Goal: Task Accomplishment & Management: Use online tool/utility

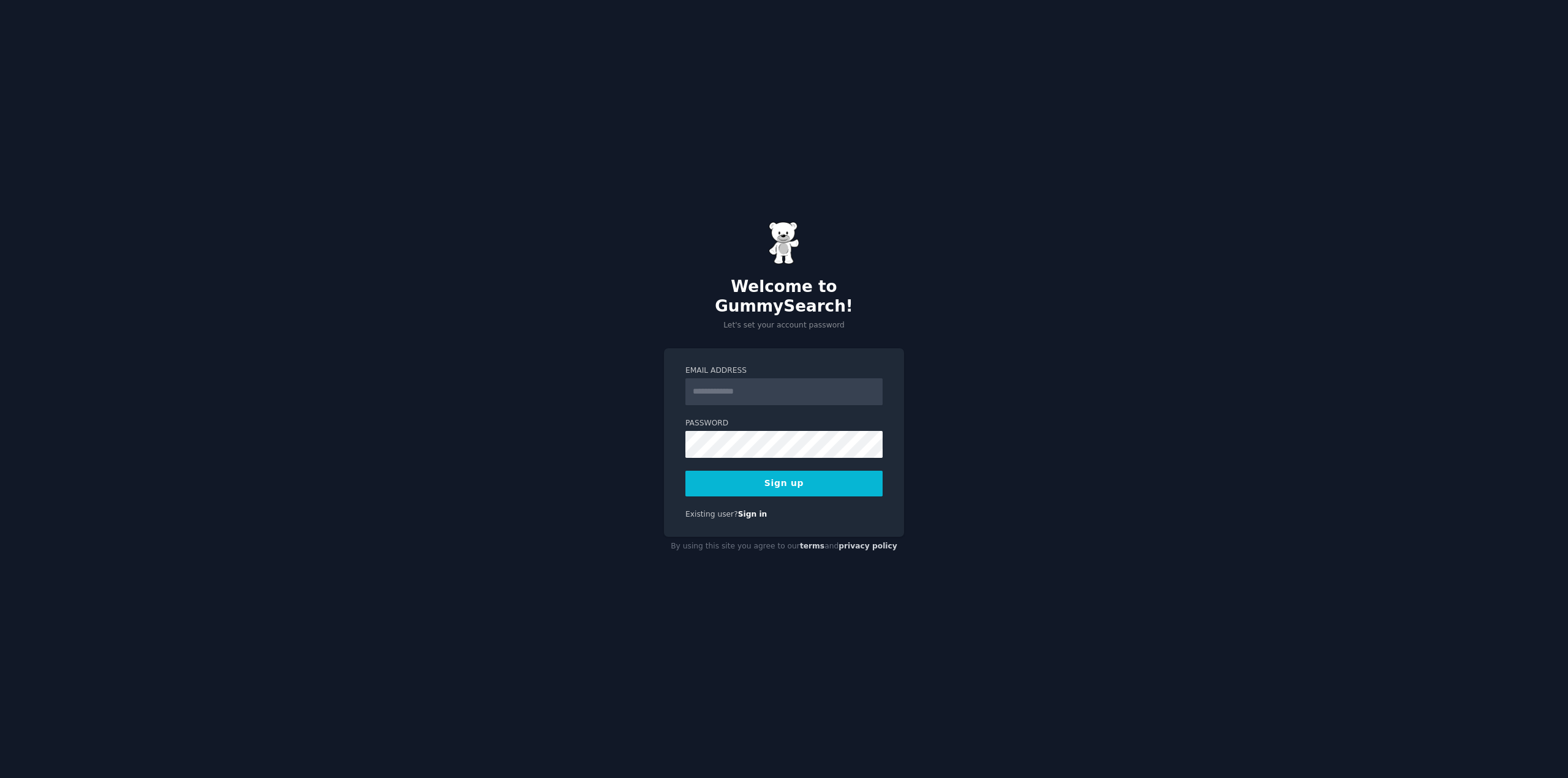
click at [754, 385] on input "Email Address" at bounding box center [784, 392] width 197 height 27
click at [901, 365] on div "Email Address Password Sign up Existing user? Sign in" at bounding box center [784, 442] width 240 height 189
click at [795, 389] on input "Email Address" at bounding box center [784, 392] width 197 height 27
type input "**********"
click at [686, 471] on button "Sign up" at bounding box center [784, 484] width 197 height 26
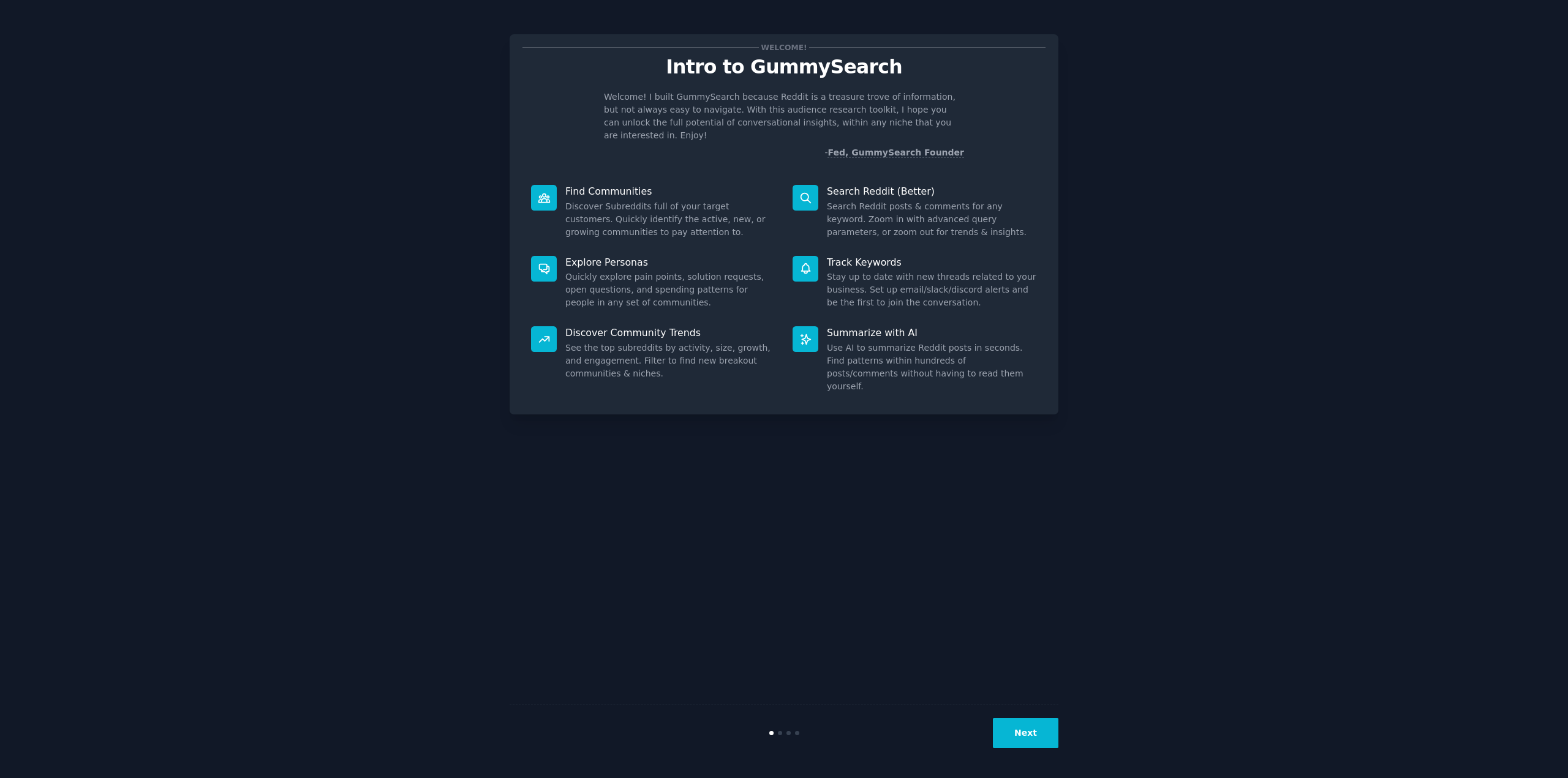
drag, startPoint x: 909, startPoint y: 532, endPoint x: 915, endPoint y: 539, distance: 9.2
click at [911, 535] on div "Welcome! Intro to GummySearch Welcome! I built GummySearch because Reddit is a …" at bounding box center [784, 389] width 549 height 744
click at [1040, 742] on button "Next" at bounding box center [1025, 733] width 65 height 30
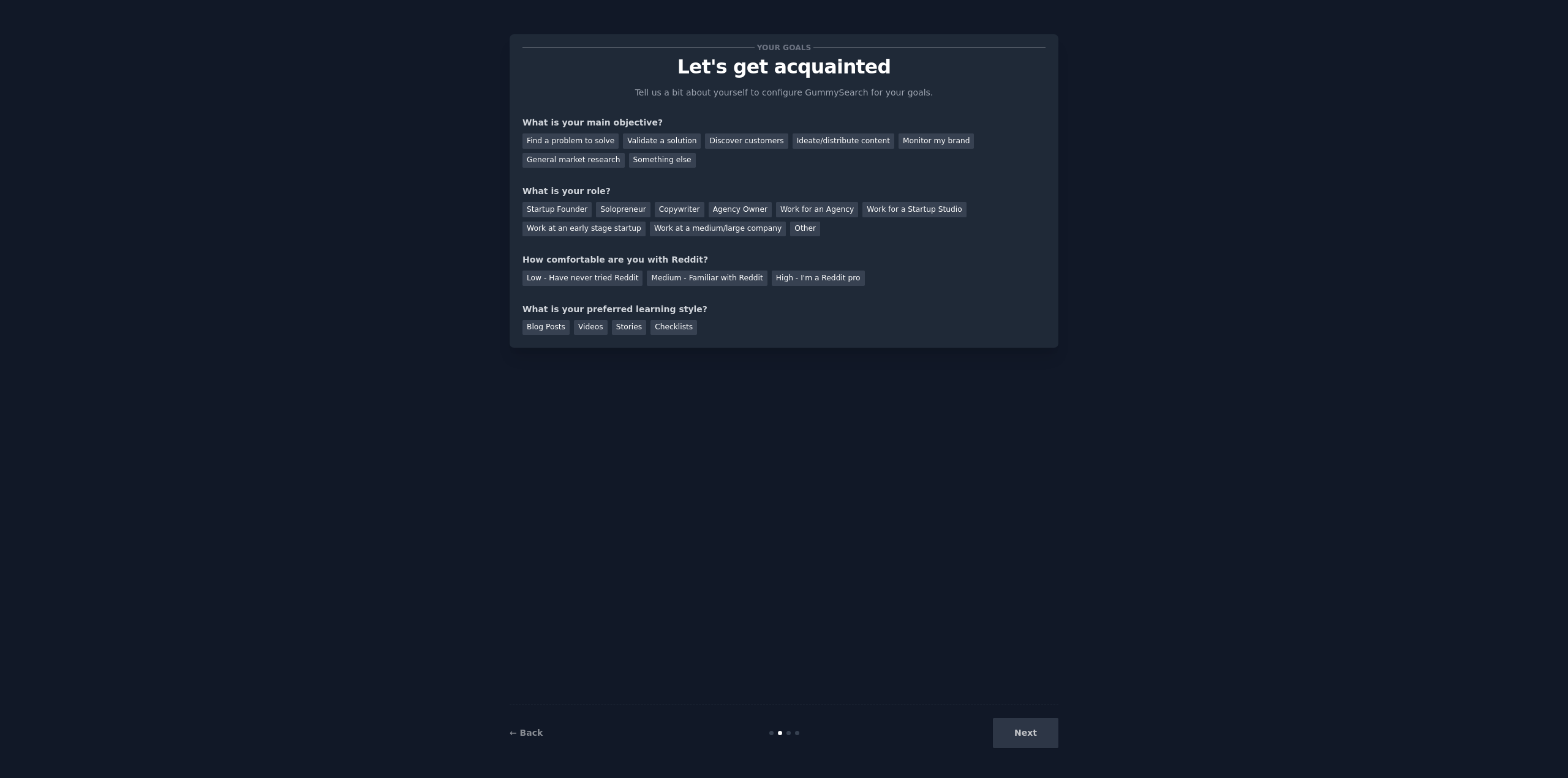
click at [1040, 742] on div "Next" at bounding box center [966, 733] width 183 height 30
click at [577, 146] on div "Find a problem to solve" at bounding box center [571, 141] width 96 height 16
click at [673, 141] on div "Validate a solution" at bounding box center [662, 141] width 78 height 16
click at [676, 218] on div "Startup Founder Solopreneur Copywriter Agency Owner Work for an Agency Work for…" at bounding box center [784, 217] width 523 height 39
click at [709, 207] on div "Agency Owner" at bounding box center [740, 209] width 63 height 16
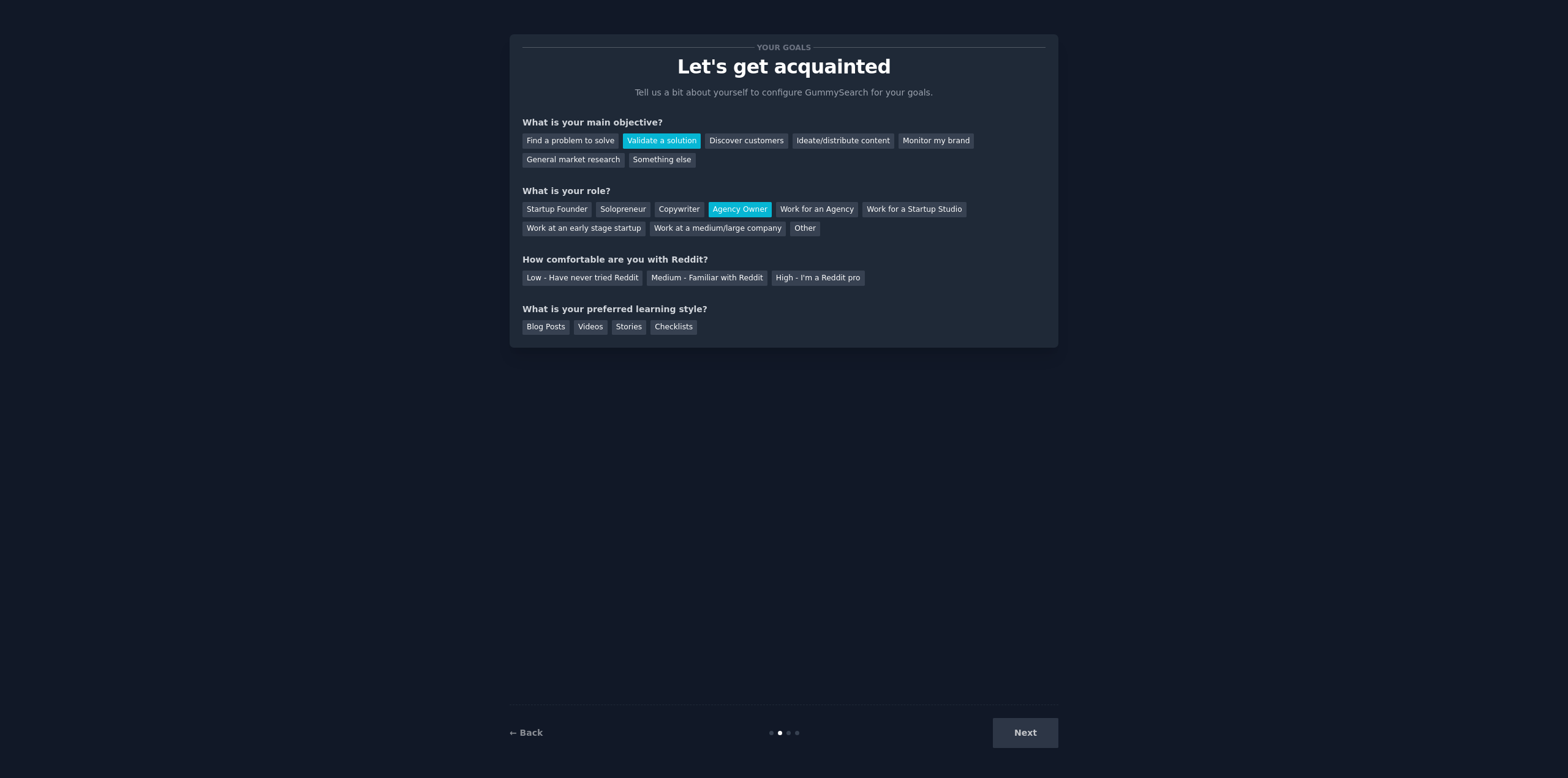
click at [690, 286] on div "Your goals Let's get acquainted Tell us a bit about yourself to configure Gummy…" at bounding box center [784, 191] width 523 height 288
click at [691, 280] on div "Medium - Familiar with Reddit" at bounding box center [706, 278] width 120 height 16
click at [660, 331] on div "Checklists" at bounding box center [674, 327] width 46 height 16
click at [1025, 738] on button "Next" at bounding box center [1025, 733] width 65 height 30
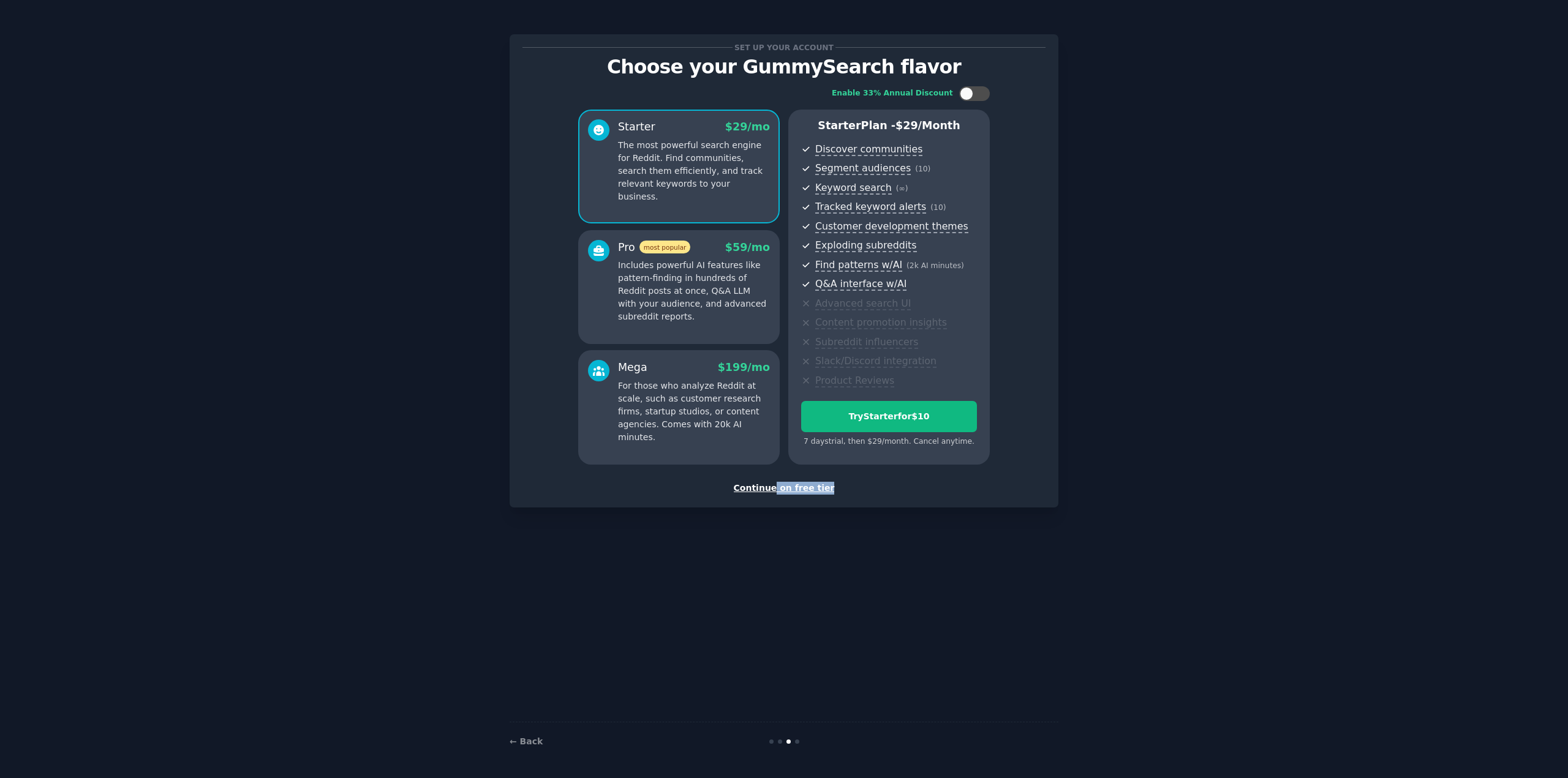
drag, startPoint x: 779, startPoint y: 484, endPoint x: 1200, endPoint y: 497, distance: 421.2
click at [1208, 502] on div "Set up your account Choose your GummySearch flavor Enable 33% Annual Discount S…" at bounding box center [784, 389] width 1533 height 744
click at [714, 325] on div "Pro most popular $ 59 /mo Includes powerful AI features like pattern-finding in…" at bounding box center [679, 287] width 202 height 114
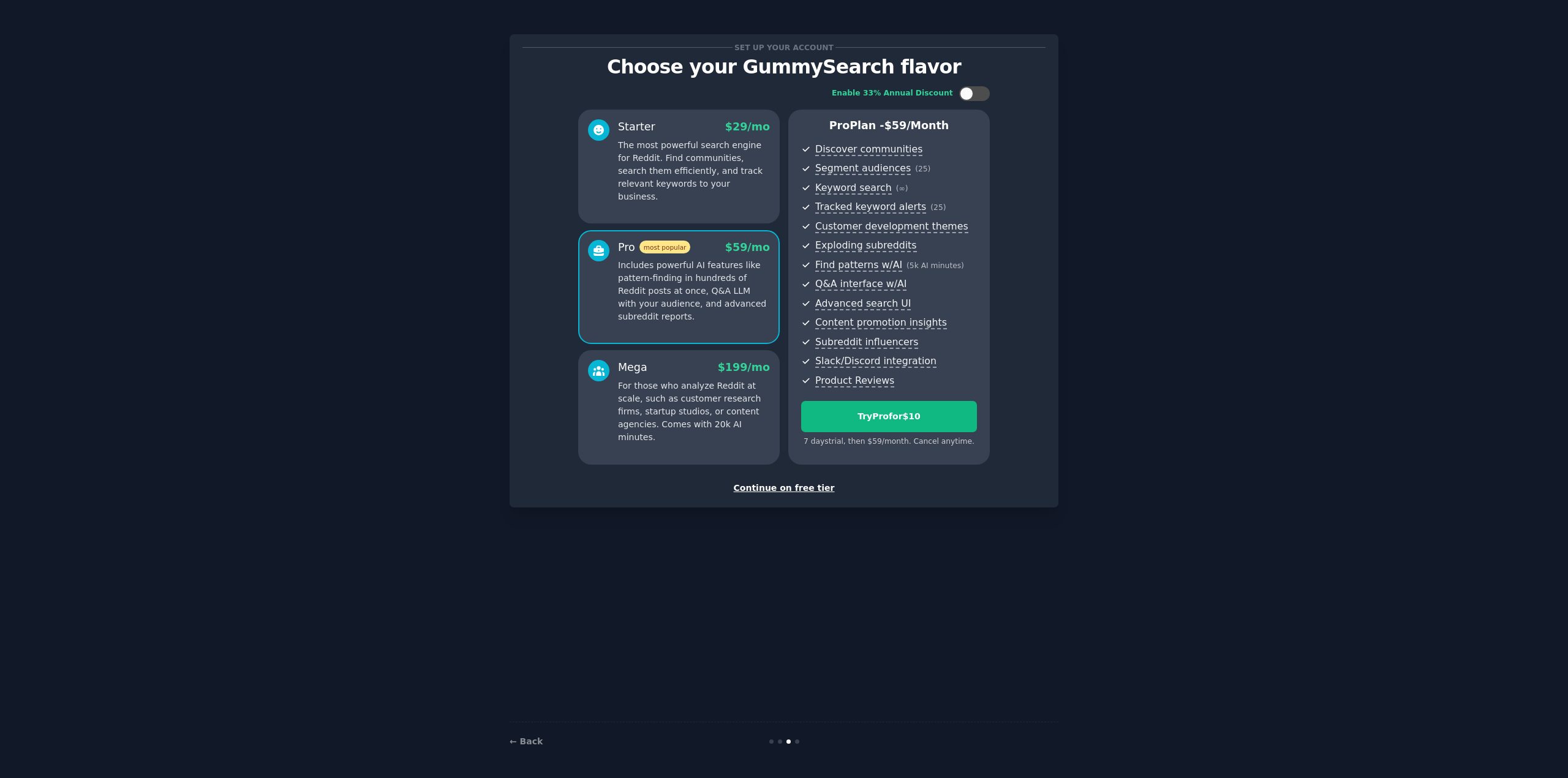
click at [696, 394] on p "For those who analyze Reddit at scale, such as customer research firms, startup…" at bounding box center [694, 412] width 152 height 64
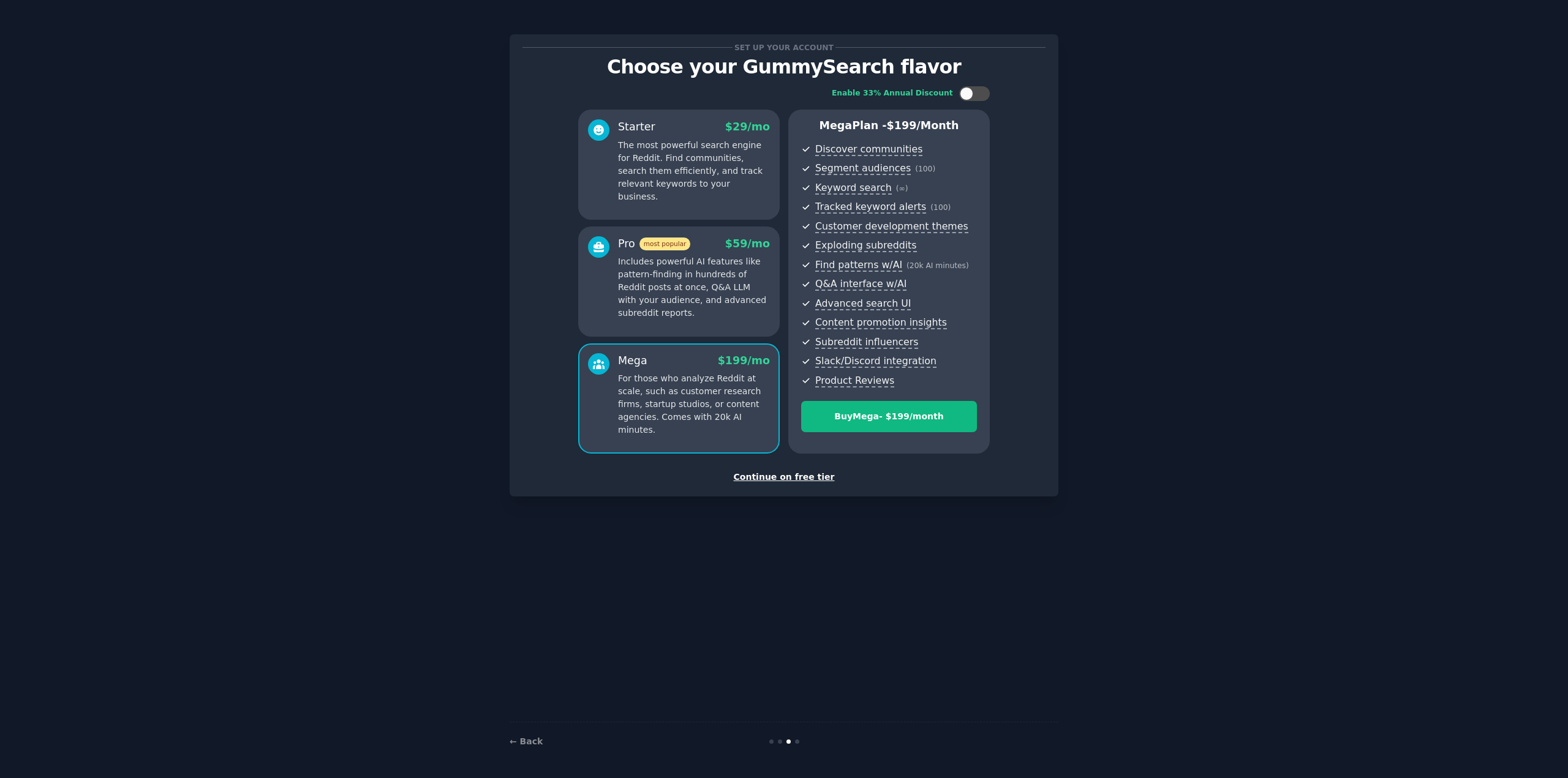
click at [759, 313] on p "Includes powerful AI features like pattern-finding in hundreds of Reddit posts …" at bounding box center [694, 288] width 152 height 64
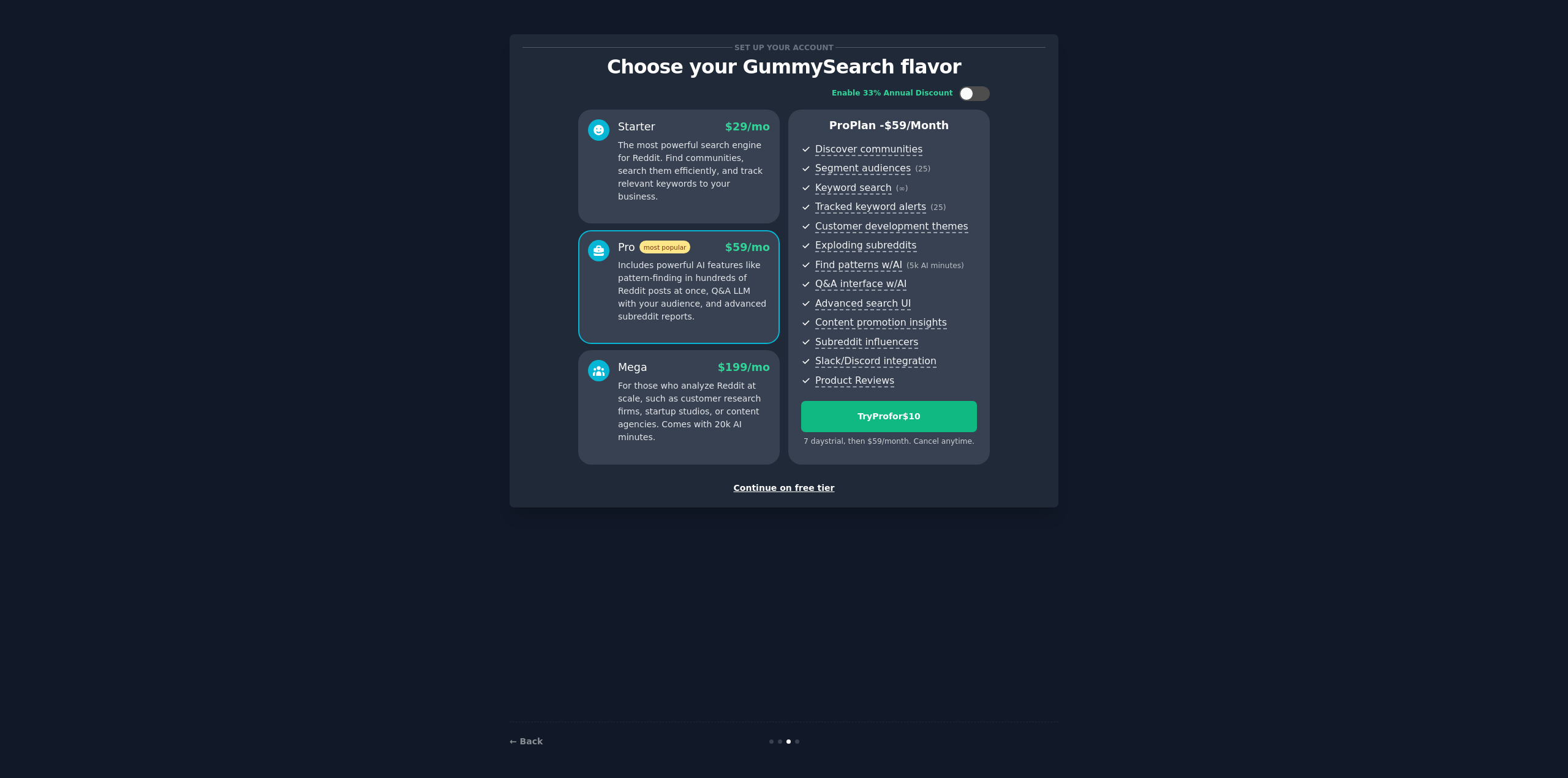
click at [752, 161] on p "The most powerful search engine for Reddit. Find communities, search them effic…" at bounding box center [694, 171] width 152 height 64
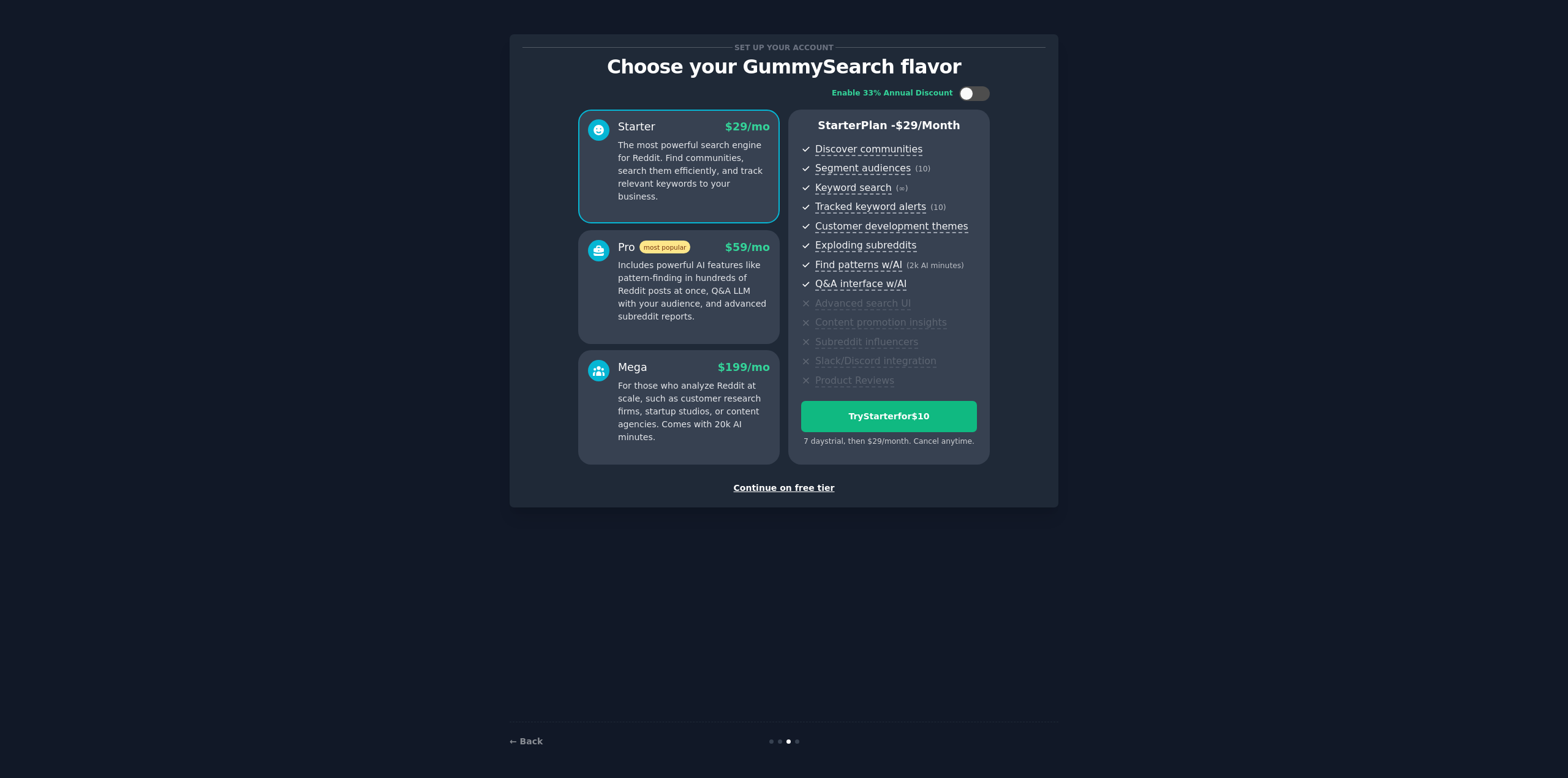
click at [811, 483] on div "Continue on free tier" at bounding box center [784, 489] width 523 height 13
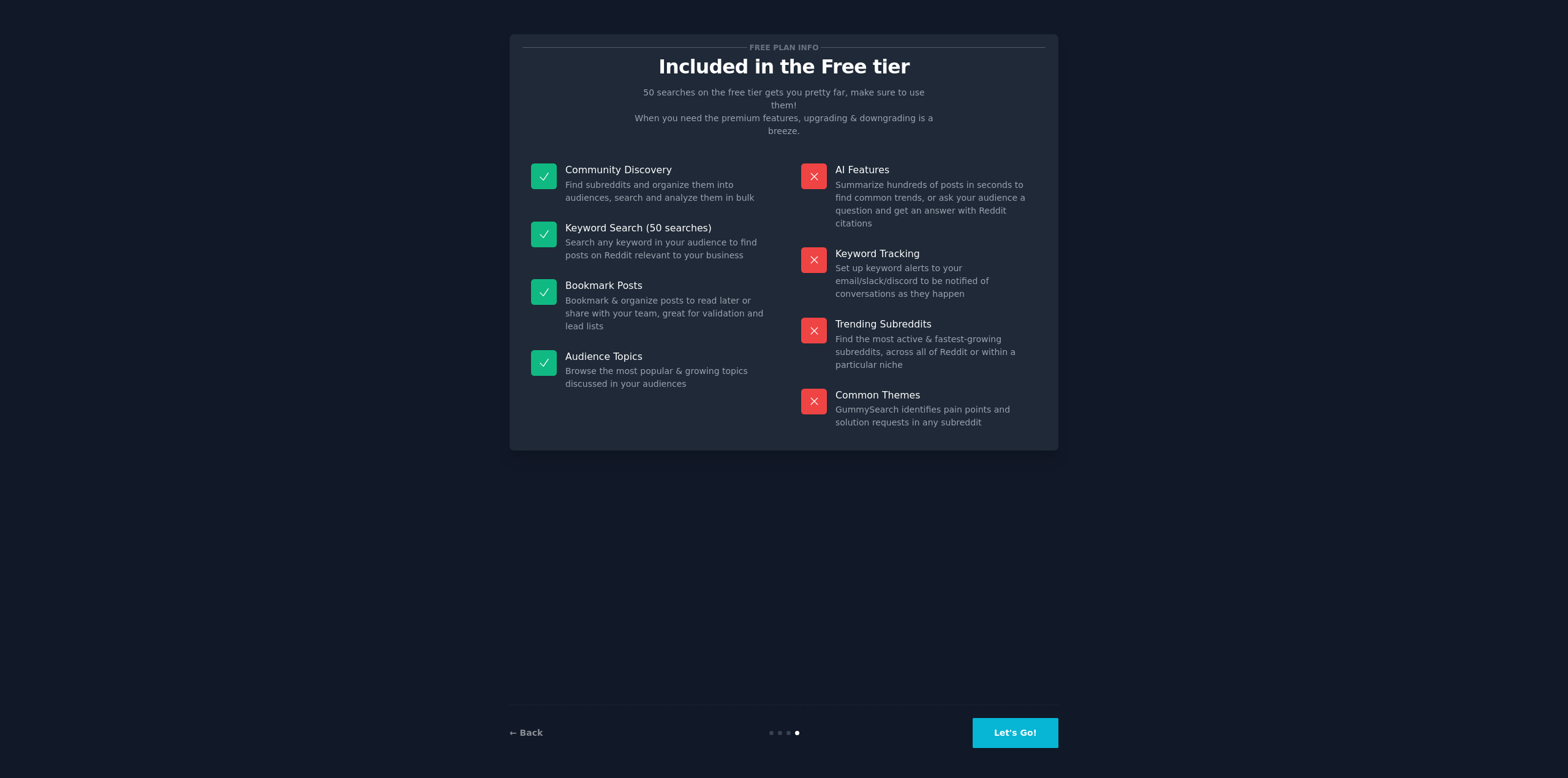
click at [1007, 731] on button "Let's Go!" at bounding box center [1016, 733] width 86 height 30
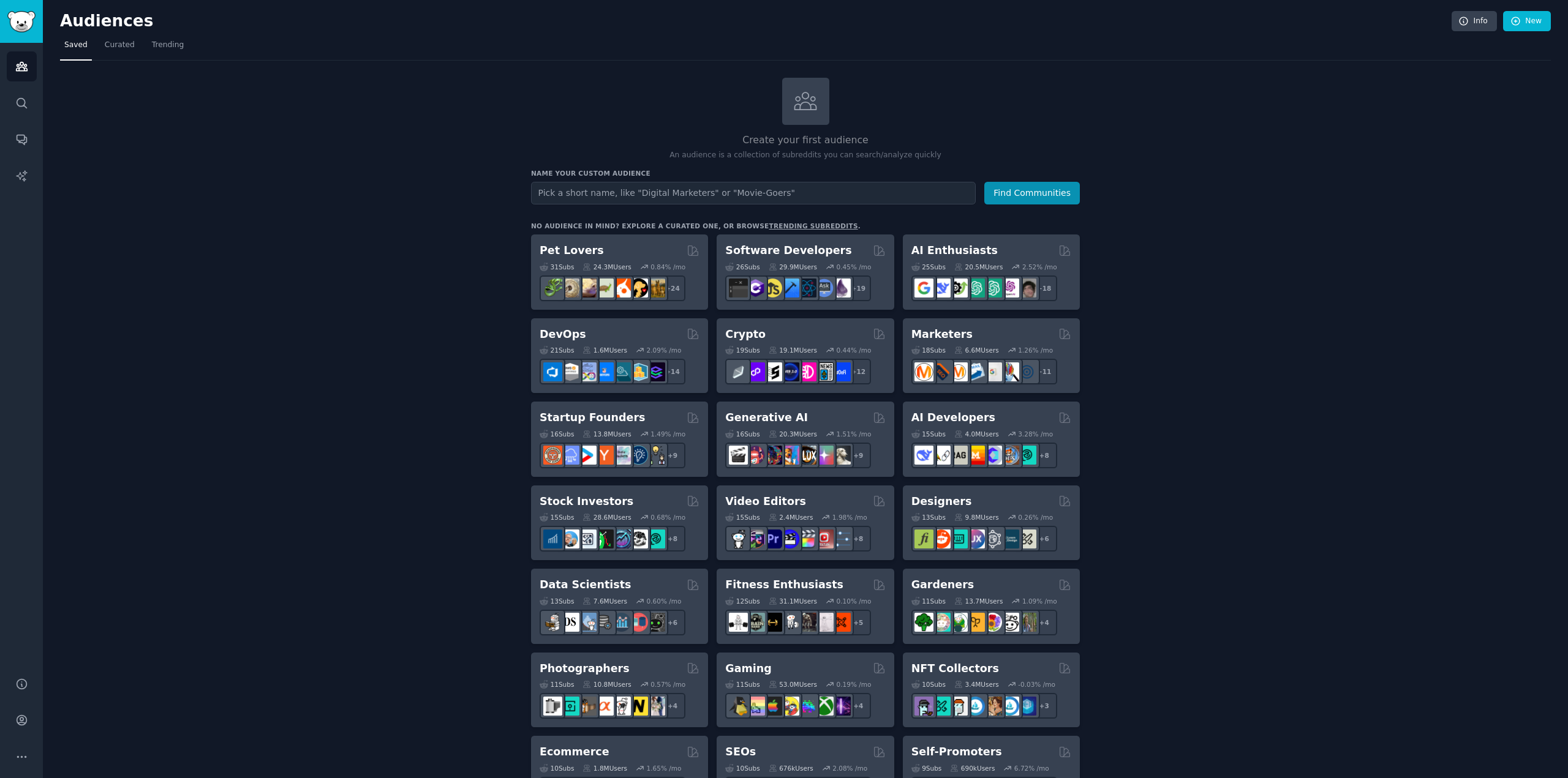
click at [745, 187] on input "text" at bounding box center [753, 193] width 445 height 22
type input "t"
type input "photo studio'"
click at [984, 182] on button "Find Communities" at bounding box center [1032, 193] width 96 height 22
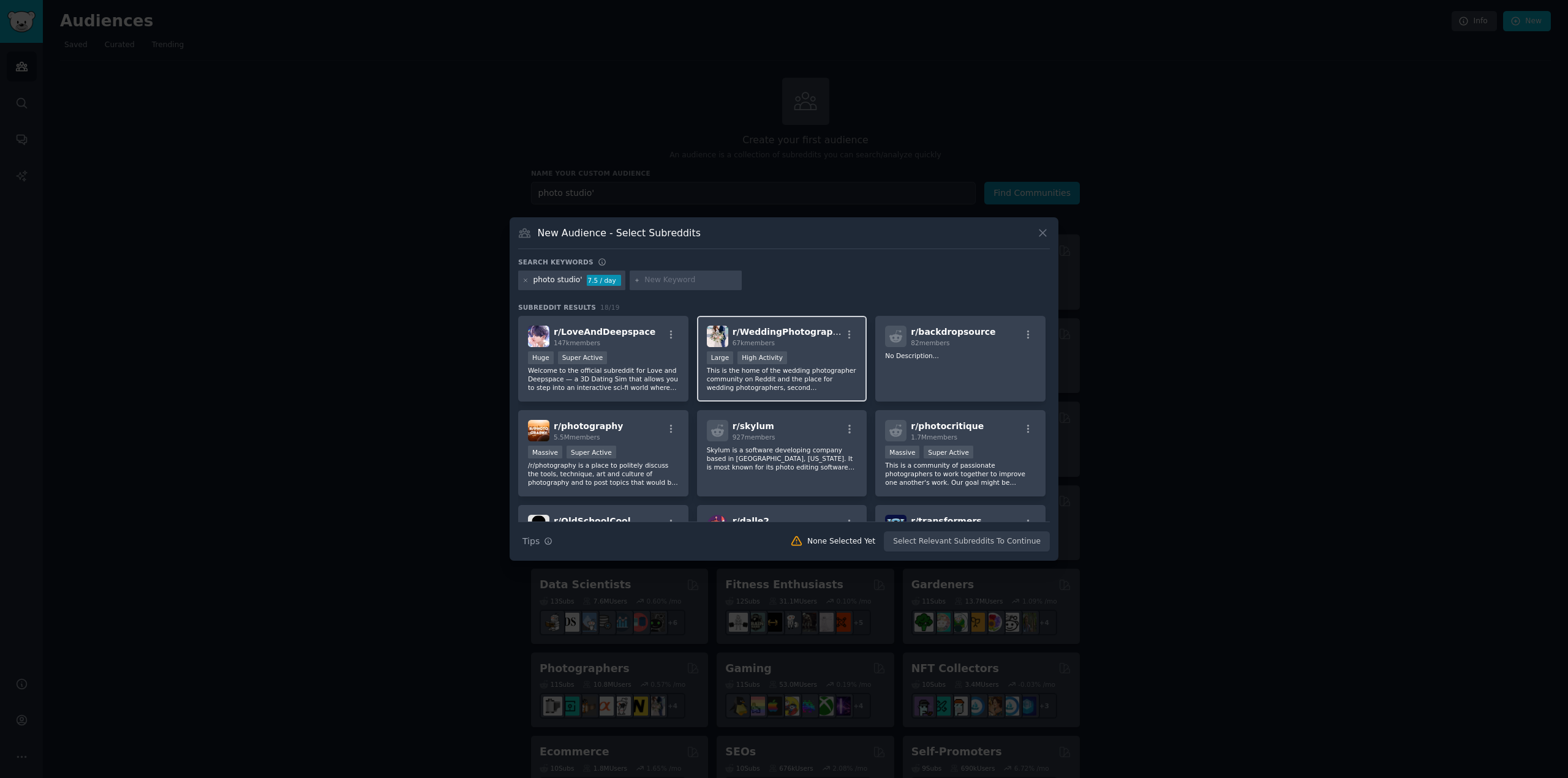
click at [818, 347] on div "r/ WeddingPhotography 67k members 10,000 - 100,000 members Large High Activity …" at bounding box center [782, 359] width 170 height 86
click at [1040, 239] on icon at bounding box center [1043, 233] width 13 height 13
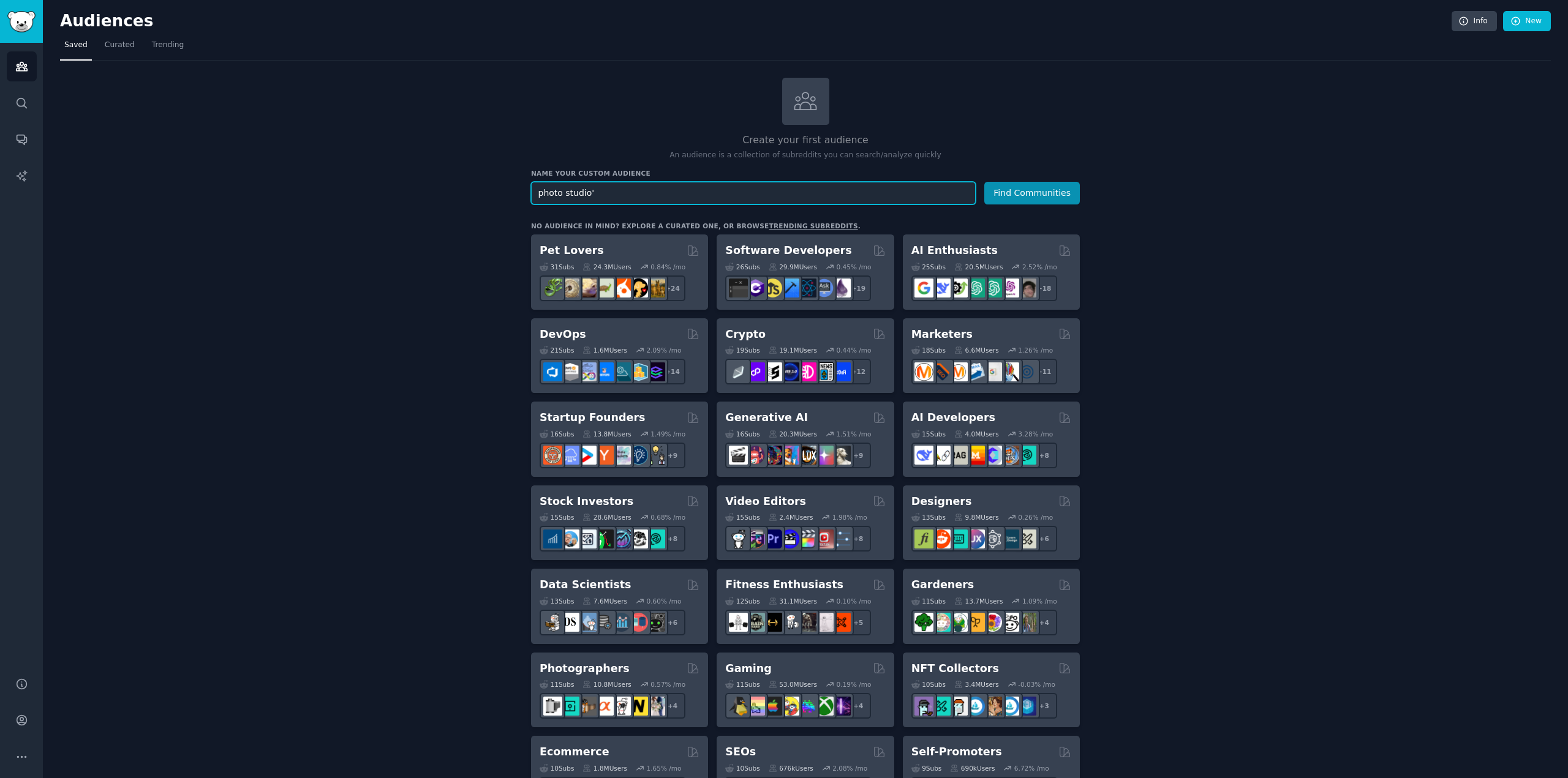
drag, startPoint x: 744, startPoint y: 185, endPoint x: 318, endPoint y: 169, distance: 426.3
click at [323, 169] on div "Create your first audience An audience is a collection of subreddits you can se…" at bounding box center [806, 744] width 1491 height 1334
type input "photobooth"
click at [984, 182] on button "Find Communities" at bounding box center [1032, 193] width 96 height 22
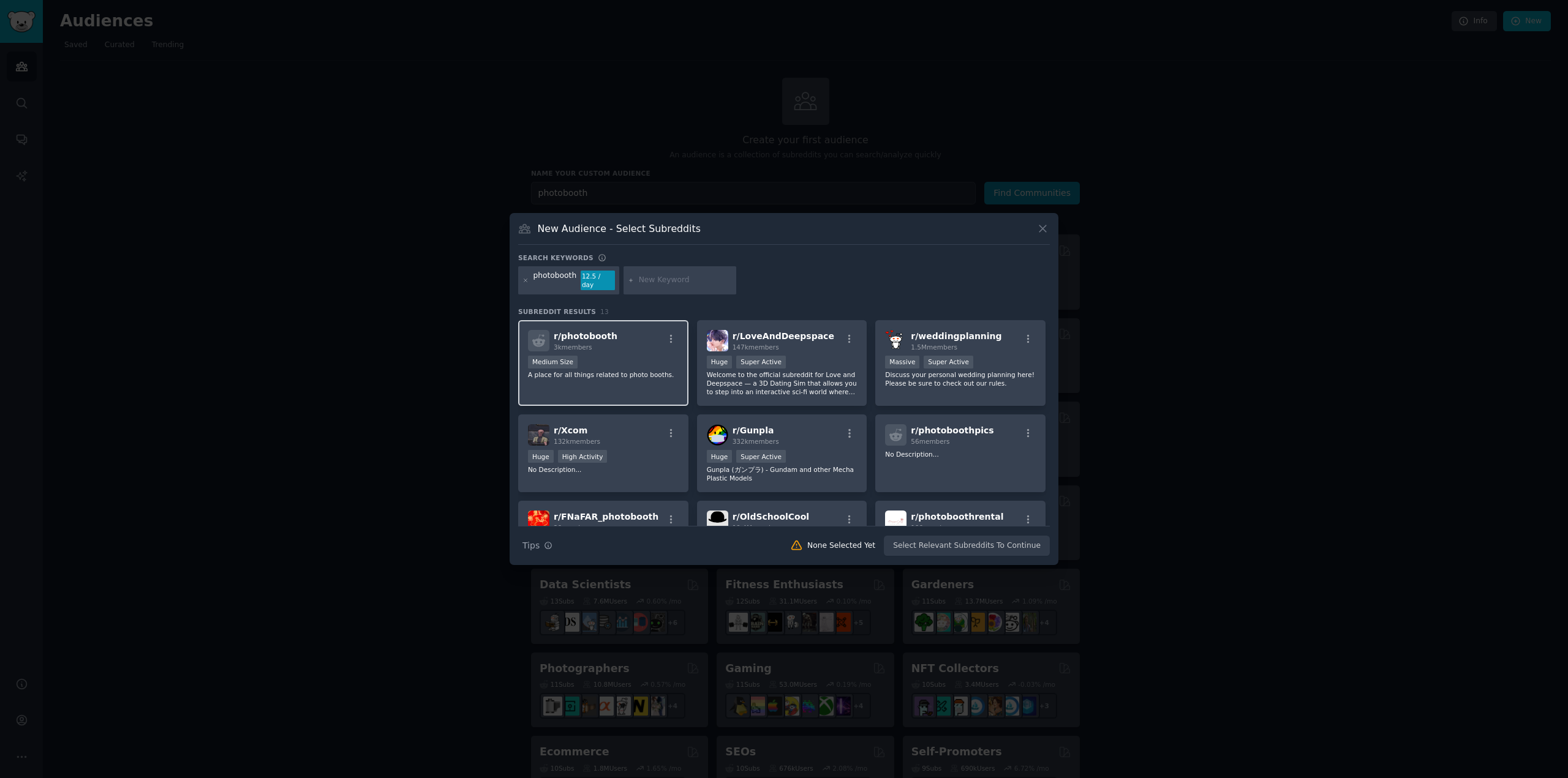
click at [658, 381] on div "r/ photobooth 3k members Medium Size A place for all things related to photo bo…" at bounding box center [604, 363] width 170 height 86
click at [1025, 549] on button "Create Audience" at bounding box center [1010, 546] width 81 height 21
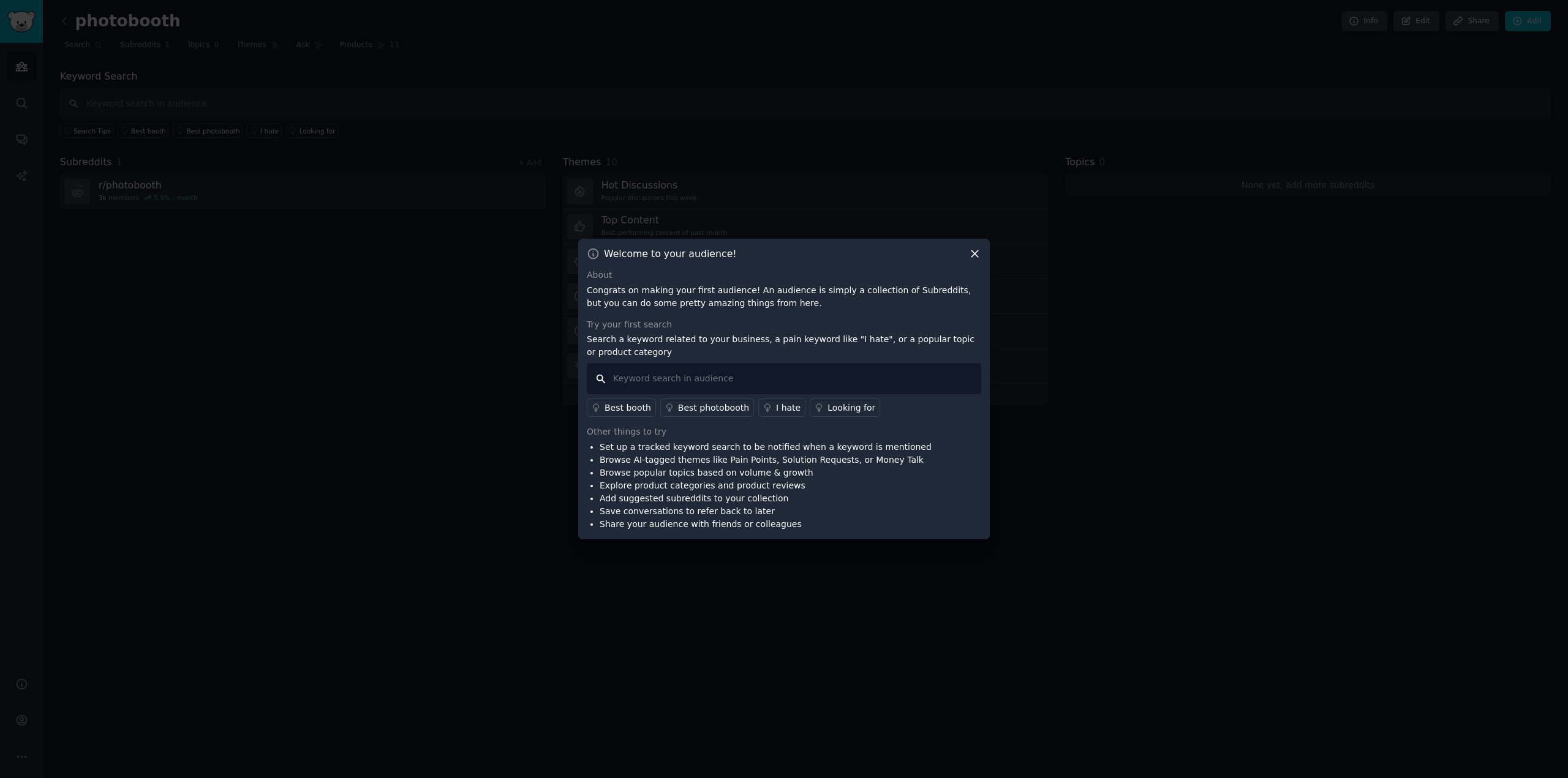
click at [710, 379] on input "text" at bounding box center [783, 379] width 394 height 31
click at [783, 409] on div "I hate" at bounding box center [788, 408] width 25 height 13
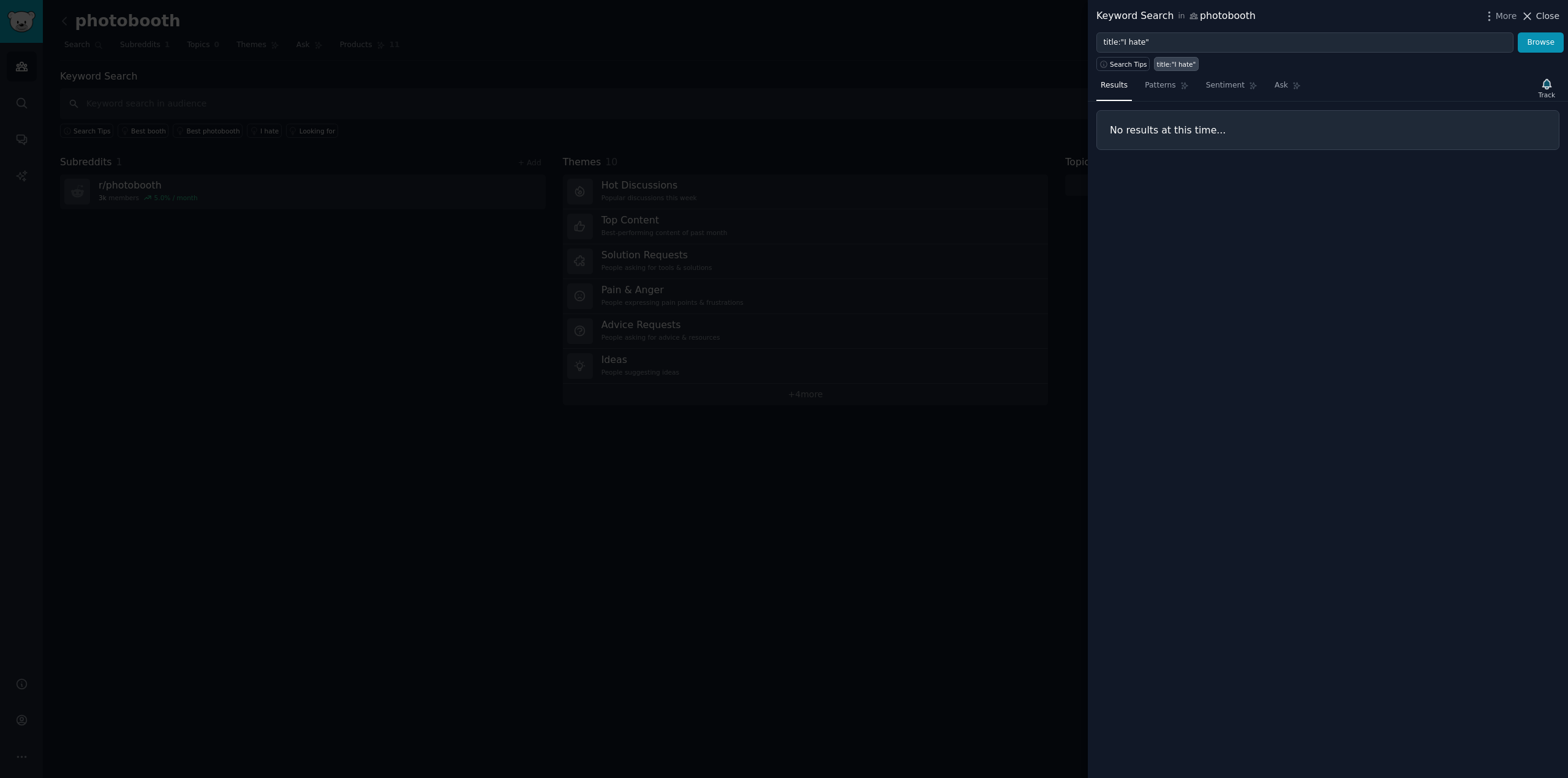
click at [1552, 16] on span "Close" at bounding box center [1547, 17] width 23 height 13
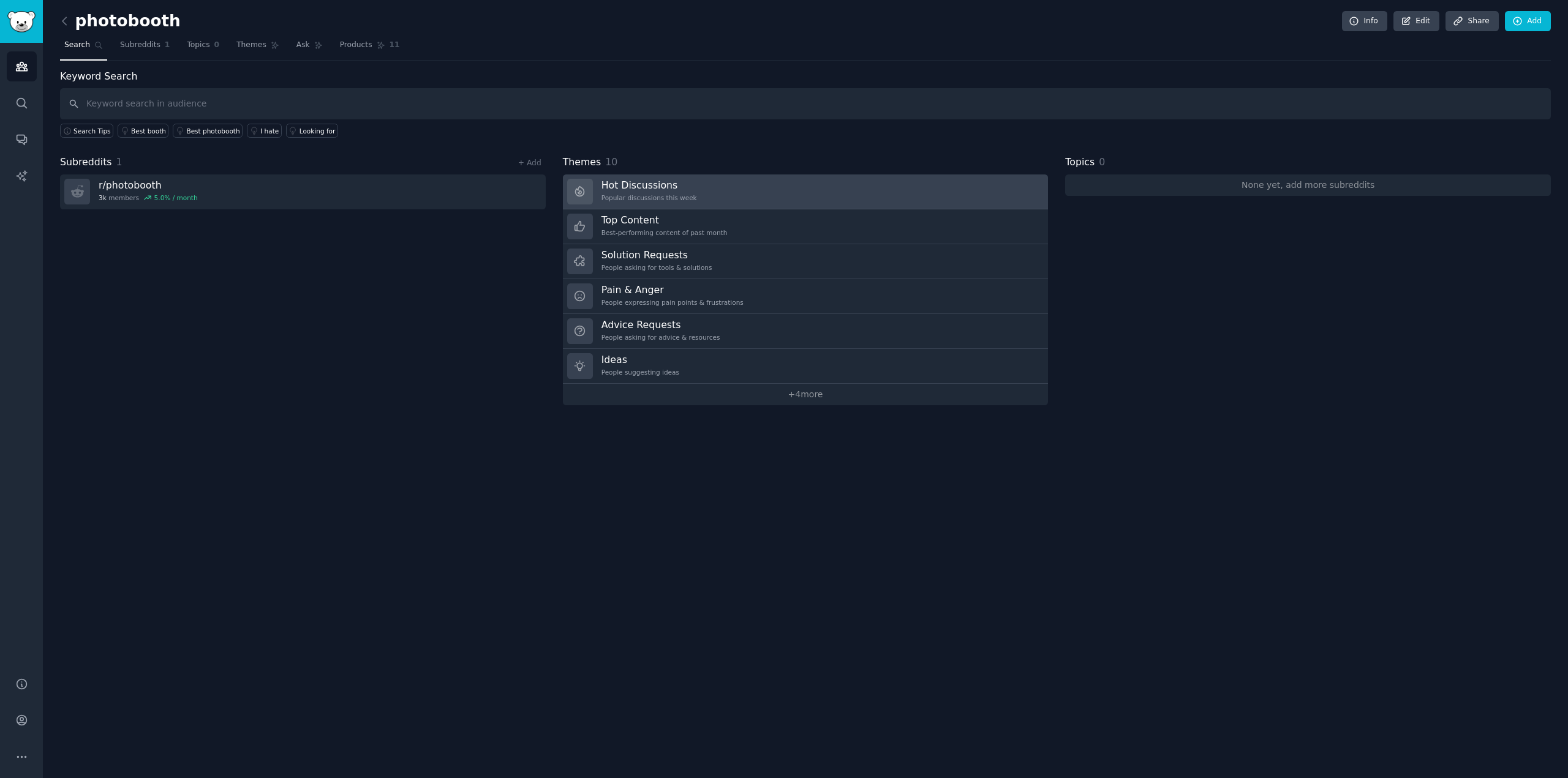
click at [753, 187] on link "Hot Discussions Popular discussions this week" at bounding box center [806, 192] width 485 height 35
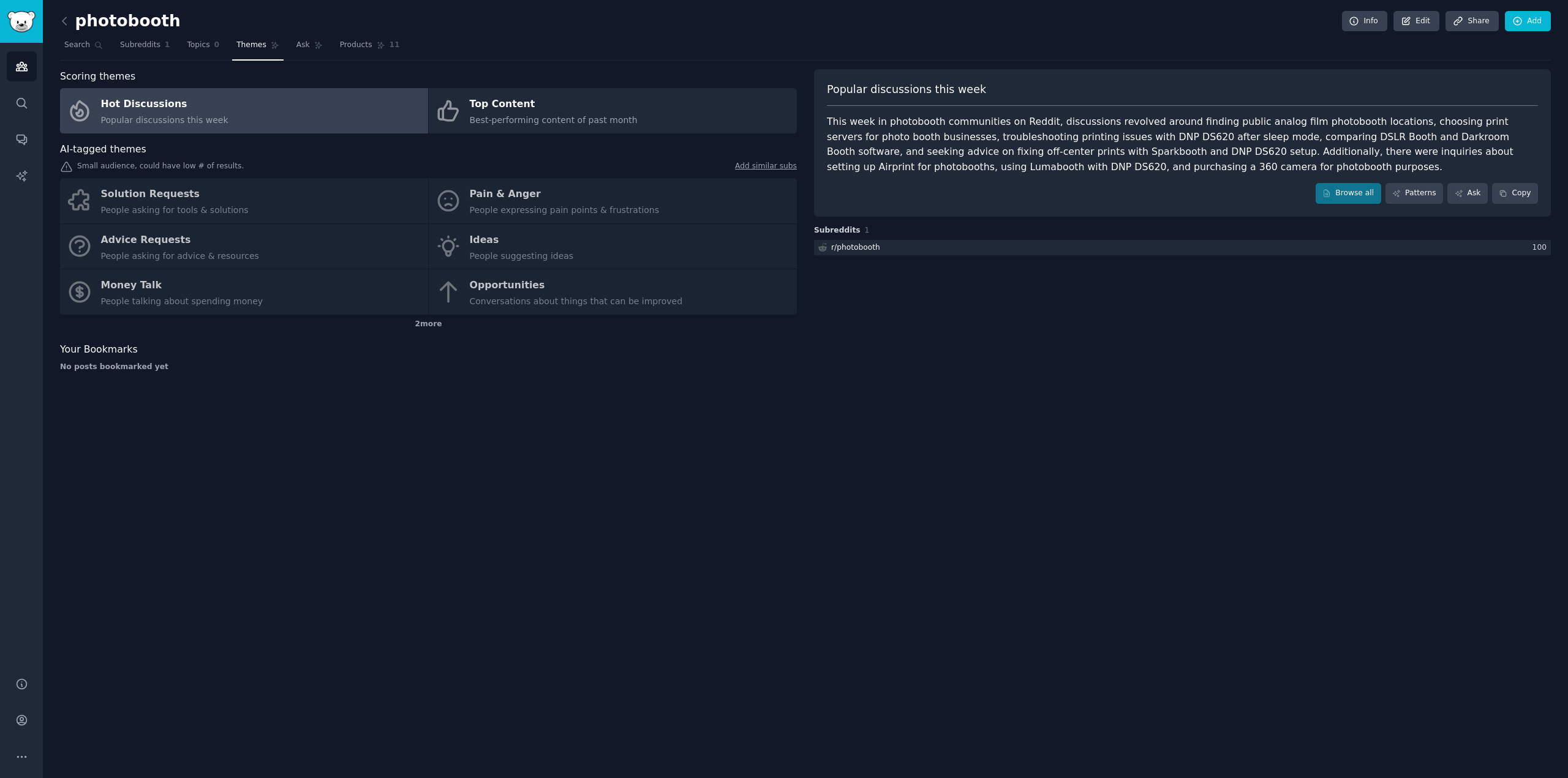
click at [882, 140] on div "This week in photobooth communities on Reddit, discussions revolved around find…" at bounding box center [1183, 144] width 711 height 60
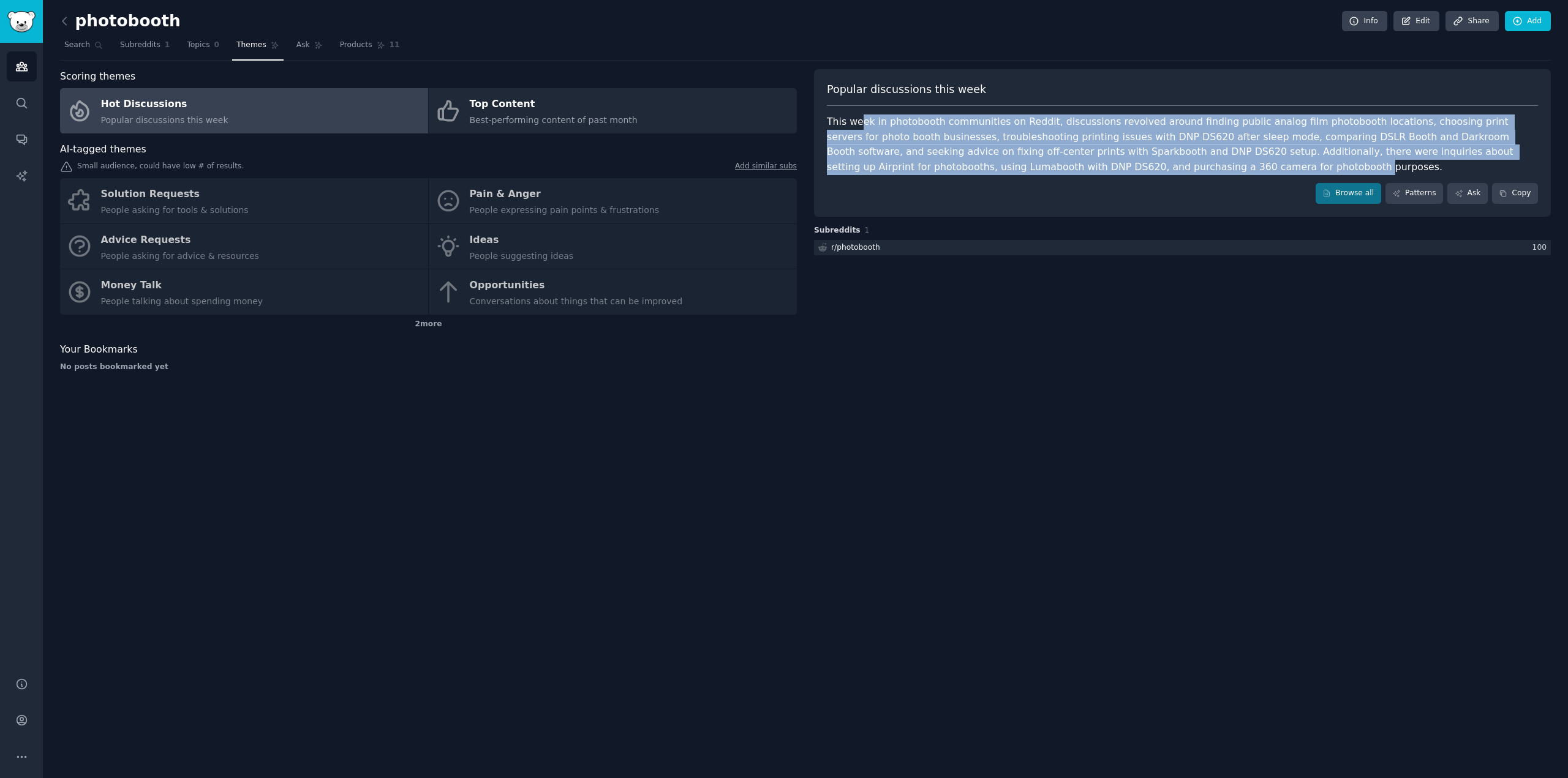
drag, startPoint x: 857, startPoint y: 120, endPoint x: 1019, endPoint y: 166, distance: 168.4
click at [1021, 166] on div "This week in photobooth communities on Reddit, discussions revolved around find…" at bounding box center [1183, 144] width 711 height 60
click at [1019, 166] on div "This week in photobooth communities on Reddit, discussions revolved around find…" at bounding box center [1183, 144] width 711 height 60
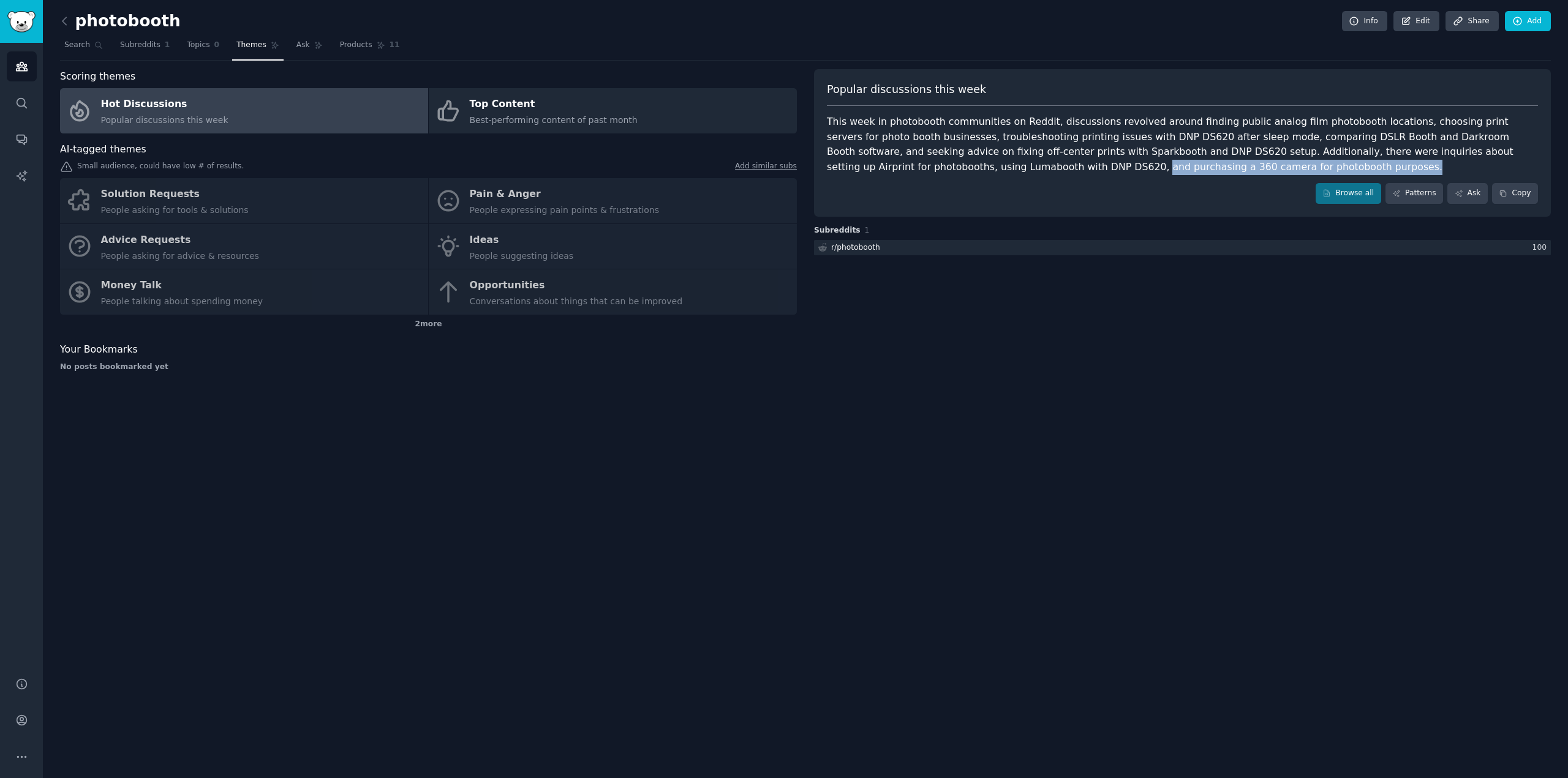
drag, startPoint x: 968, startPoint y: 175, endPoint x: 811, endPoint y: 172, distance: 157.0
click at [811, 172] on div "Scoring themes Hot Discussions Popular discussions this week Top Content Best-p…" at bounding box center [806, 226] width 1491 height 313
click at [629, 157] on div "AI-tagged themes Small audience, could have low # of results. Add similar subs …" at bounding box center [428, 238] width 737 height 193
click at [504, 199] on div "Solution Requests People asking for tools & solutions Pain & Anger People expre…" at bounding box center [428, 246] width 737 height 136
click at [464, 193] on div "Solution Requests People asking for tools & solutions Pain & Anger People expre…" at bounding box center [428, 246] width 737 height 136
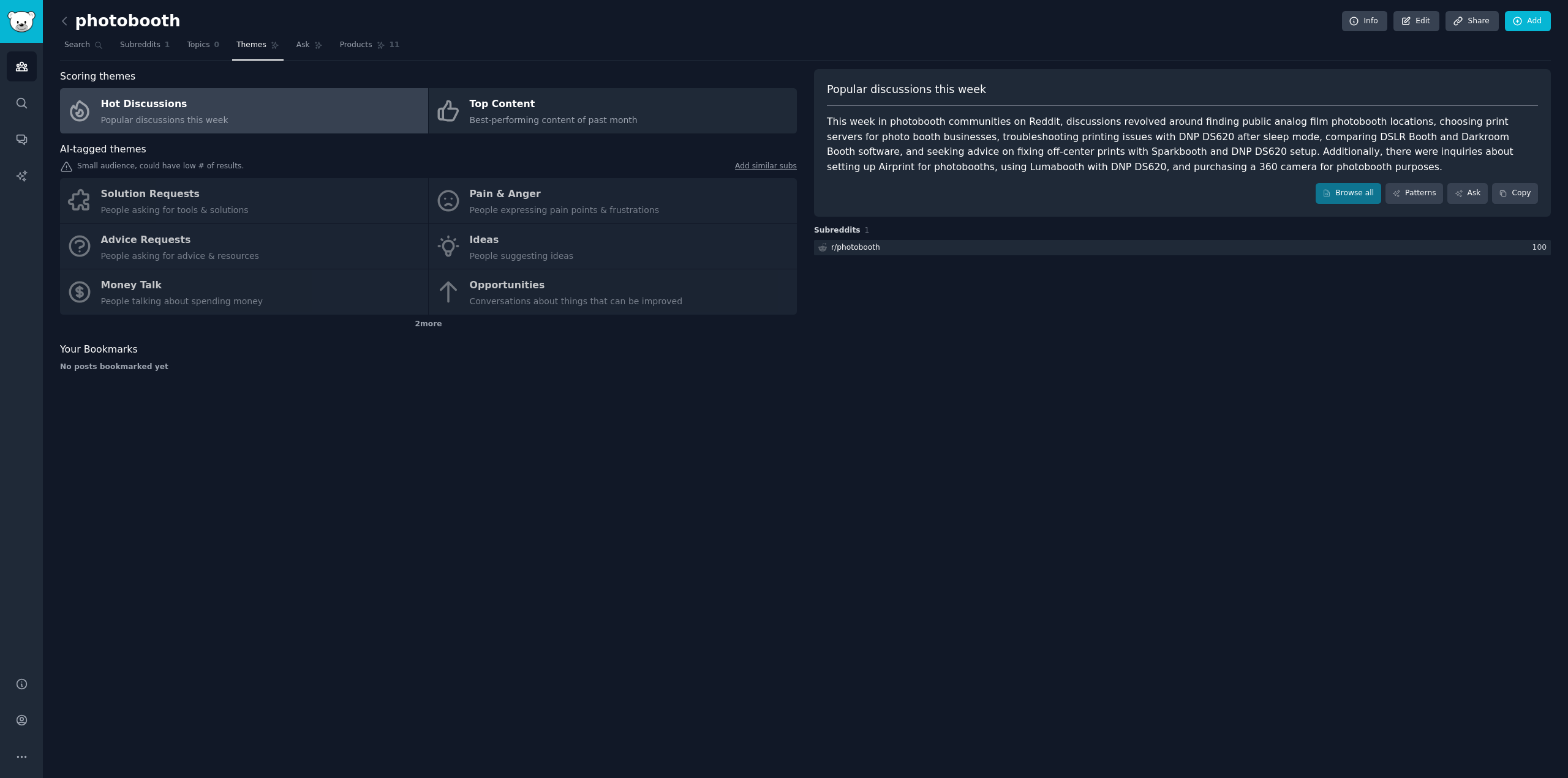
click at [171, 202] on div "Solution Requests People asking for tools & solutions Pain & Anger People expre…" at bounding box center [428, 246] width 737 height 136
drag, startPoint x: 110, startPoint y: 166, endPoint x: 222, endPoint y: 171, distance: 112.1
click at [222, 171] on div "Small audience, could have low # of results. Add similar subs" at bounding box center [428, 168] width 737 height 13
drag, startPoint x: 79, startPoint y: 148, endPoint x: 141, endPoint y: 153, distance: 62.2
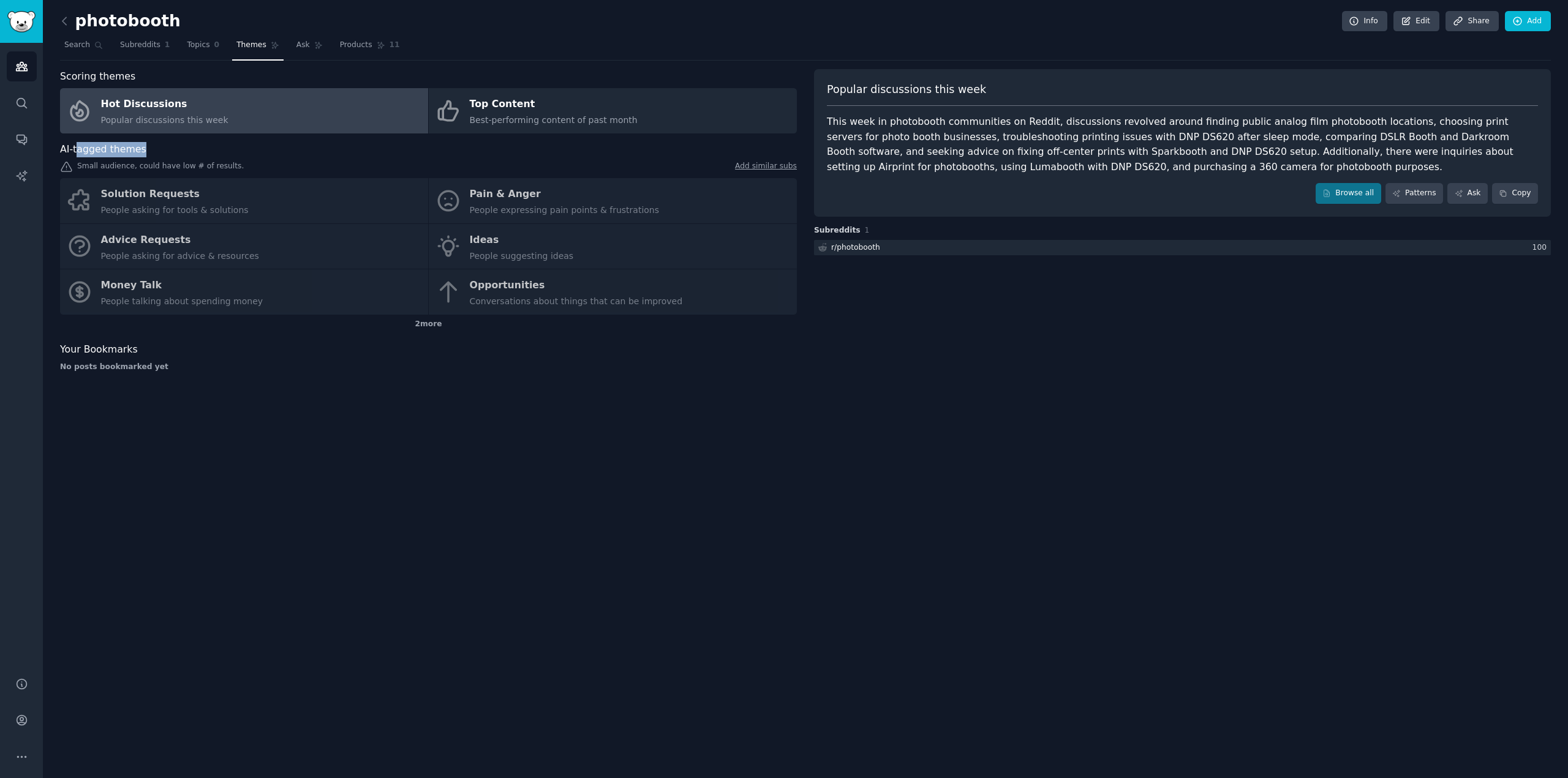
click at [141, 153] on div "AI-tagged themes" at bounding box center [428, 150] width 737 height 16
drag, startPoint x: 110, startPoint y: 169, endPoint x: 152, endPoint y: 169, distance: 42.0
click at [124, 169] on div "Small audience, could have low # of results. Add similar subs" at bounding box center [428, 168] width 737 height 13
click at [160, 169] on div "Small audience, could have low # of results. Add similar subs" at bounding box center [428, 168] width 737 height 13
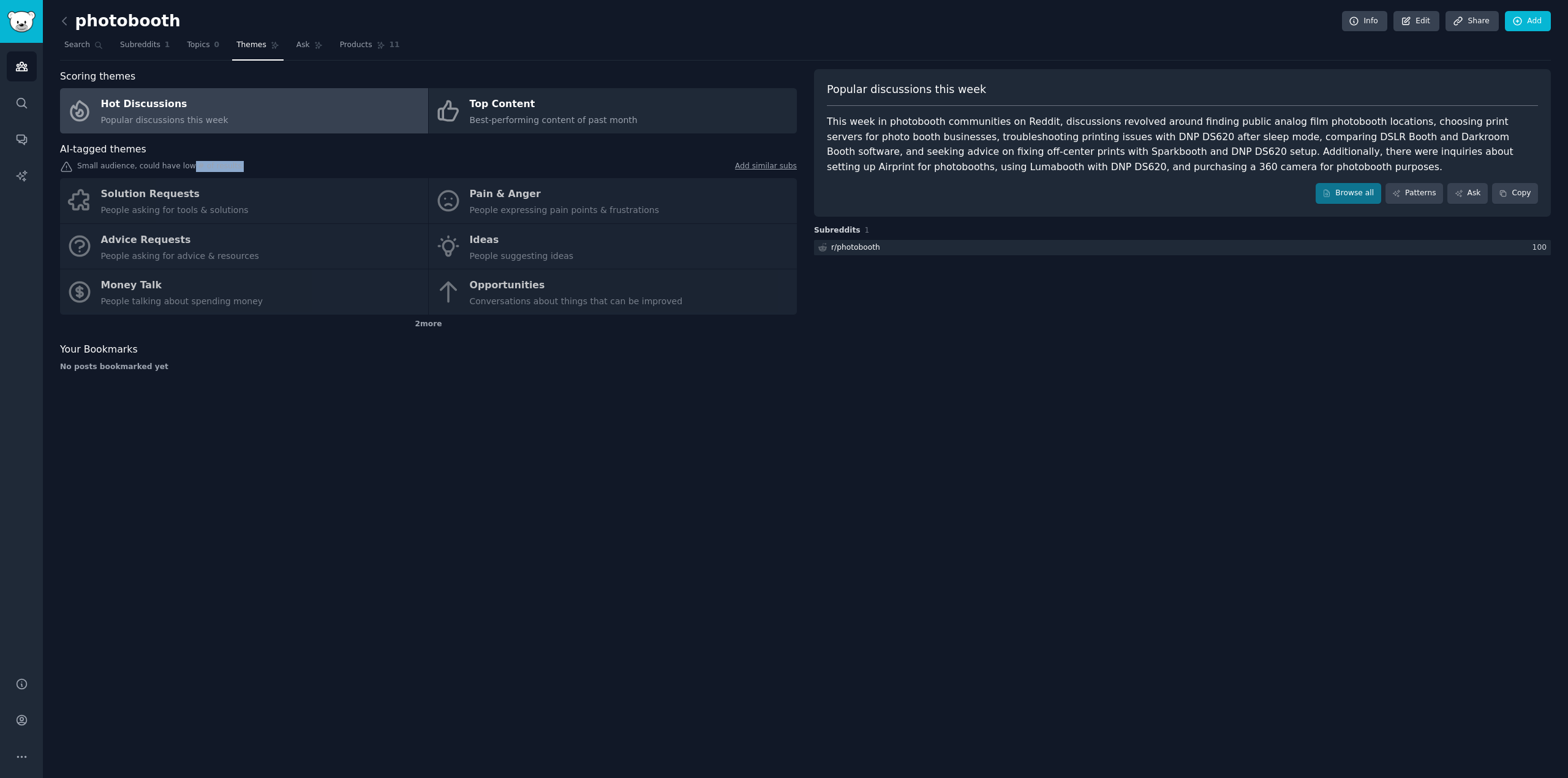
drag, startPoint x: 179, startPoint y: 169, endPoint x: 237, endPoint y: 171, distance: 58.0
click at [237, 171] on div "Small audience, could have low # of results. Add similar subs" at bounding box center [428, 168] width 737 height 13
drag, startPoint x: 227, startPoint y: 197, endPoint x: 223, endPoint y: 211, distance: 14.6
click at [226, 197] on div "Solution Requests People asking for tools & solutions Pain & Anger People expre…" at bounding box center [428, 246] width 737 height 136
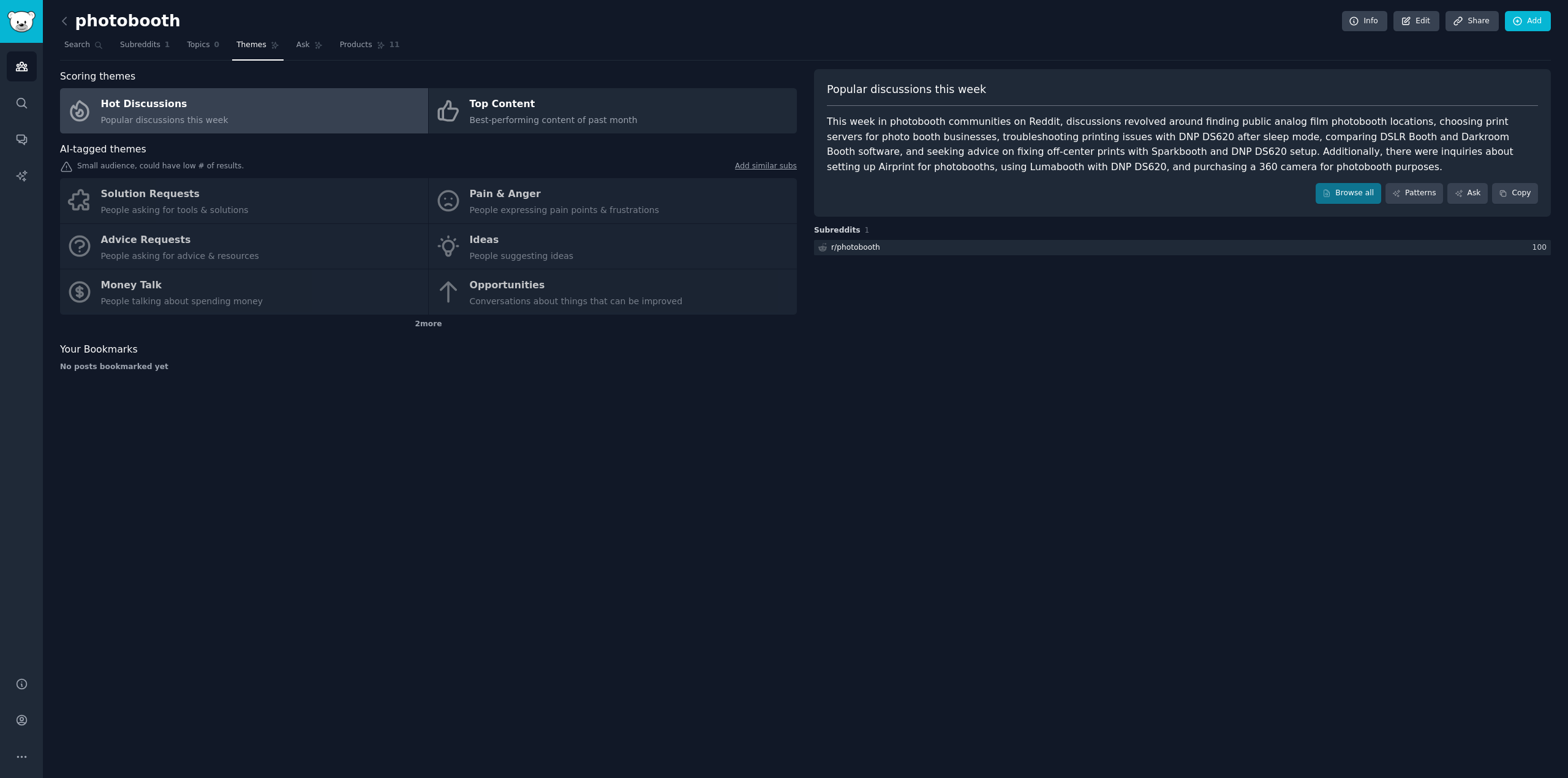
drag, startPoint x: 224, startPoint y: 237, endPoint x: 226, endPoint y: 258, distance: 21.1
click at [226, 251] on div "Solution Requests People asking for tools & solutions Pain & Anger People expre…" at bounding box center [428, 246] width 737 height 136
click at [433, 322] on div "2 more" at bounding box center [428, 325] width 737 height 20
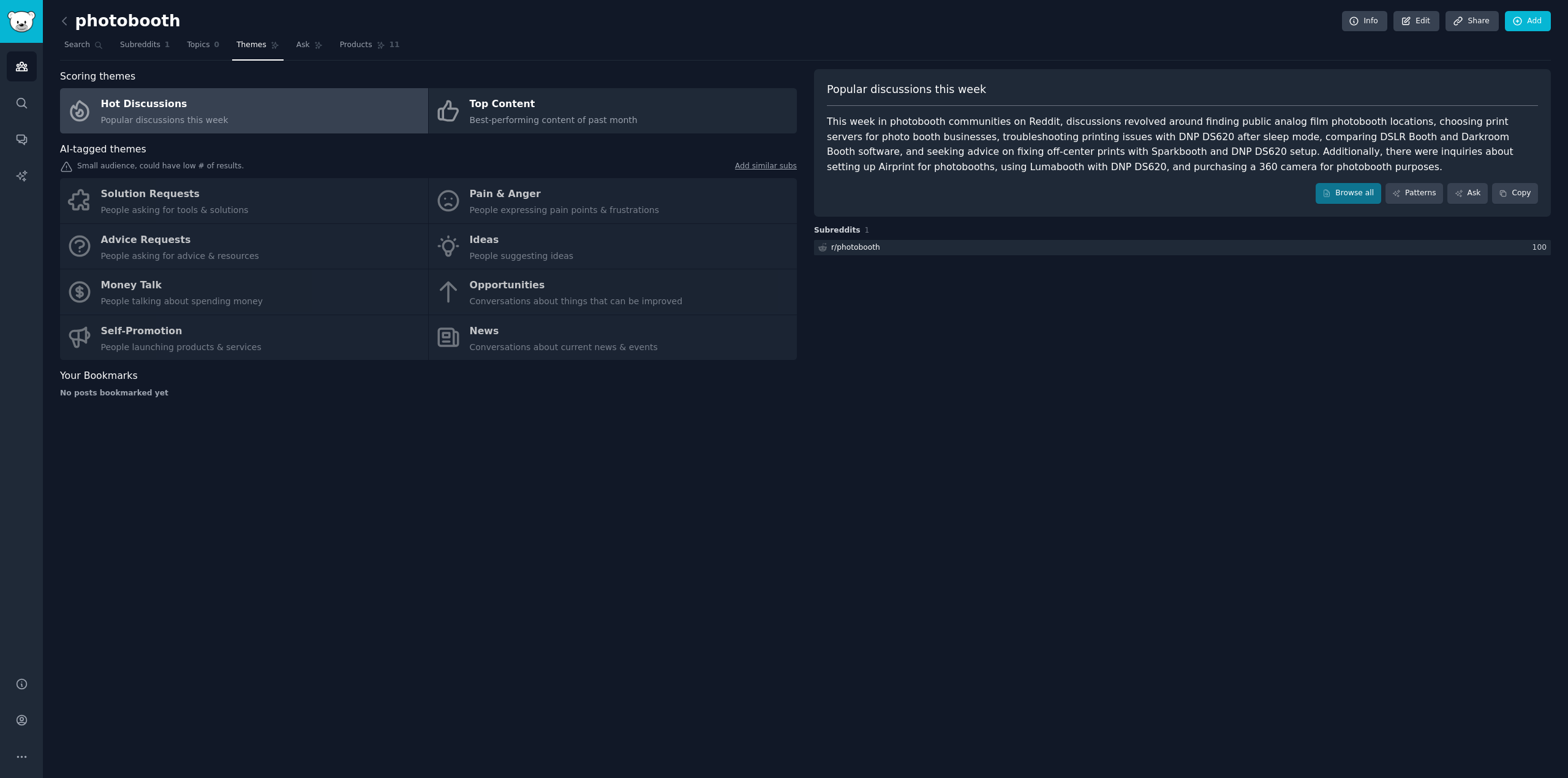
drag, startPoint x: 501, startPoint y: 343, endPoint x: 472, endPoint y: 341, distance: 29.1
click at [488, 342] on div "Solution Requests People asking for tools & solutions Pain & Anger People expre…" at bounding box center [428, 270] width 737 height 182
click at [431, 336] on div "Solution Requests People asking for tools & solutions Pain & Anger People expre…" at bounding box center [428, 270] width 737 height 182
click at [464, 104] on link "Top Content Best-performing content of past month" at bounding box center [612, 111] width 368 height 45
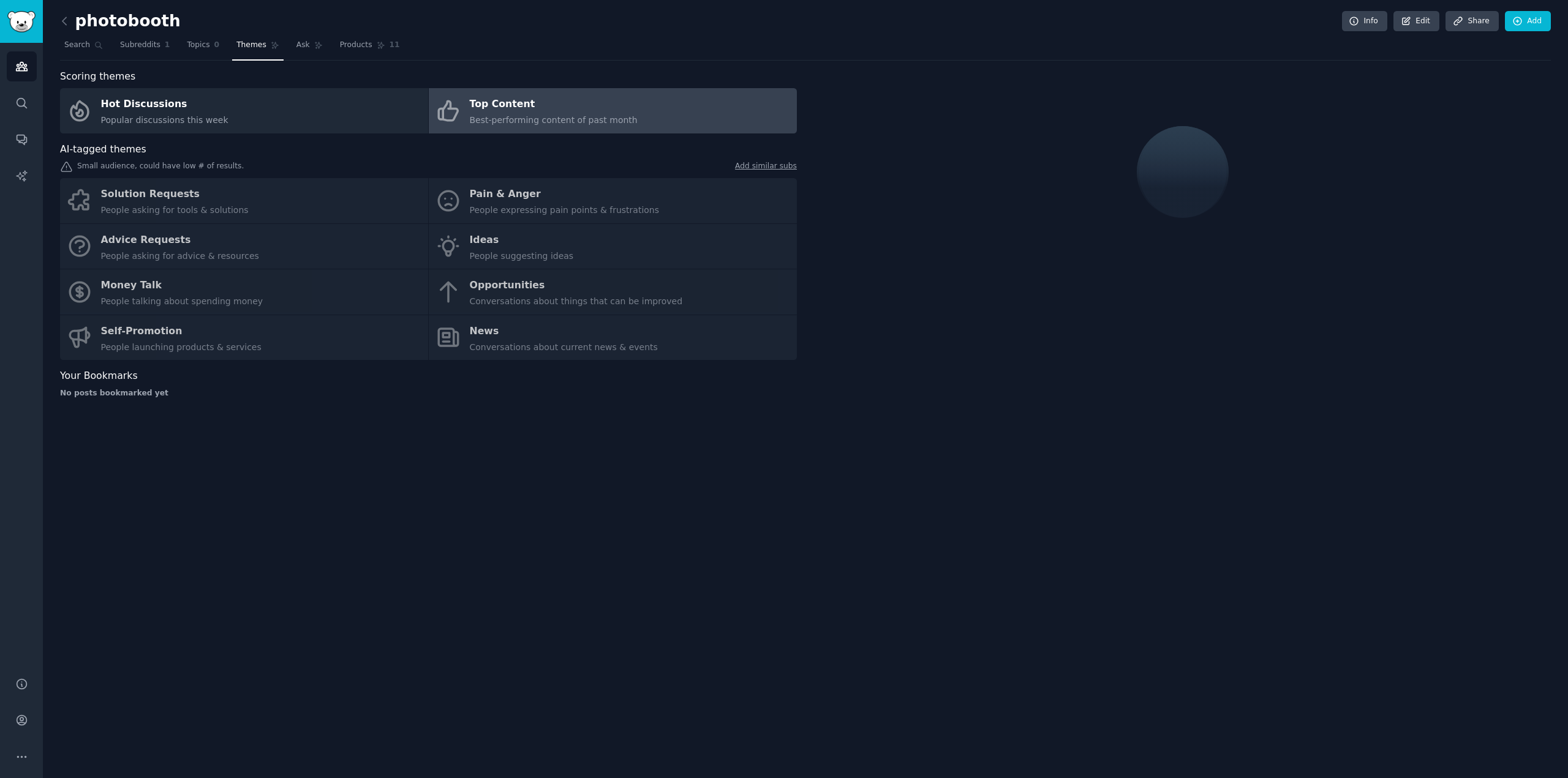
drag, startPoint x: 200, startPoint y: 227, endPoint x: 116, endPoint y: 222, distance: 84.1
click at [199, 227] on div "Solution Requests People asking for tools & solutions Pain & Anger People expre…" at bounding box center [428, 270] width 737 height 182
drag, startPoint x: 98, startPoint y: 216, endPoint x: 115, endPoint y: 194, distance: 27.8
click at [109, 199] on div "Solution Requests People asking for tools & solutions Pain & Anger People expre…" at bounding box center [428, 270] width 737 height 182
click at [117, 193] on div "Solution Requests People asking for tools & solutions Pain & Anger People expre…" at bounding box center [428, 270] width 737 height 182
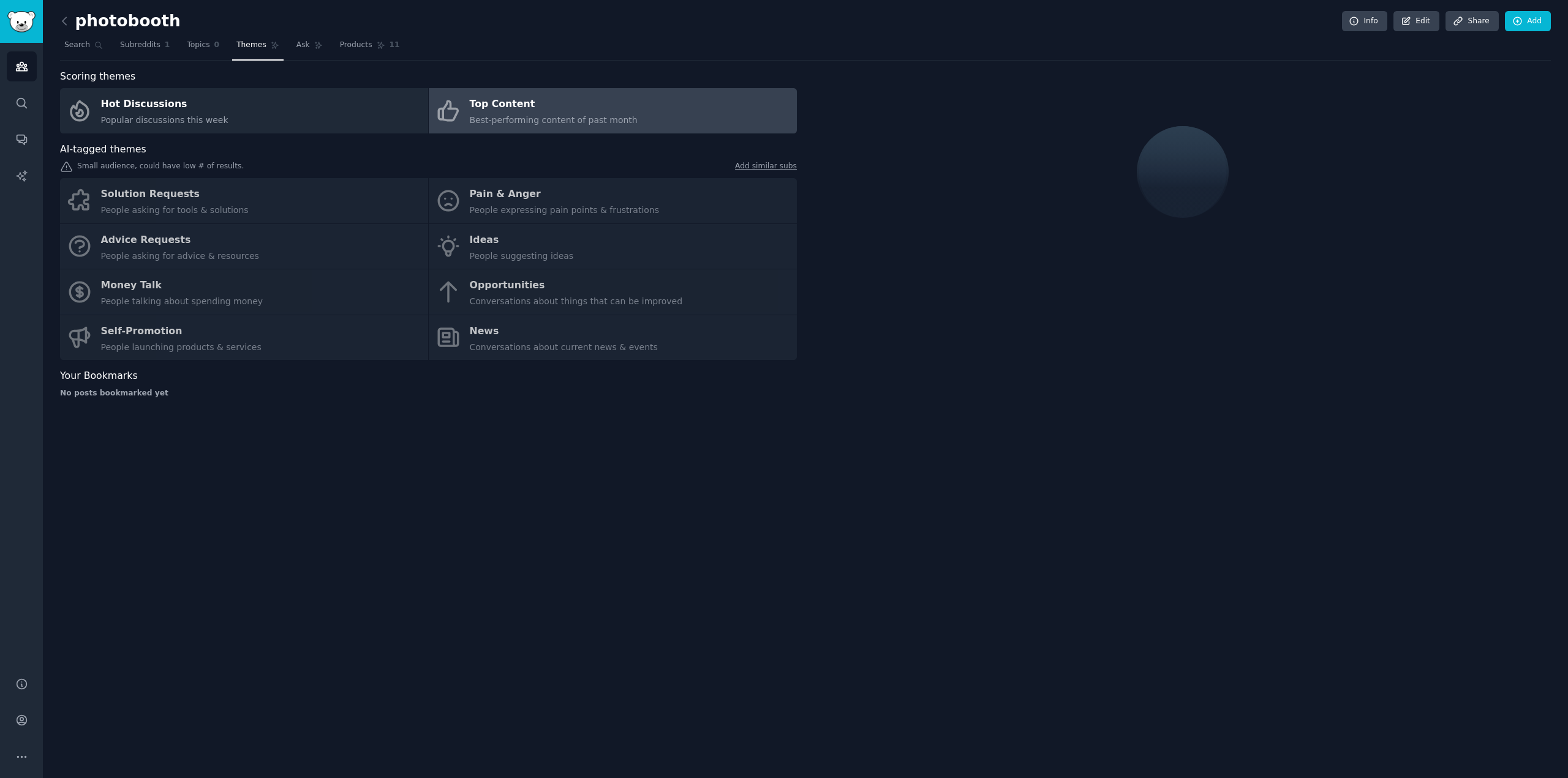
drag, startPoint x: 91, startPoint y: 378, endPoint x: 139, endPoint y: 357, distance: 52.4
click at [103, 376] on span "Your Bookmarks" at bounding box center [99, 376] width 78 height 16
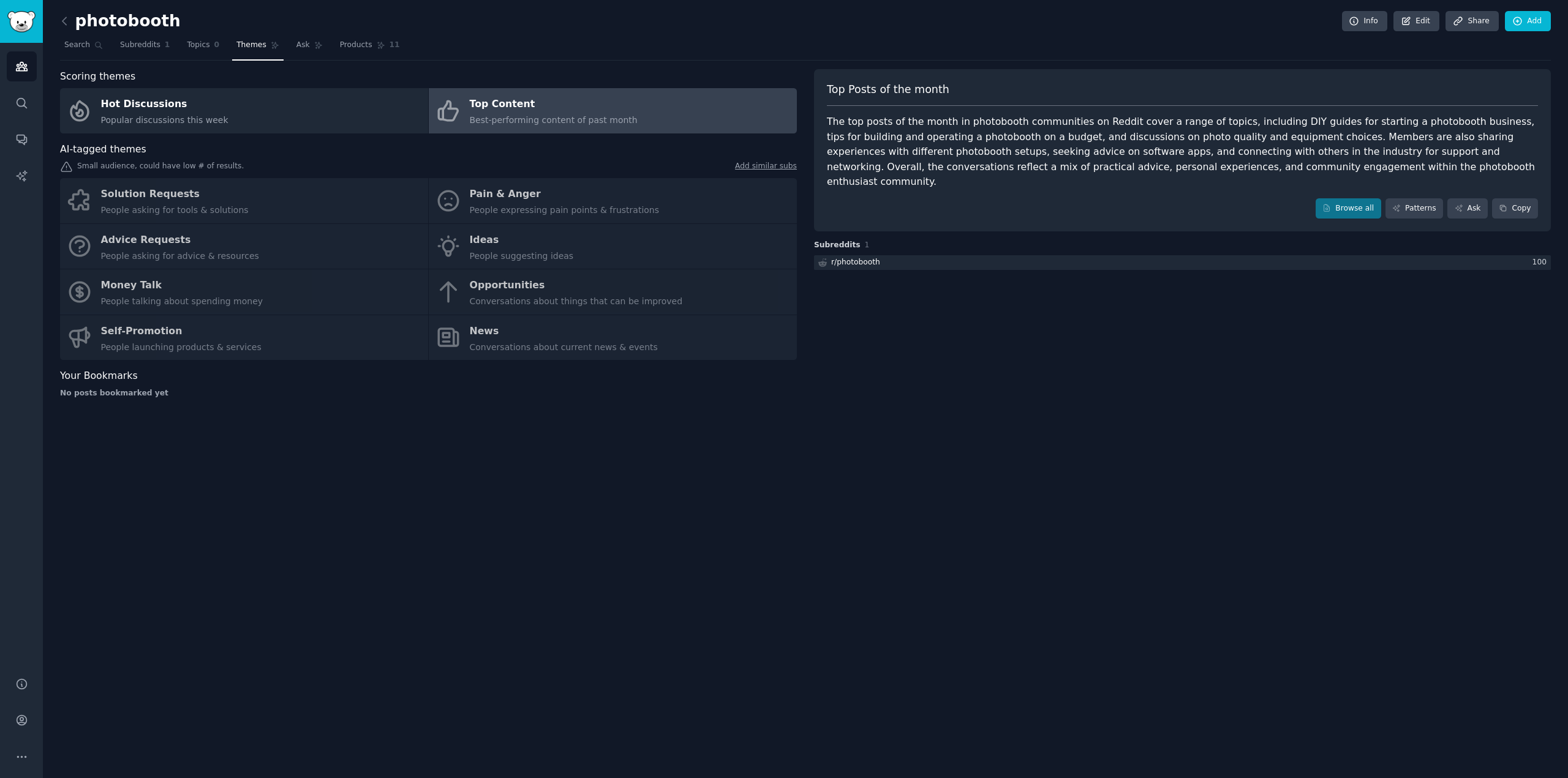
drag, startPoint x: 159, startPoint y: 309, endPoint x: 103, endPoint y: 295, distance: 57.7
click at [154, 306] on div "Solution Requests People asking for tools & solutions Pain & Anger People expre…" at bounding box center [428, 270] width 737 height 182
click at [86, 289] on div "Solution Requests People asking for tools & solutions Pain & Anger People expre…" at bounding box center [428, 270] width 737 height 182
click at [90, 195] on div "Solution Requests People asking for tools & solutions Pain & Anger People expre…" at bounding box center [428, 270] width 737 height 182
click at [486, 209] on div "Solution Requests People asking for tools & solutions Pain & Anger People expre…" at bounding box center [428, 270] width 737 height 182
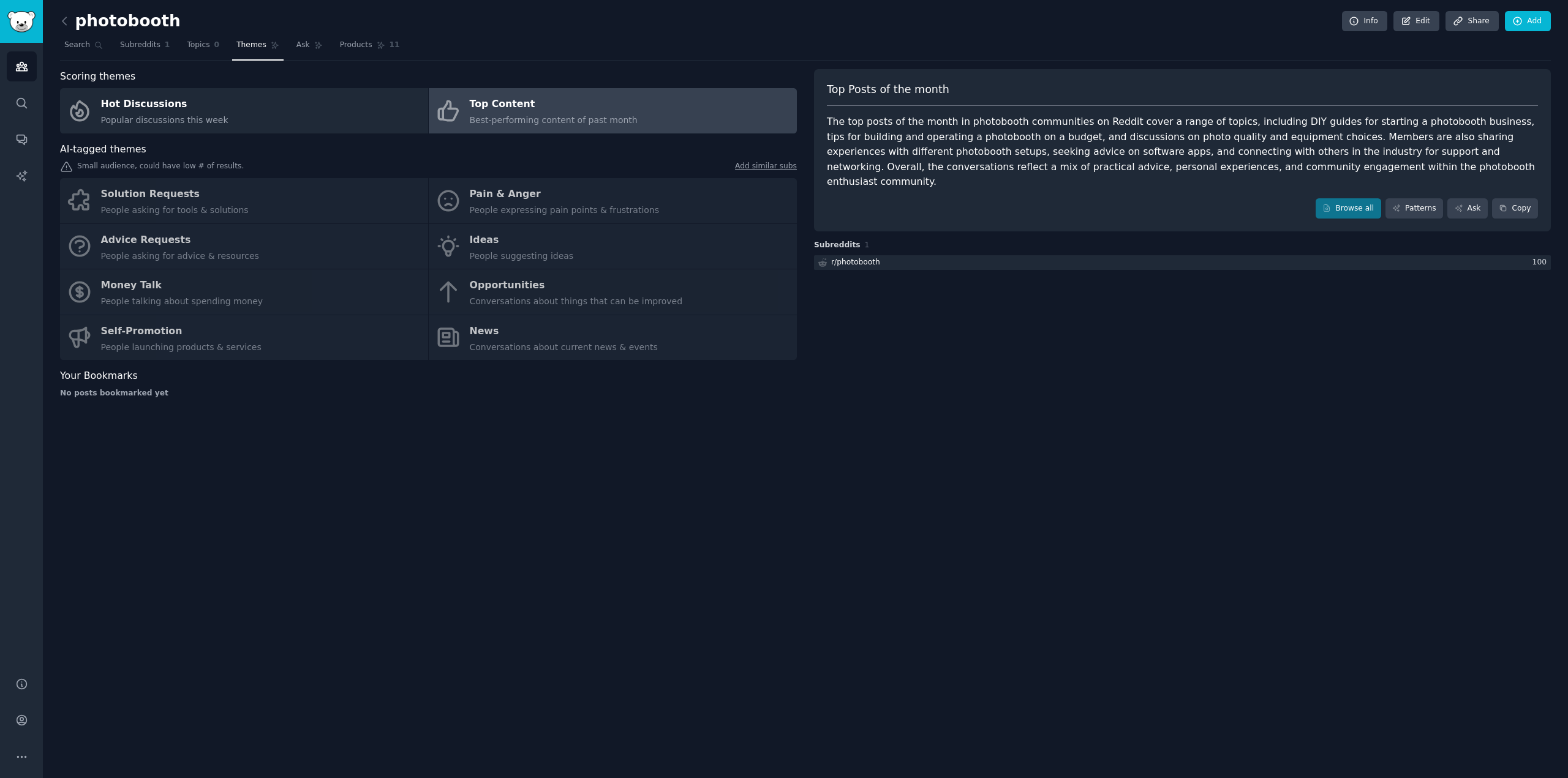
click at [547, 268] on div "Solution Requests People asking for tools & solutions Pain & Anger People expre…" at bounding box center [428, 270] width 737 height 182
click at [1341, 200] on link "Browse all" at bounding box center [1348, 208] width 65 height 21
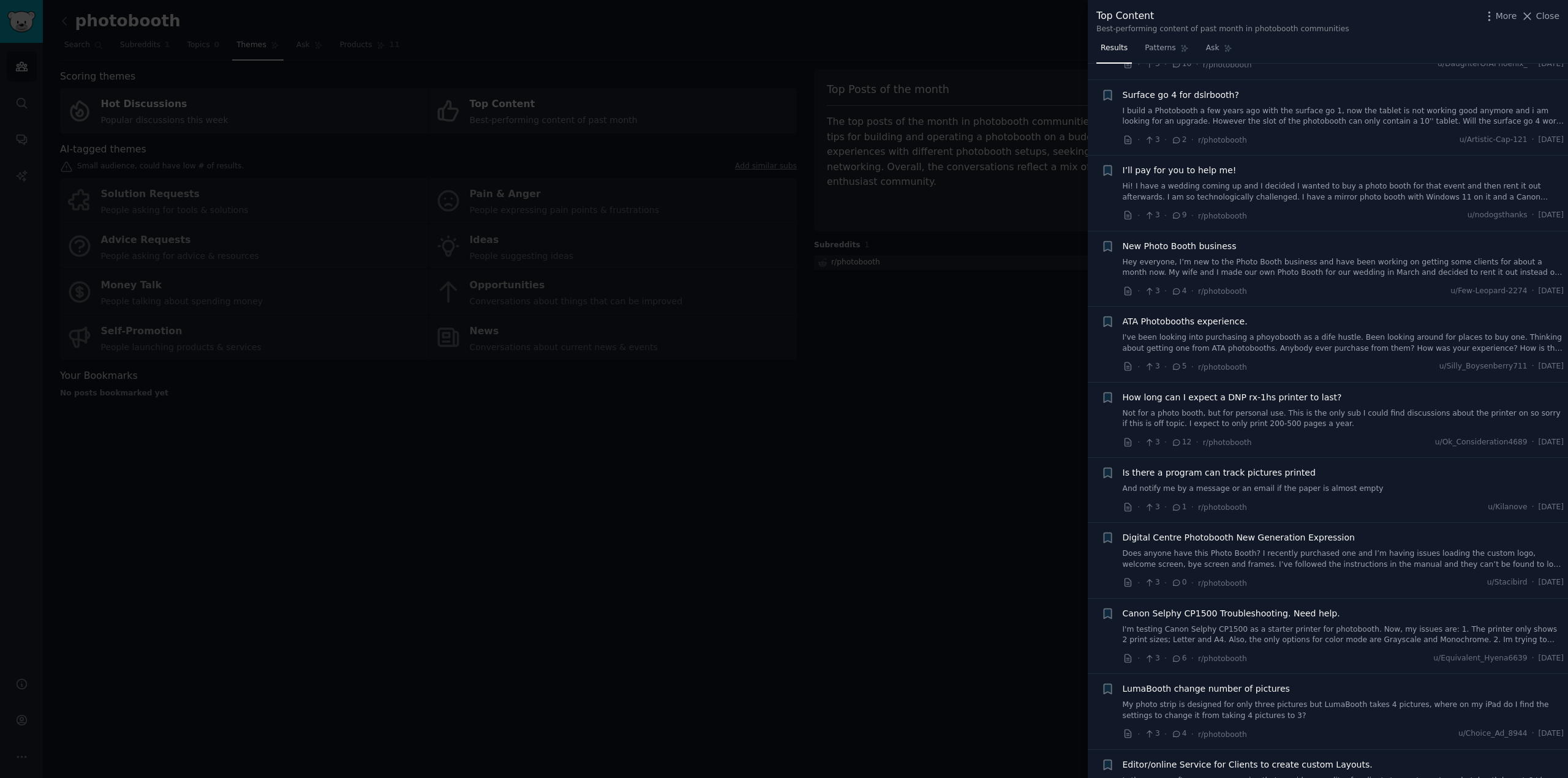
scroll to position [1408, 0]
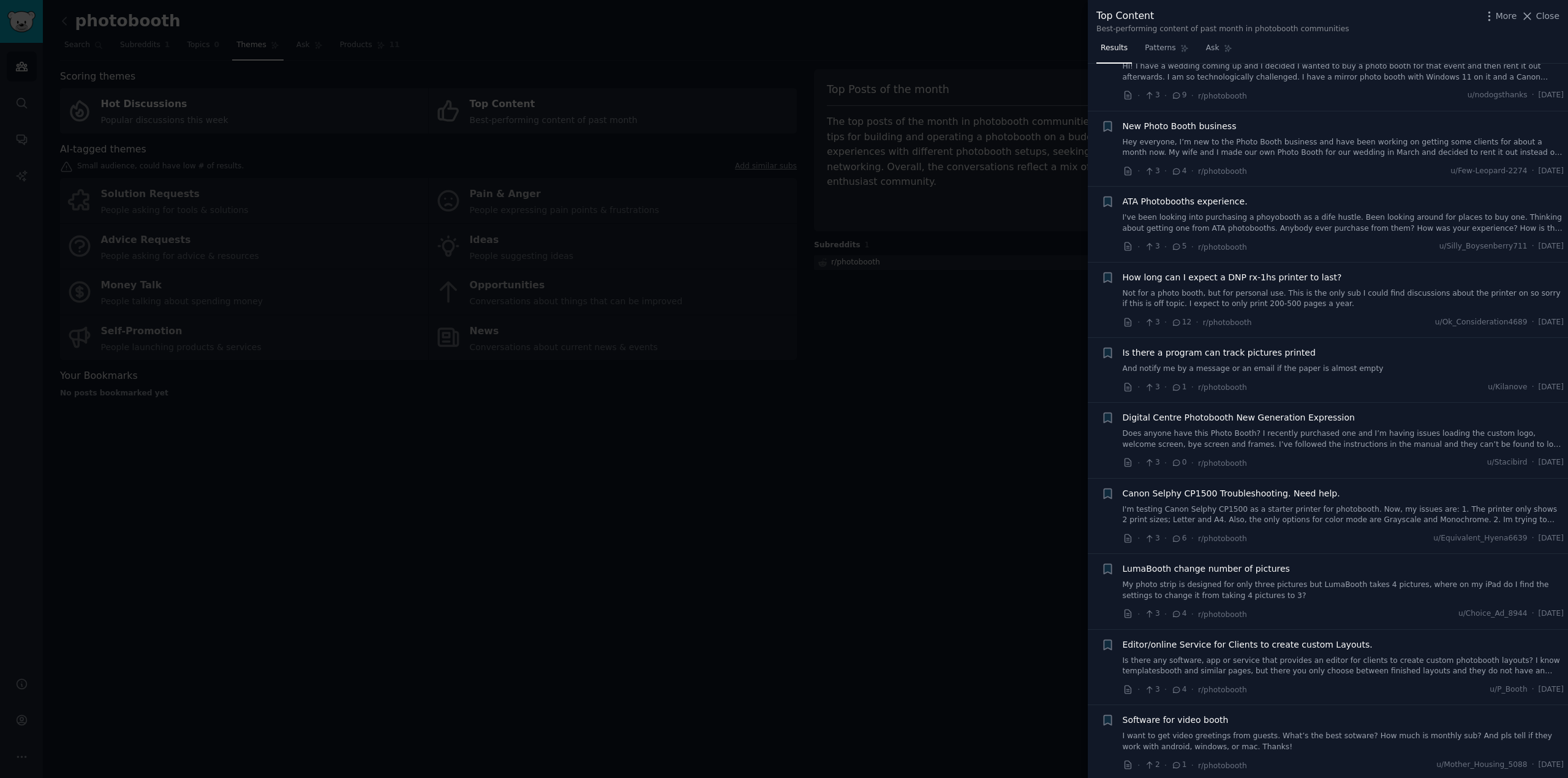
click at [1033, 389] on div at bounding box center [784, 389] width 1568 height 778
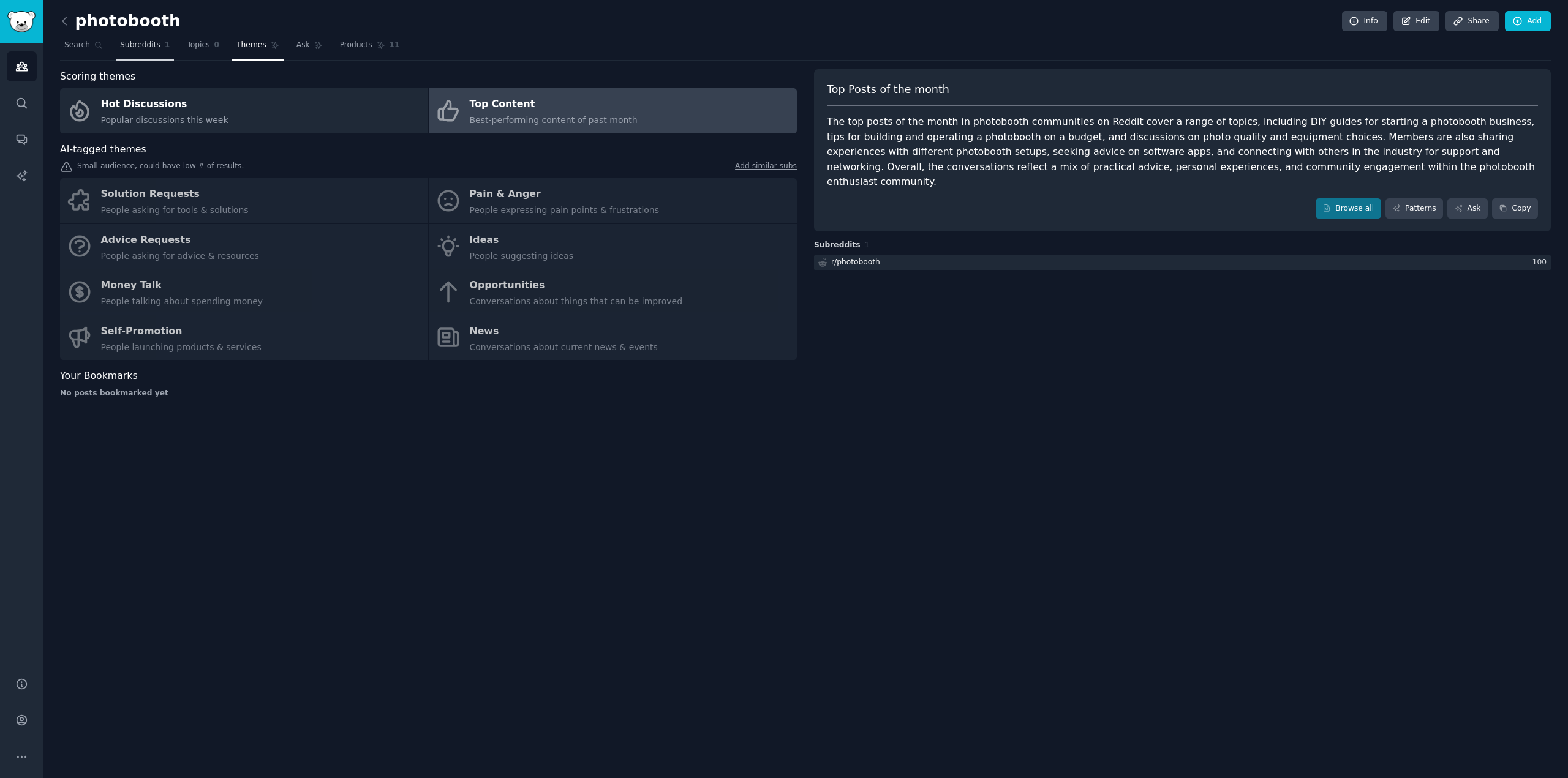
click at [142, 46] on span "Subreddits" at bounding box center [140, 45] width 41 height 11
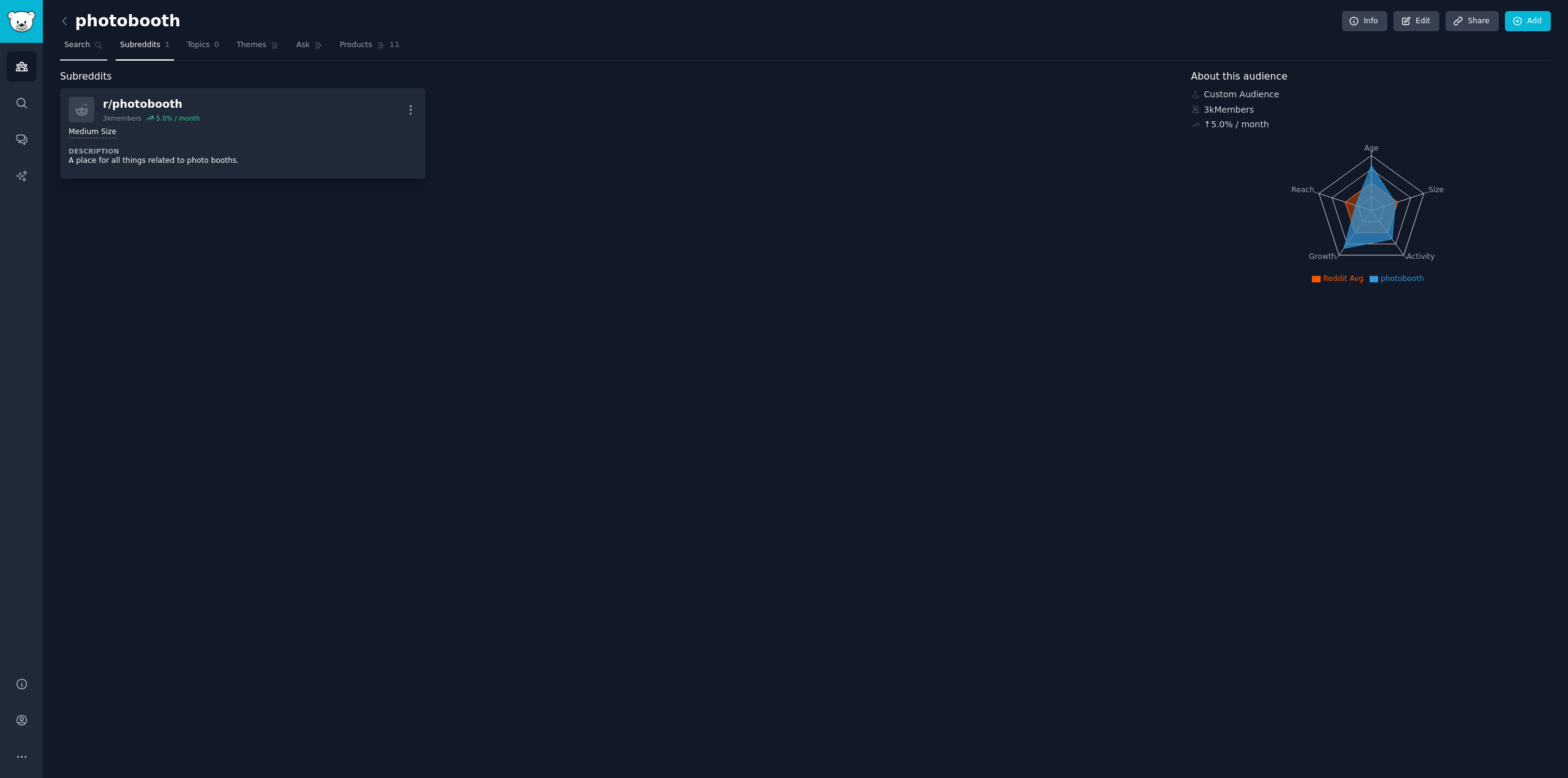
click at [78, 39] on link "Search" at bounding box center [84, 48] width 47 height 25
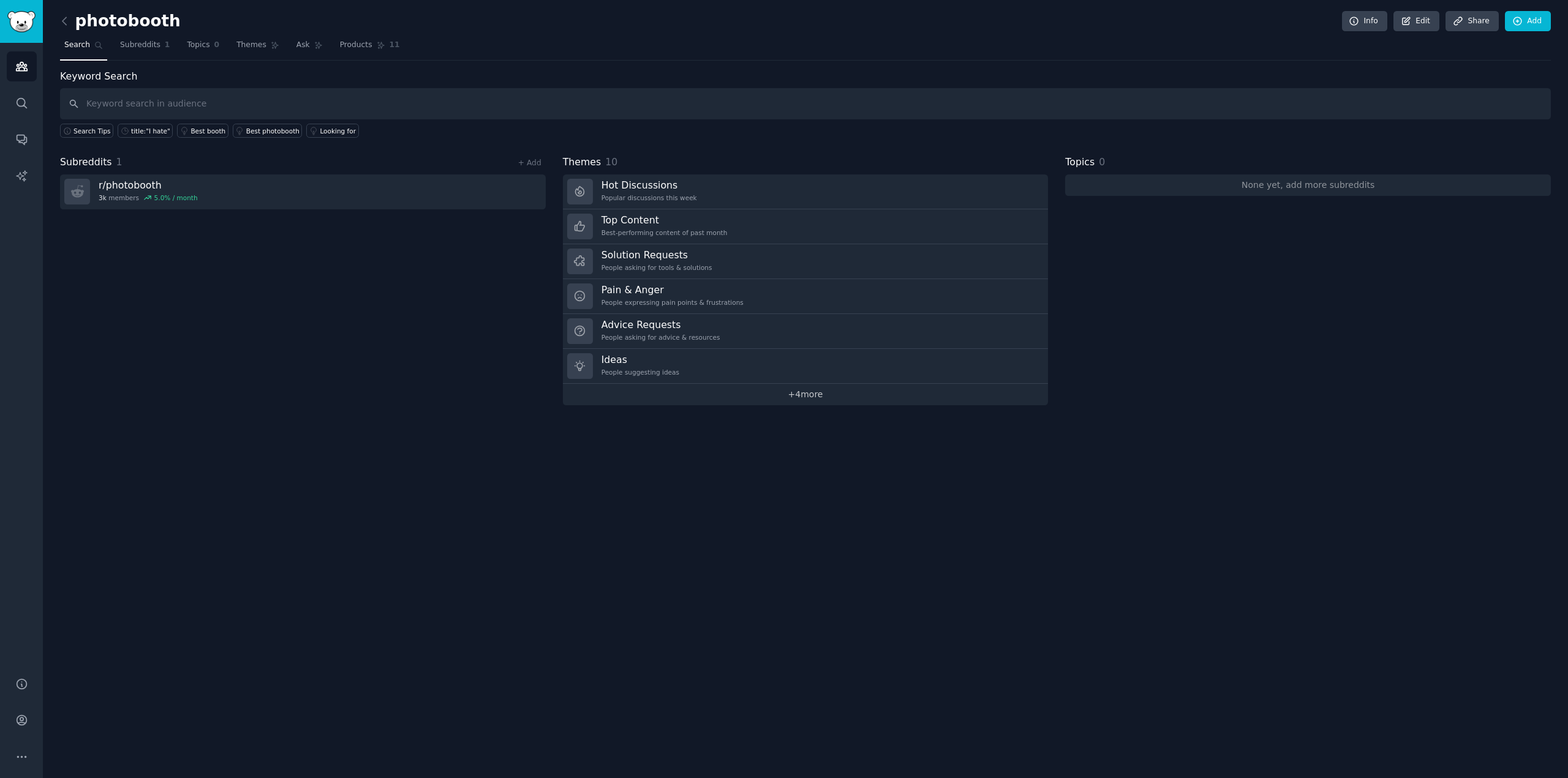
click at [801, 394] on link "+ 4 more" at bounding box center [806, 394] width 485 height 21
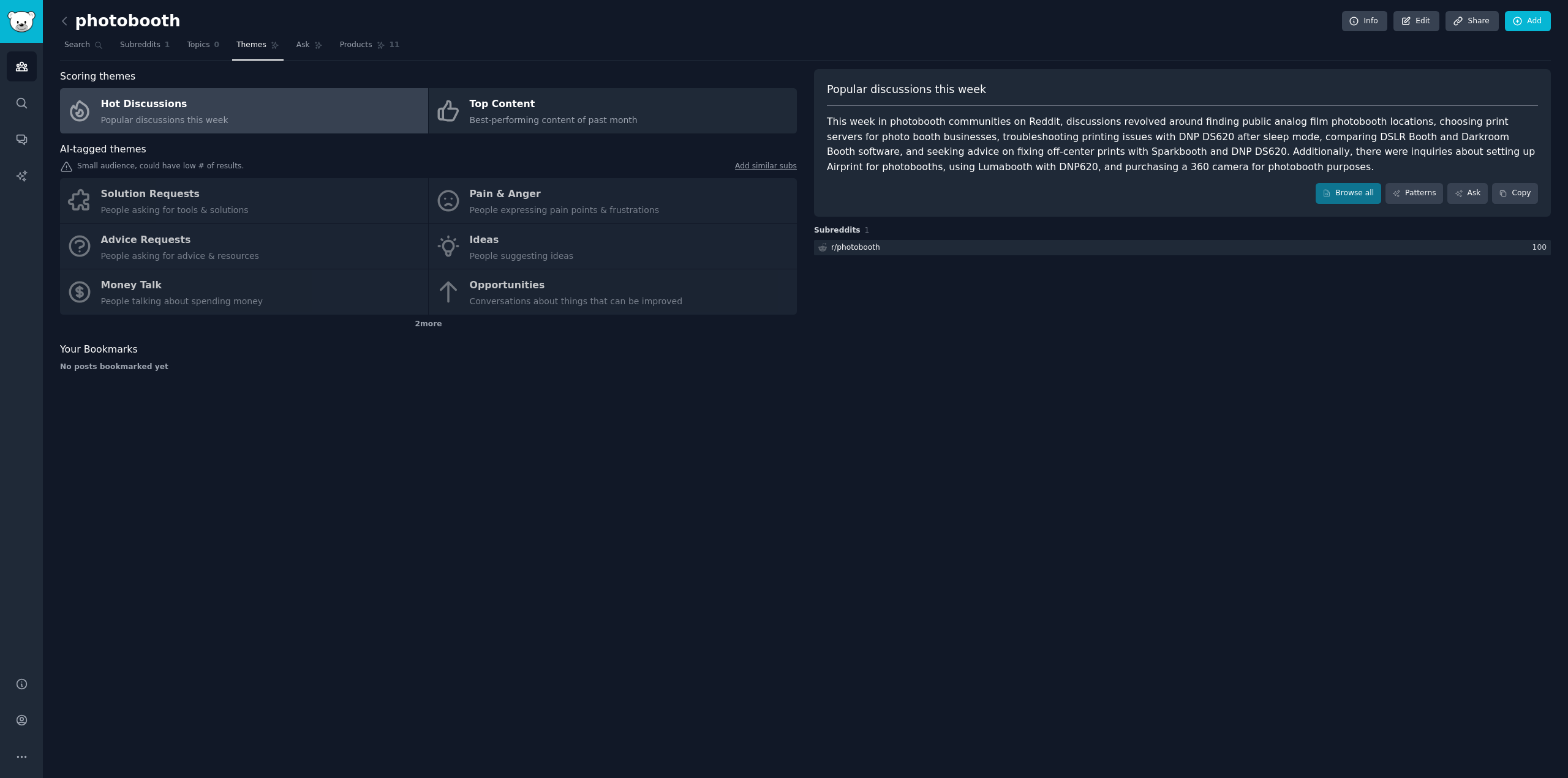
click at [504, 306] on div "Solution Requests People asking for tools & solutions Pain & Anger People expre…" at bounding box center [428, 246] width 737 height 136
click at [437, 328] on div "2 more" at bounding box center [428, 325] width 737 height 20
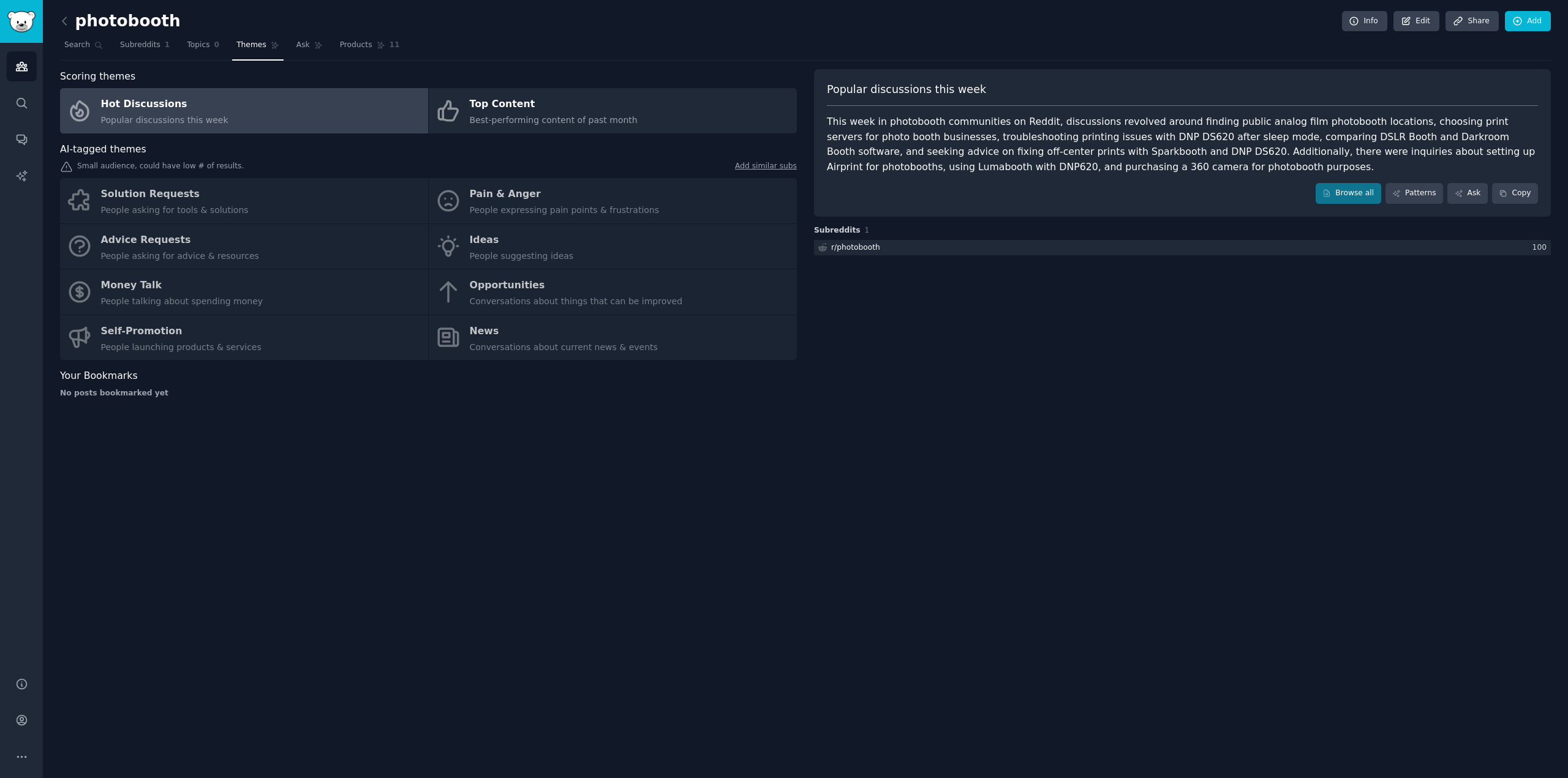
click at [530, 355] on div "Solution Requests People asking for tools & solutions Pain & Anger People expre…" at bounding box center [428, 270] width 737 height 182
drag, startPoint x: 485, startPoint y: 337, endPoint x: 436, endPoint y: 338, distance: 49.0
click at [464, 338] on div "Solution Requests People asking for tools & solutions Pain & Anger People expre…" at bounding box center [428, 270] width 737 height 182
drag, startPoint x: 286, startPoint y: 325, endPoint x: 232, endPoint y: 325, distance: 54.0
click at [256, 324] on div "Solution Requests People asking for tools & solutions Pain & Anger People expre…" at bounding box center [428, 270] width 737 height 182
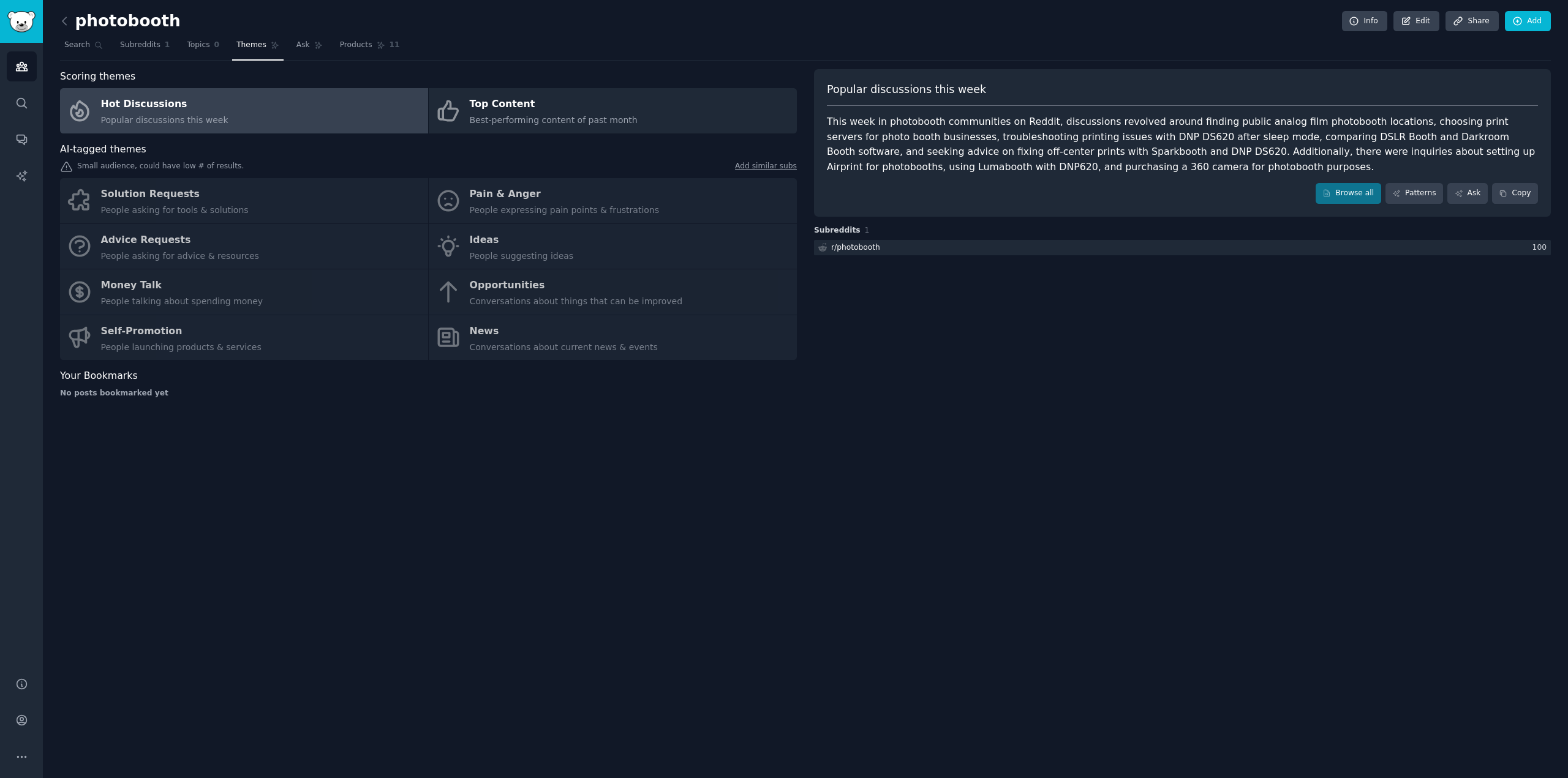
drag, startPoint x: 212, startPoint y: 327, endPoint x: 128, endPoint y: 296, distance: 89.5
click at [209, 325] on div "Solution Requests People asking for tools & solutions Pain & Anger People expre…" at bounding box center [428, 270] width 737 height 182
click at [128, 296] on div "Solution Requests People asking for tools & solutions Pain & Anger People expre…" at bounding box center [428, 270] width 737 height 182
drag, startPoint x: 128, startPoint y: 296, endPoint x: 105, endPoint y: 278, distance: 29.2
click at [125, 294] on div "Solution Requests People asking for tools & solutions Pain & Anger People expre…" at bounding box center [428, 270] width 737 height 182
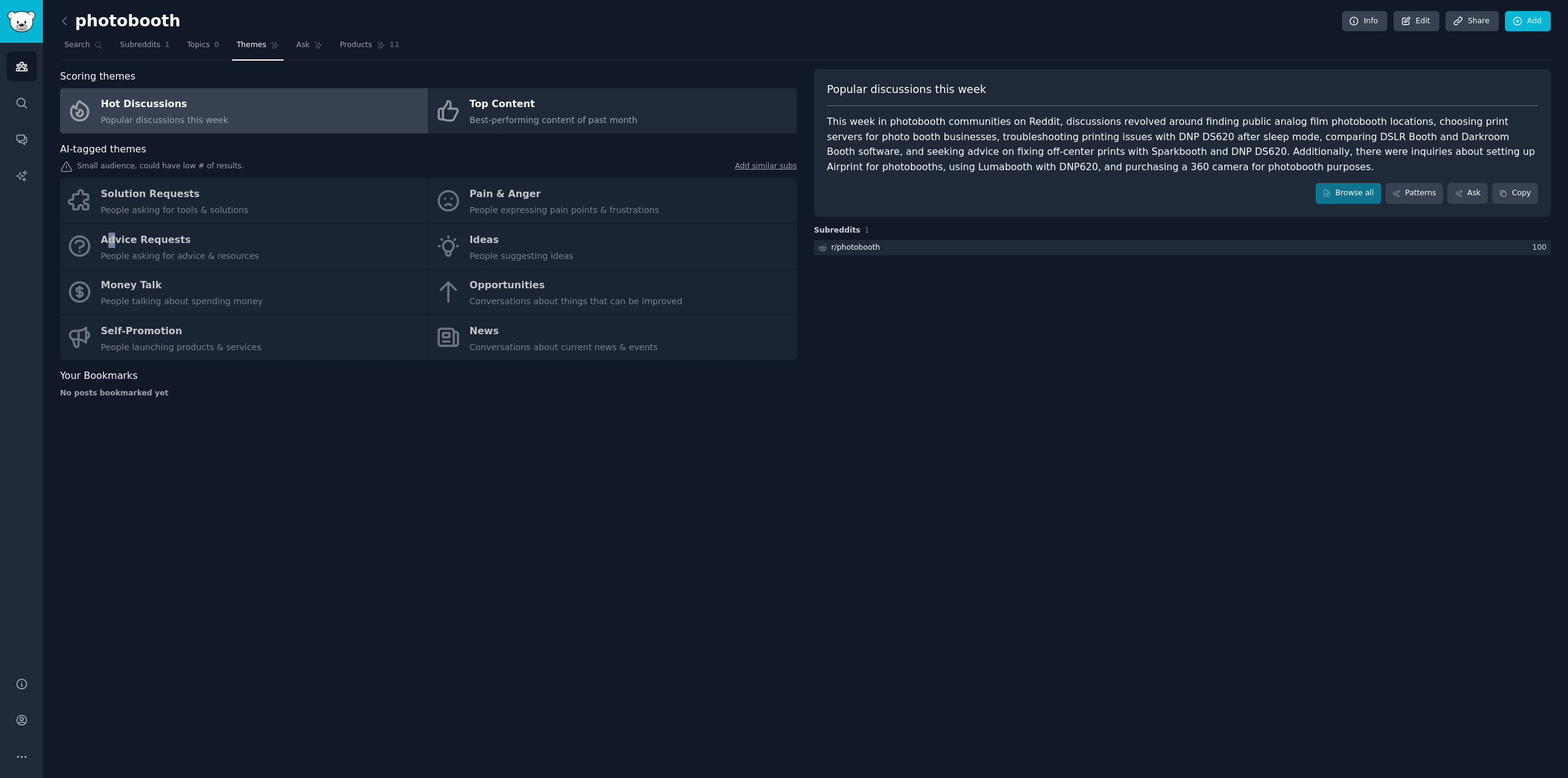
click at [111, 246] on div "Solution Requests People asking for tools & solutions Pain & Anger People expre…" at bounding box center [428, 270] width 737 height 182
click at [151, 236] on div "Solution Requests People asking for tools & solutions Pain & Anger People expre…" at bounding box center [428, 270] width 737 height 182
click at [16, 25] on img "Sidebar" at bounding box center [22, 21] width 28 height 21
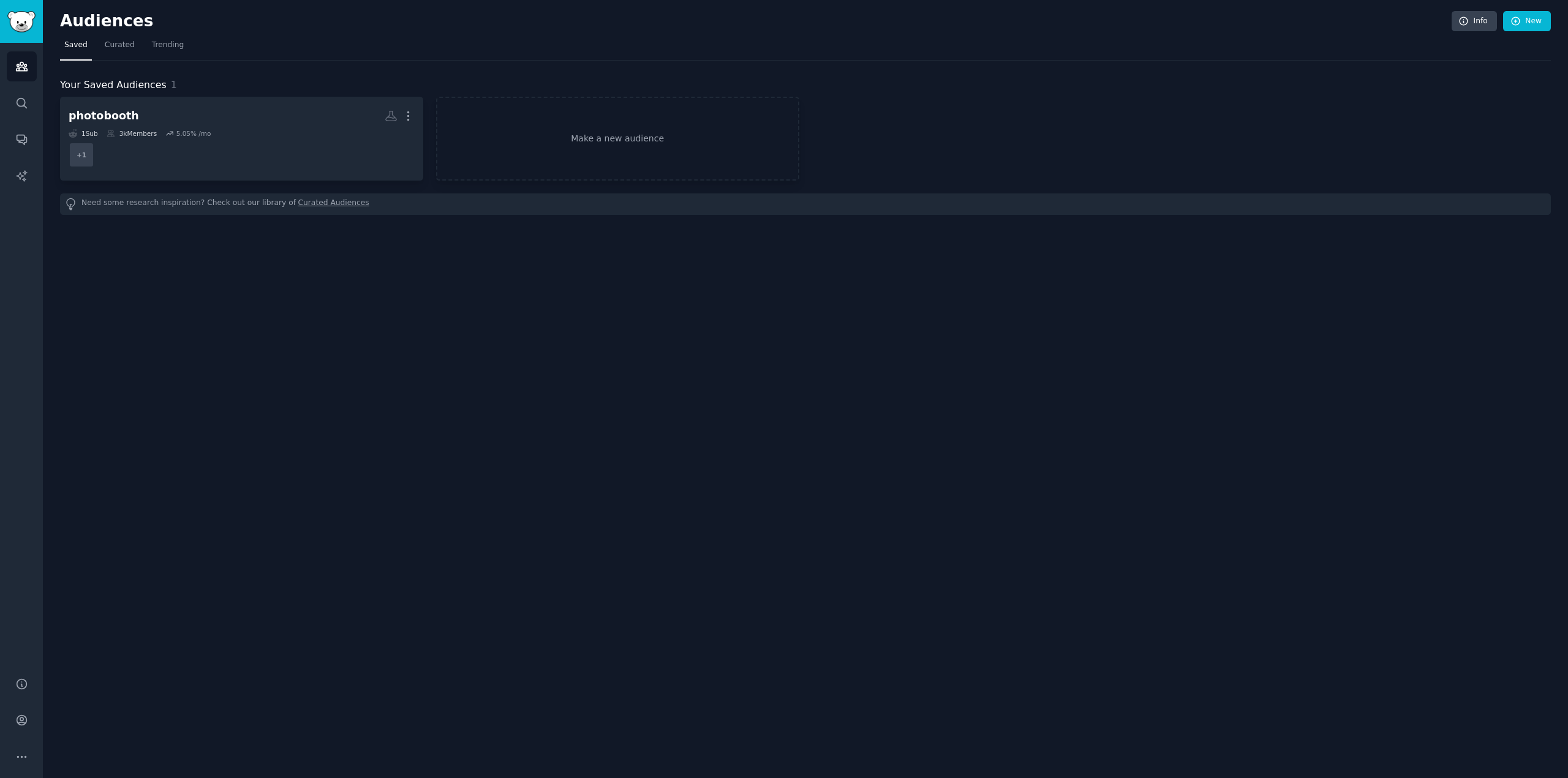
click at [65, 16] on h2 "Audiences" at bounding box center [756, 21] width 1392 height 20
click at [30, 29] on img "Sidebar" at bounding box center [22, 21] width 28 height 21
click at [25, 110] on link "Search" at bounding box center [22, 103] width 30 height 30
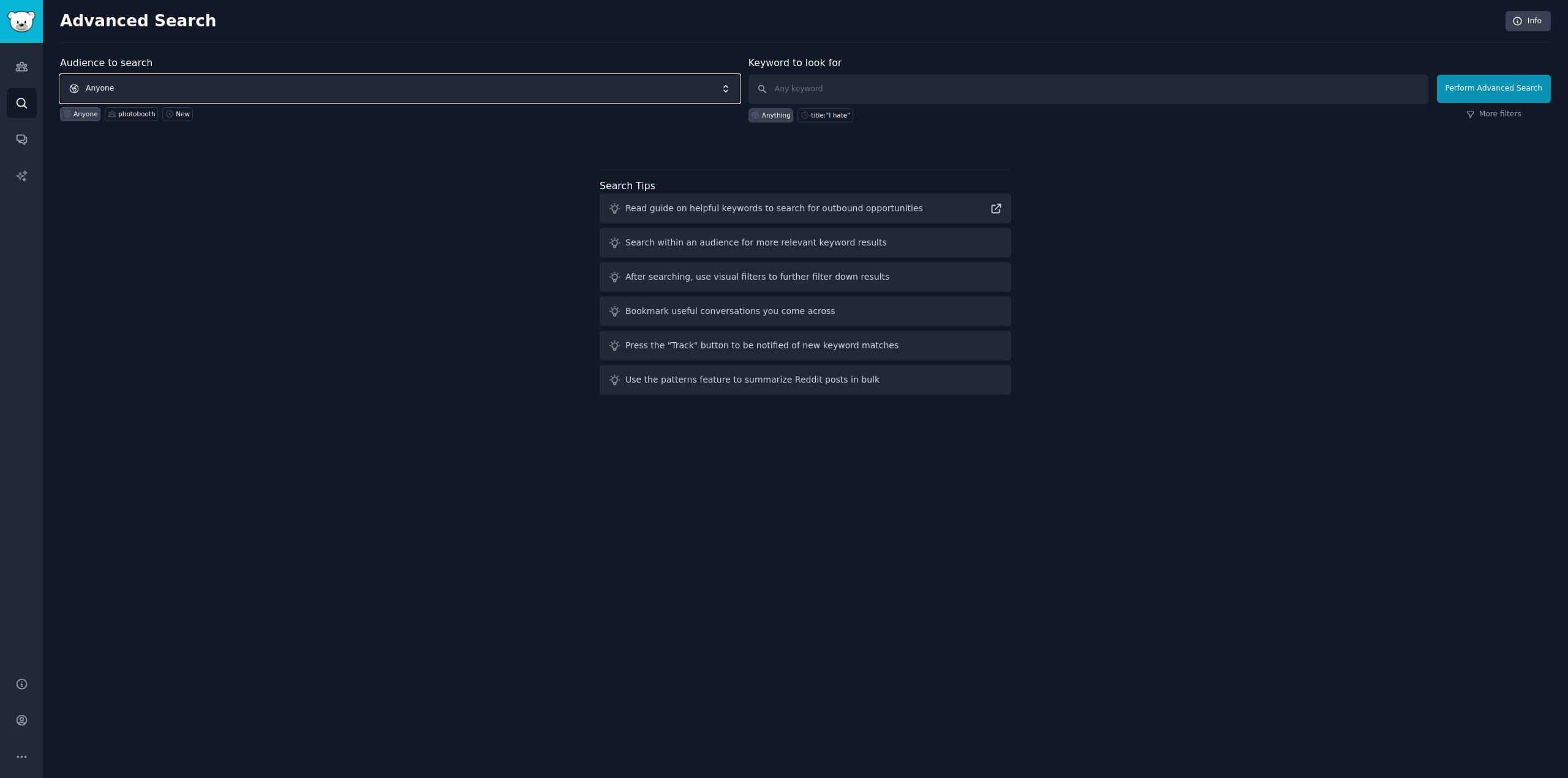
click at [207, 88] on span "Anyone" at bounding box center [400, 88] width 680 height 28
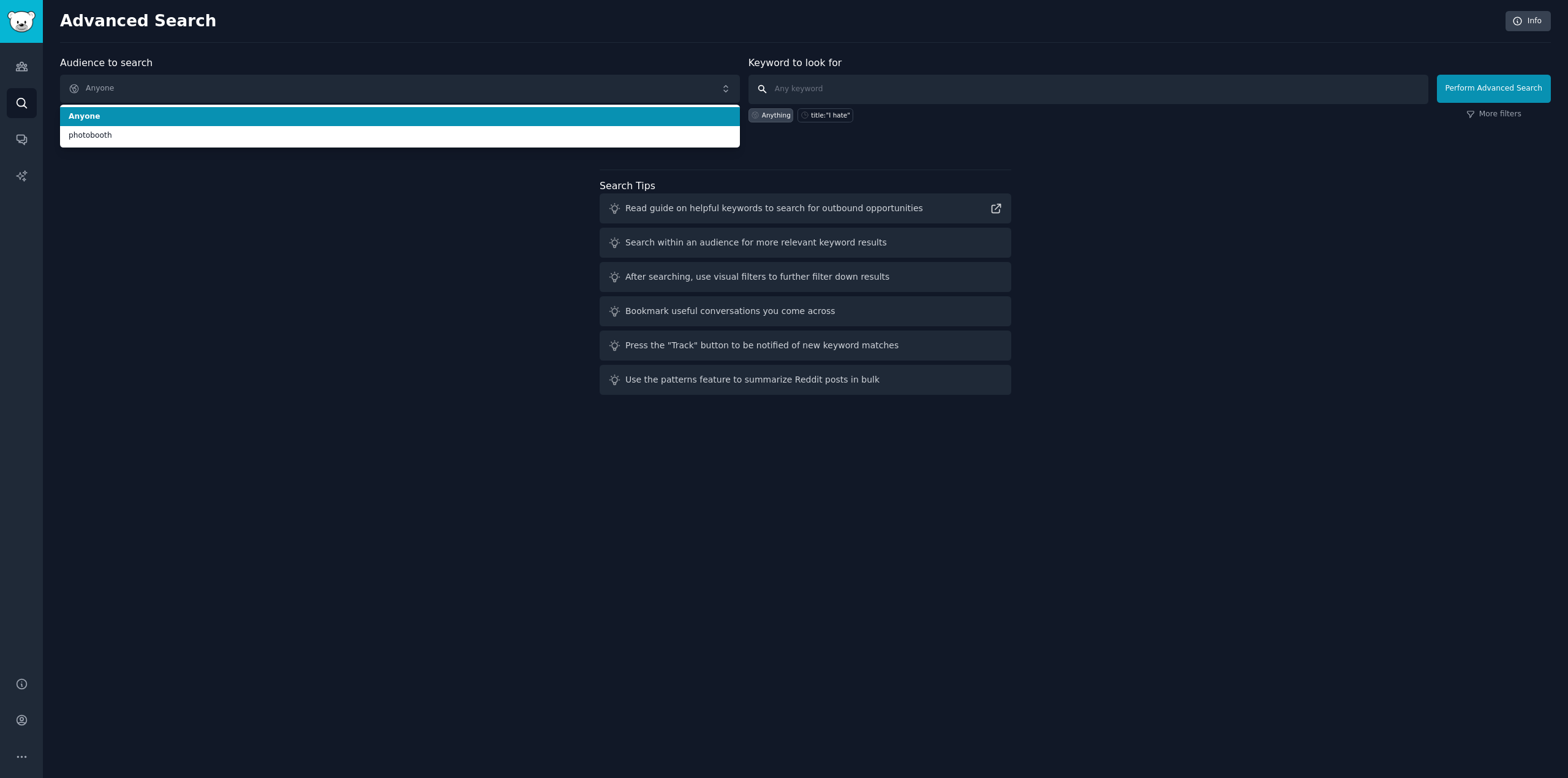
click at [766, 84] on input "text" at bounding box center [1088, 89] width 680 height 30
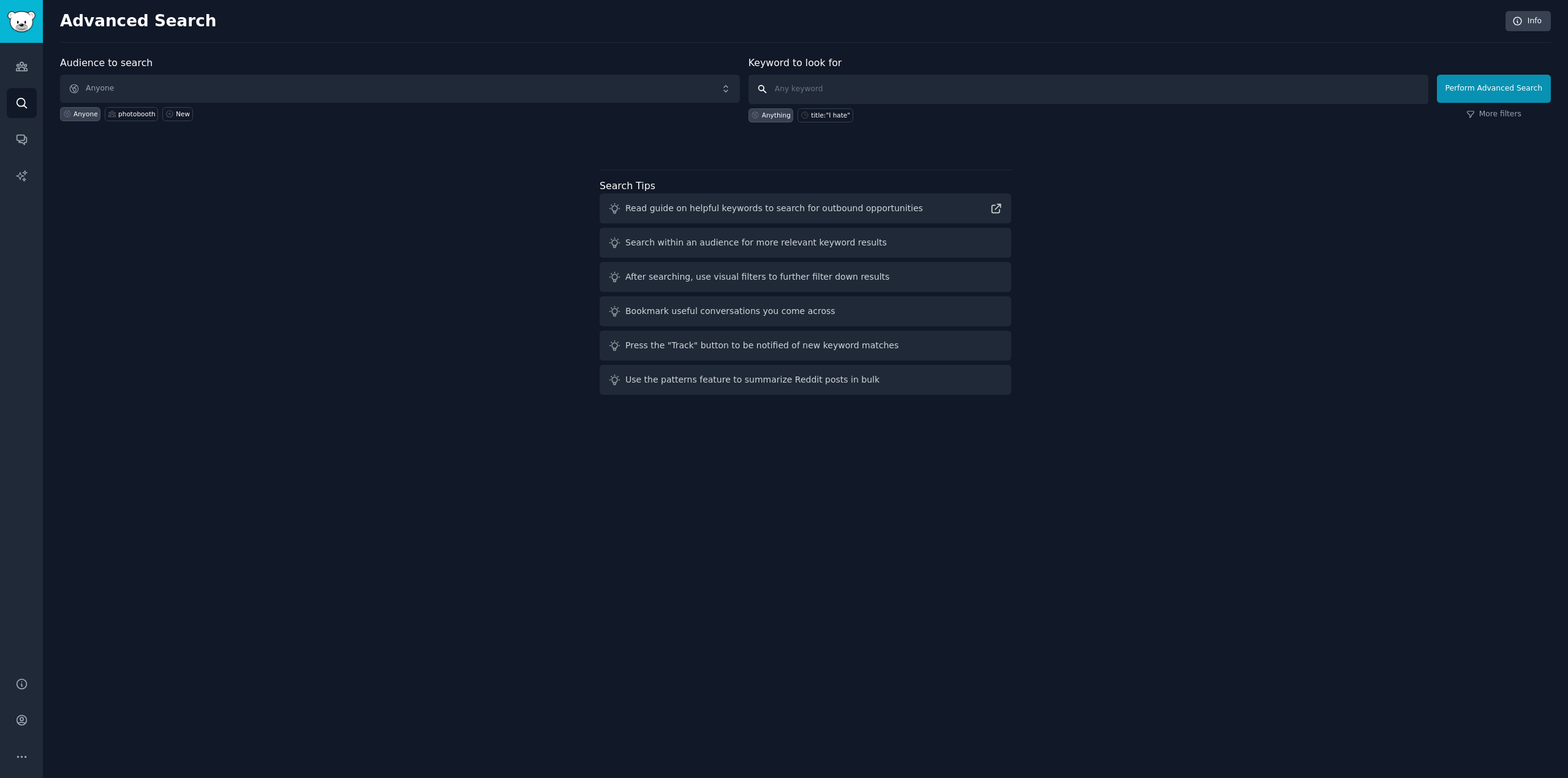
click at [811, 83] on input "text" at bounding box center [1088, 89] width 680 height 30
click at [22, 64] on icon "Sidebar" at bounding box center [21, 67] width 11 height 8
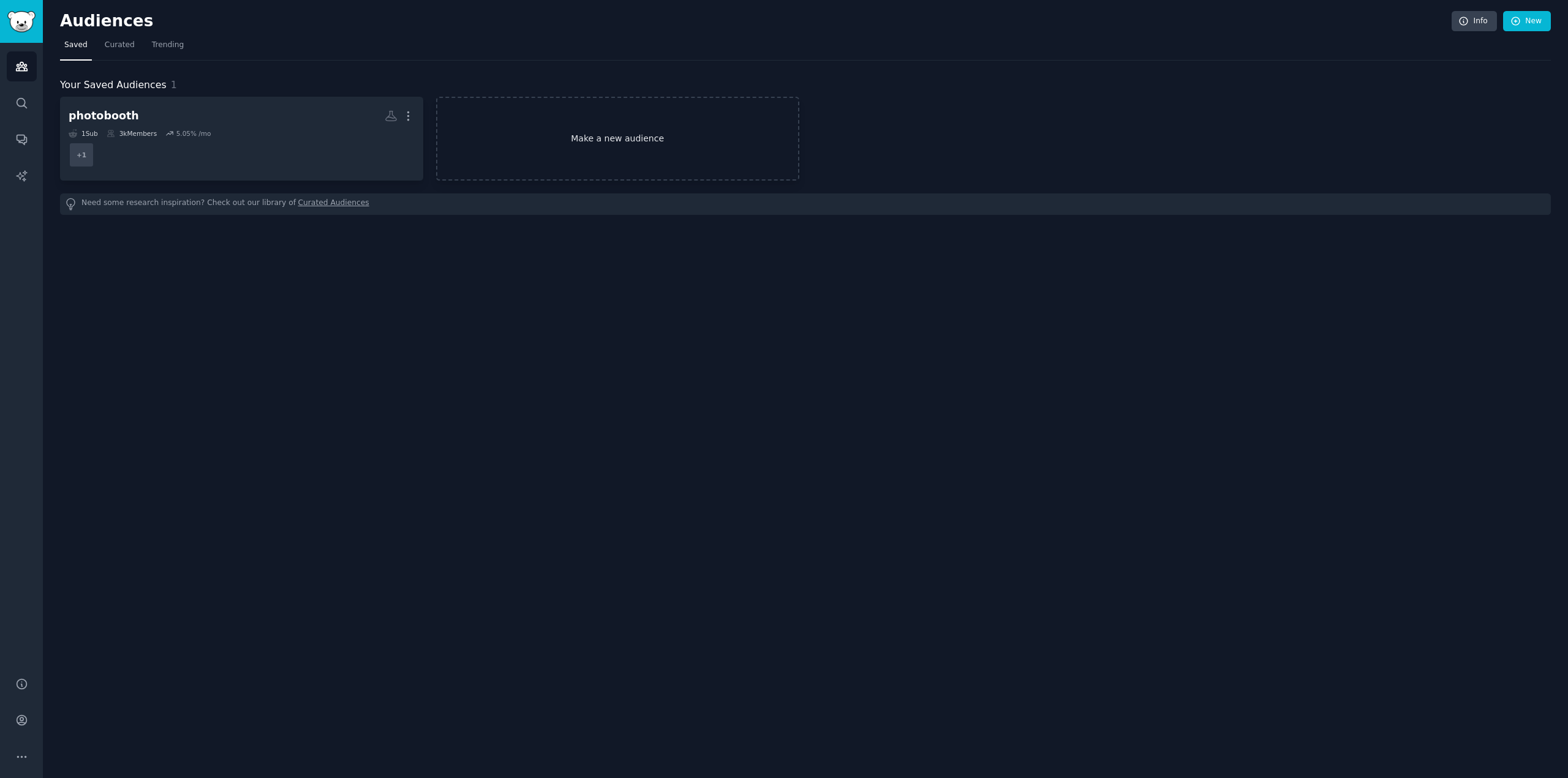
click at [539, 156] on link "Make a new audience" at bounding box center [617, 138] width 363 height 84
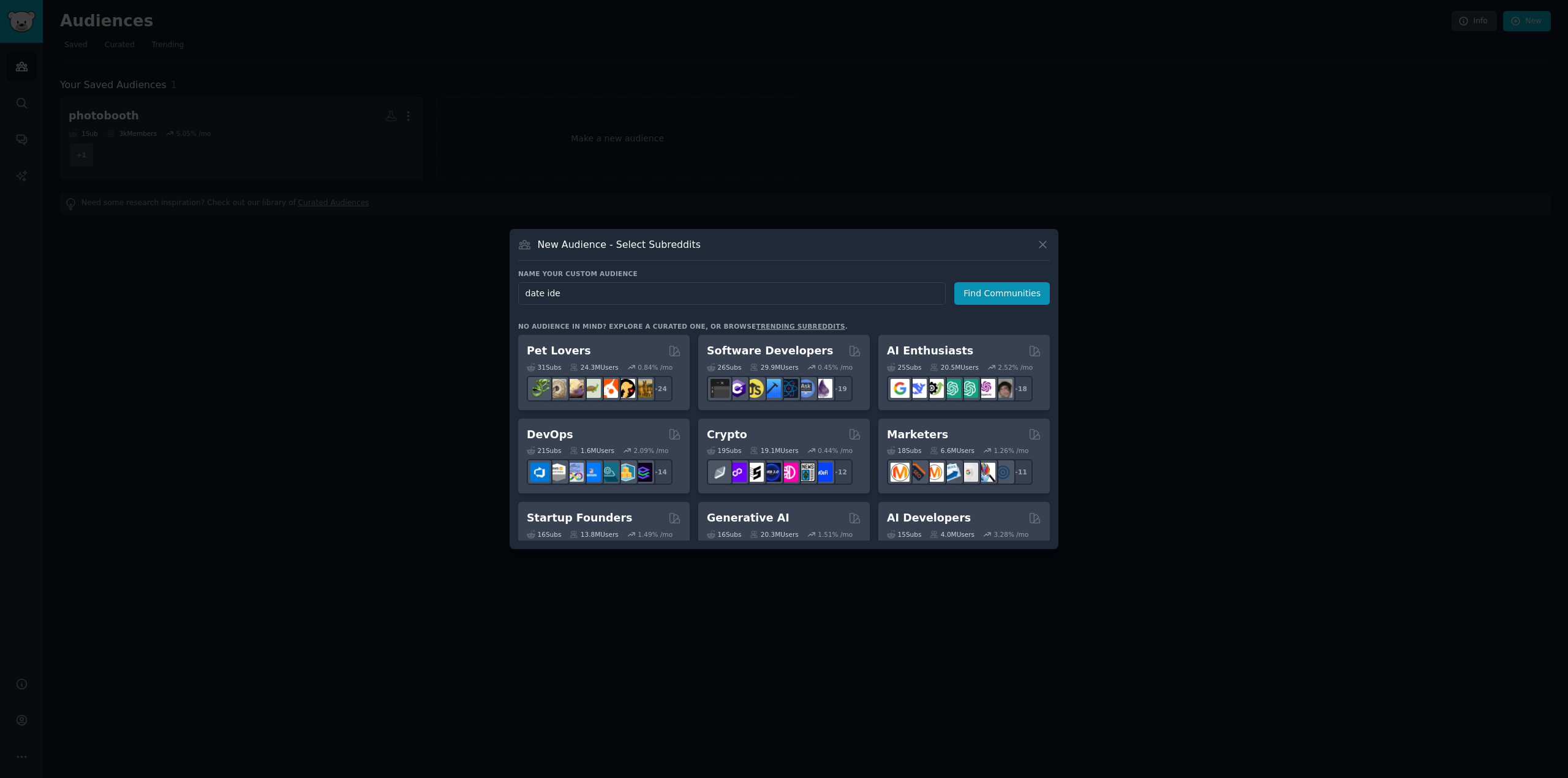
type input "date idea"
click button "Find Communities" at bounding box center [1002, 293] width 96 height 22
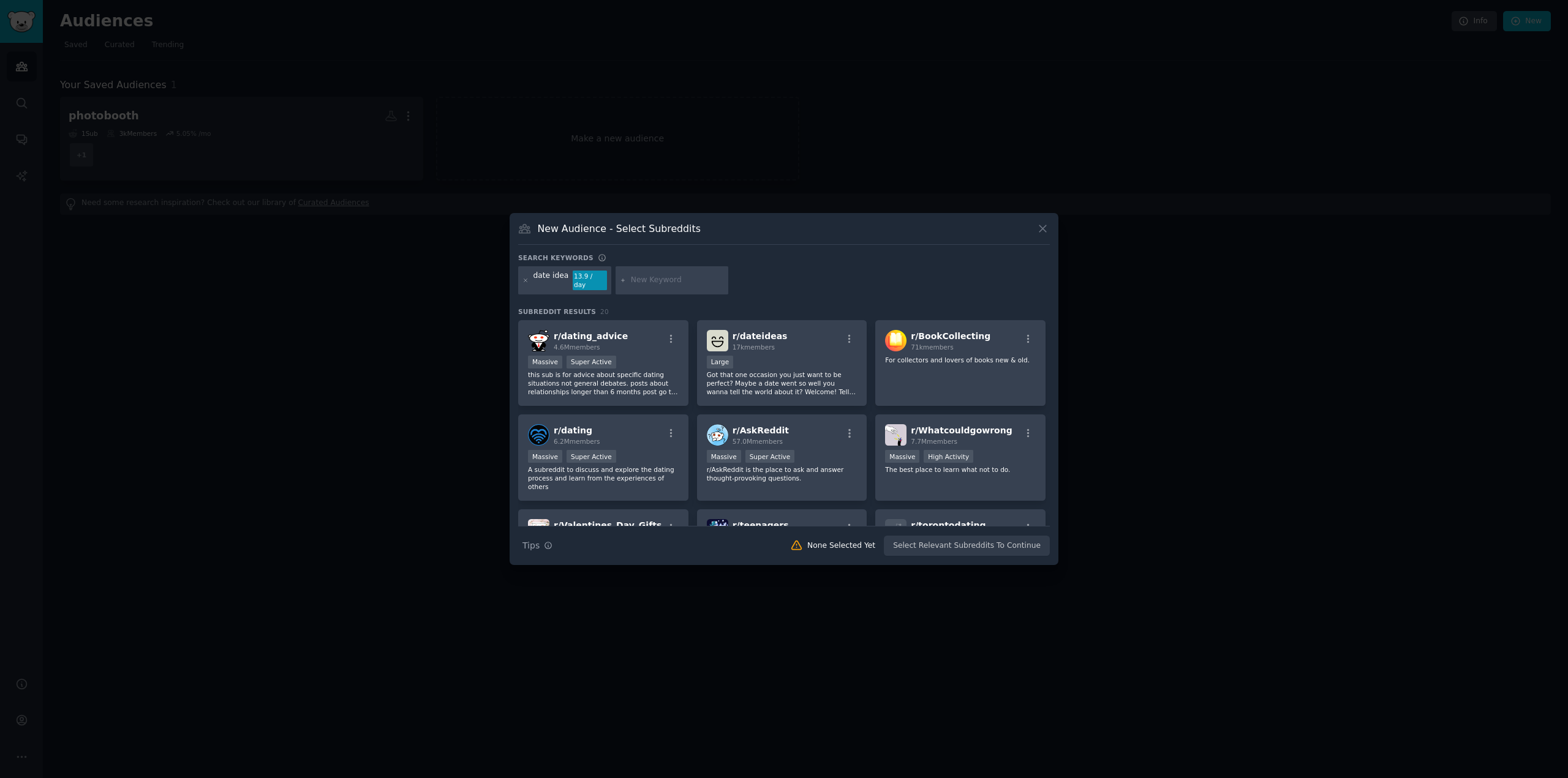
click at [832, 283] on div "date idea 13.9 / day" at bounding box center [784, 282] width 532 height 32
click at [807, 256] on div "New Audience - Select Subreddits Search keywords date idea 13.9 / day Subreddit…" at bounding box center [784, 389] width 549 height 352
click at [817, 346] on div "r/ dateideas 17k members" at bounding box center [782, 341] width 151 height 21
click at [1015, 539] on button "Create Audience" at bounding box center [1010, 546] width 81 height 21
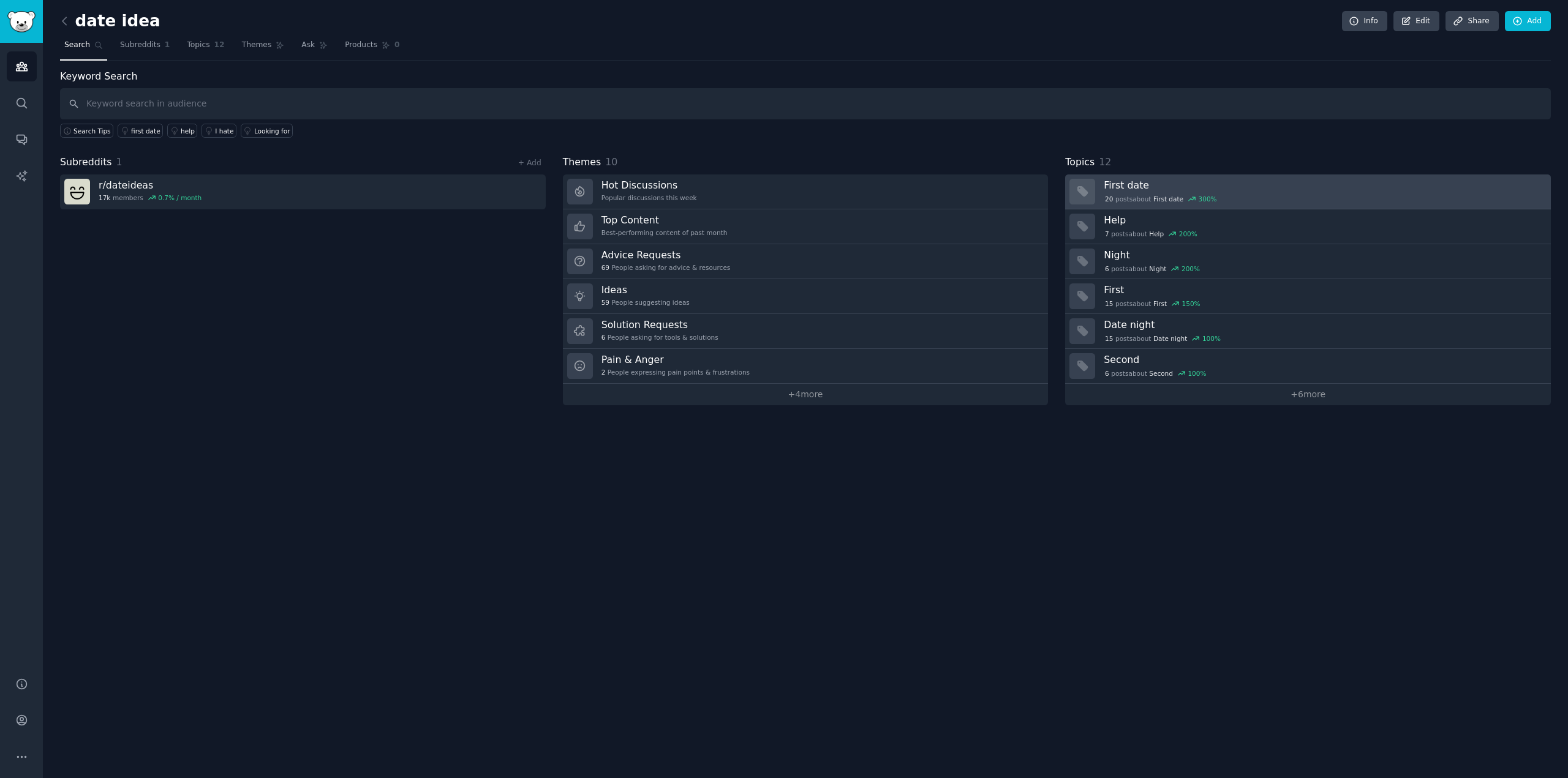
click at [1138, 198] on div "20 post s about First date 300 %" at bounding box center [1161, 198] width 114 height 11
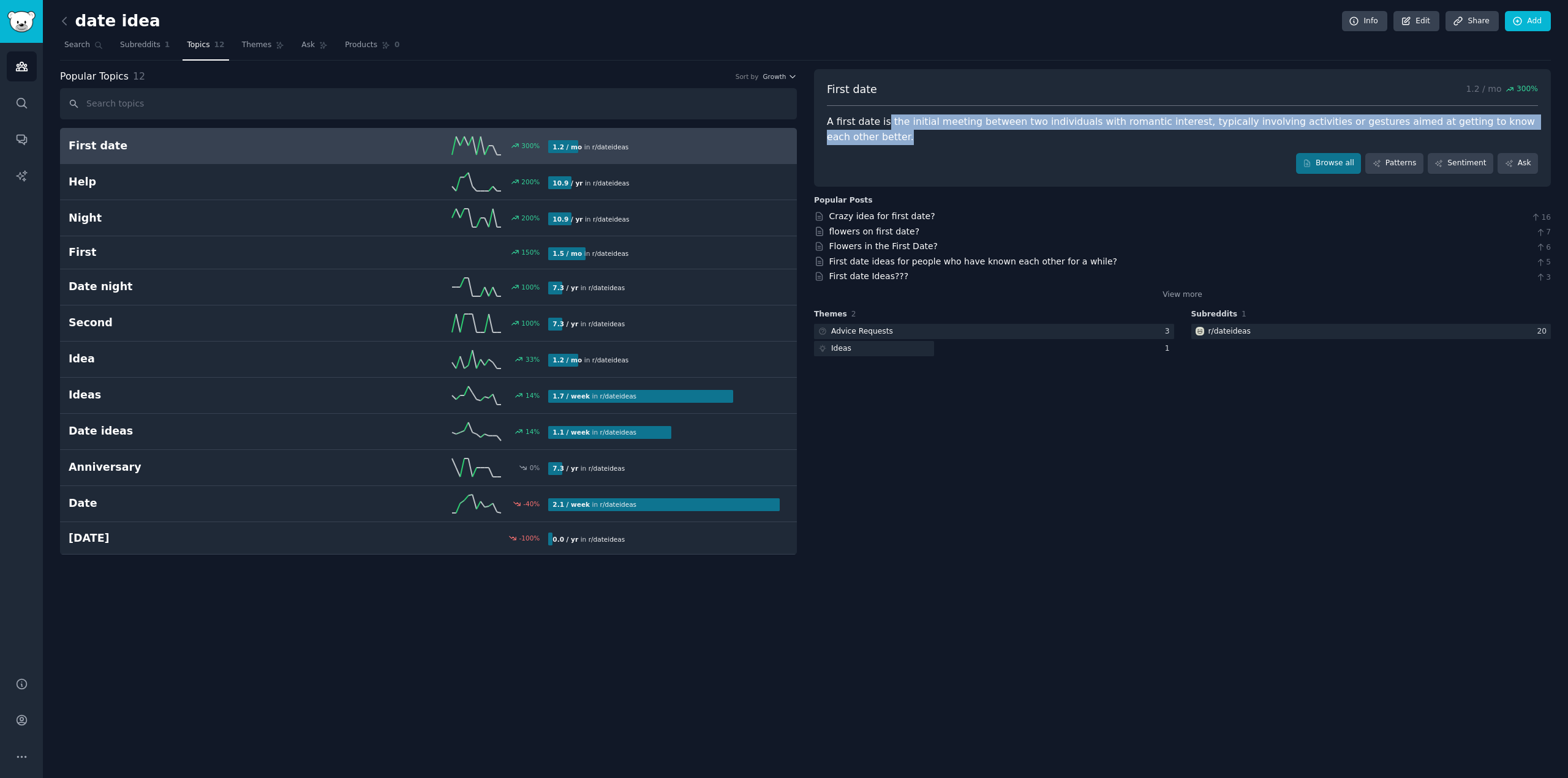
drag, startPoint x: 883, startPoint y: 123, endPoint x: 1166, endPoint y: 130, distance: 283.1
click at [1166, 130] on div "First date 1.2 / mo 300 % A first date is the initial meeting between two indiv…" at bounding box center [1182, 128] width 737 height 117
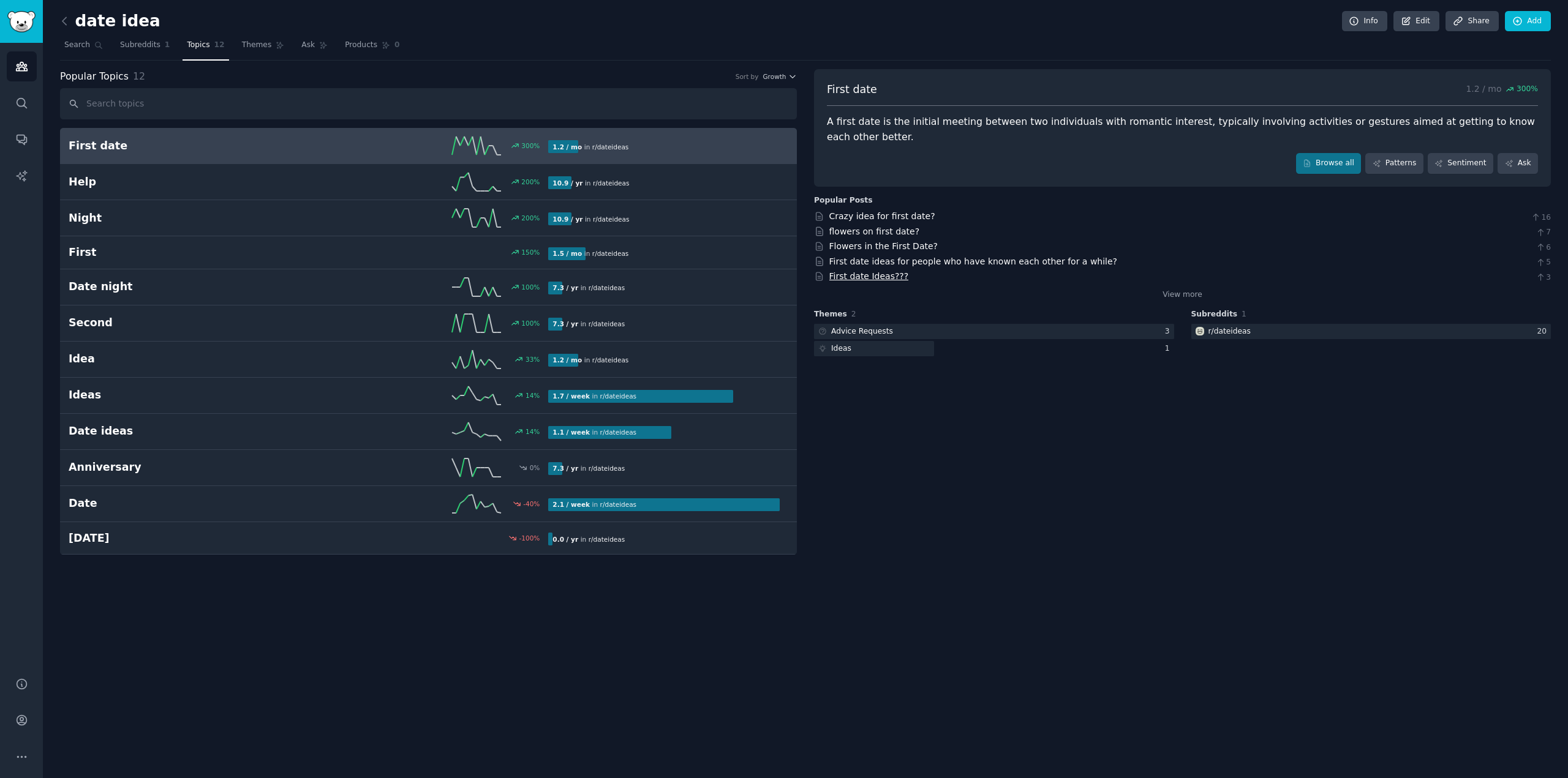
click at [887, 271] on link "First date Ideas???" at bounding box center [869, 276] width 79 height 10
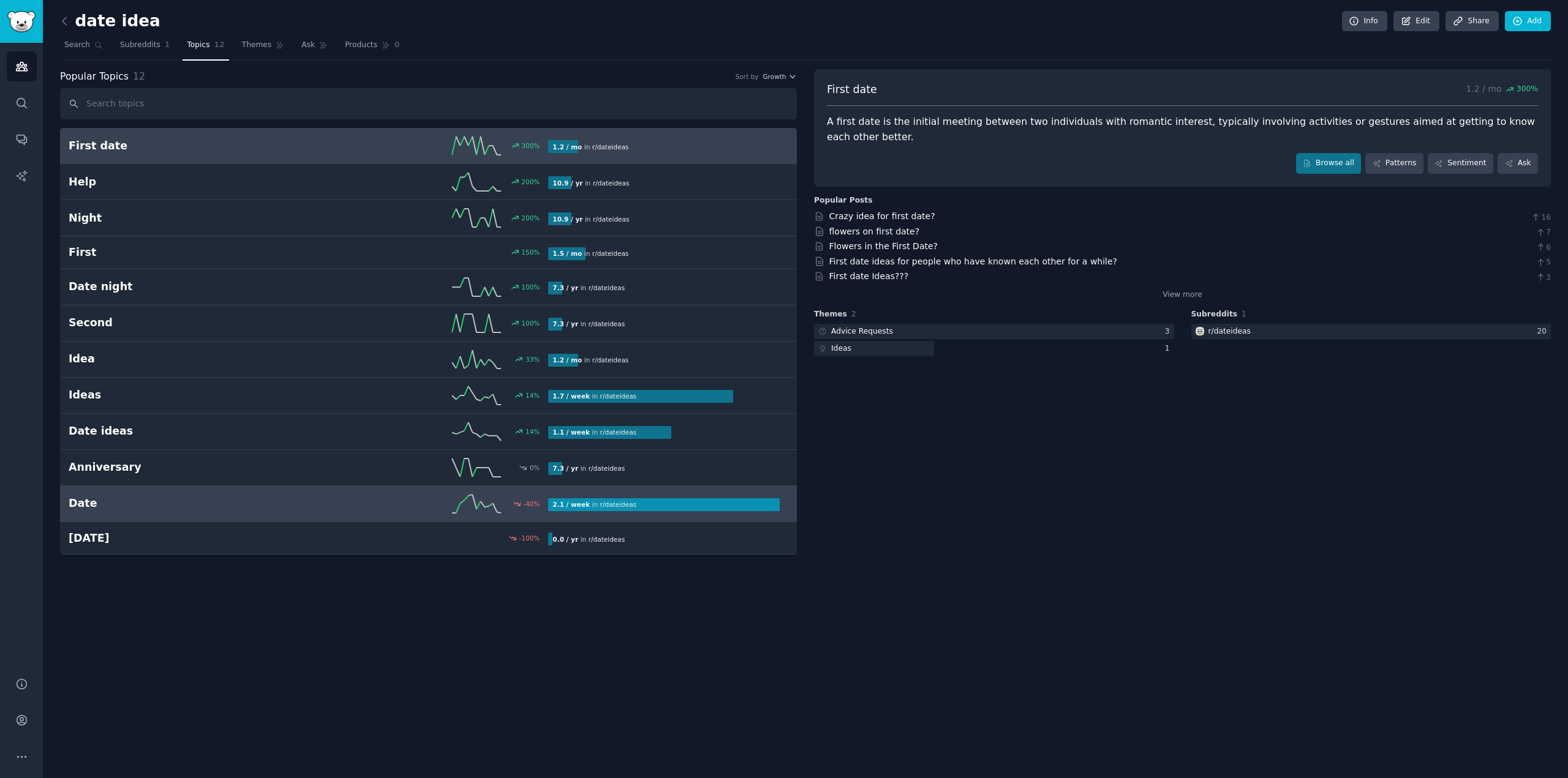
click at [671, 502] on div at bounding box center [664, 505] width 232 height 13
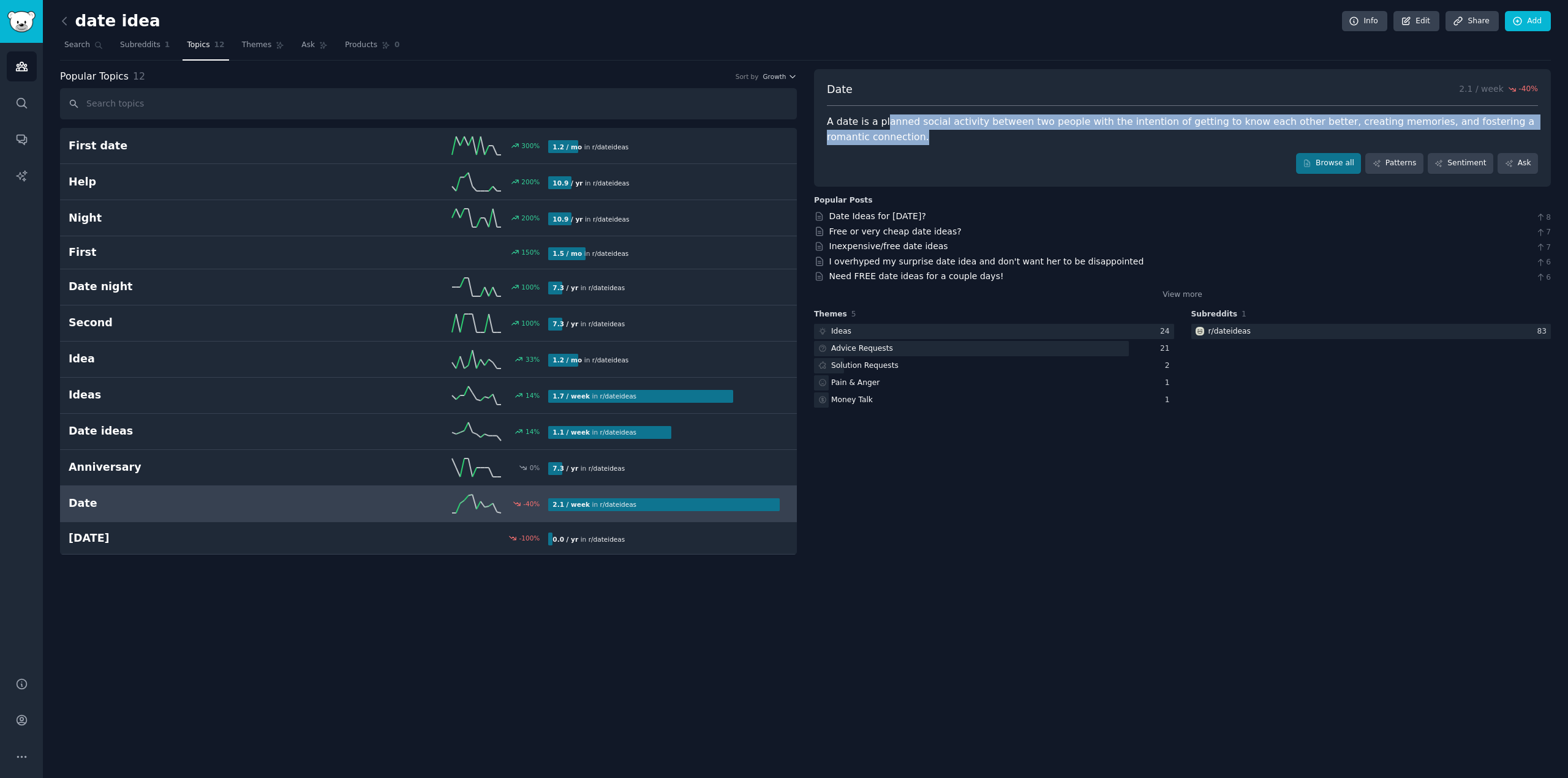
drag, startPoint x: 882, startPoint y: 117, endPoint x: 965, endPoint y: 134, distance: 84.7
click at [965, 134] on div "A date is a planned social activity between two people with the intention of ge…" at bounding box center [1183, 129] width 711 height 30
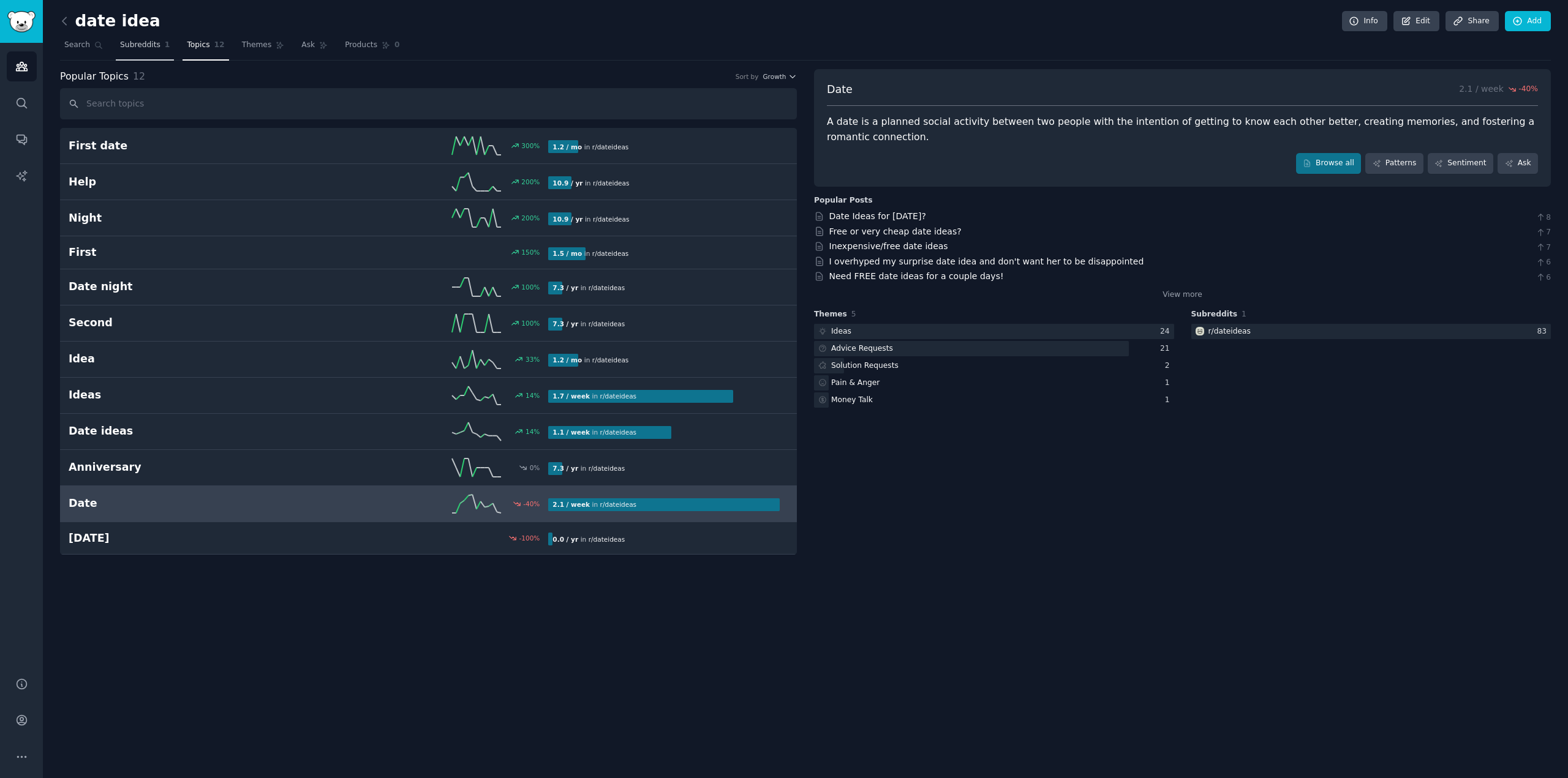
click at [146, 53] on link "Subreddits 1" at bounding box center [145, 48] width 58 height 25
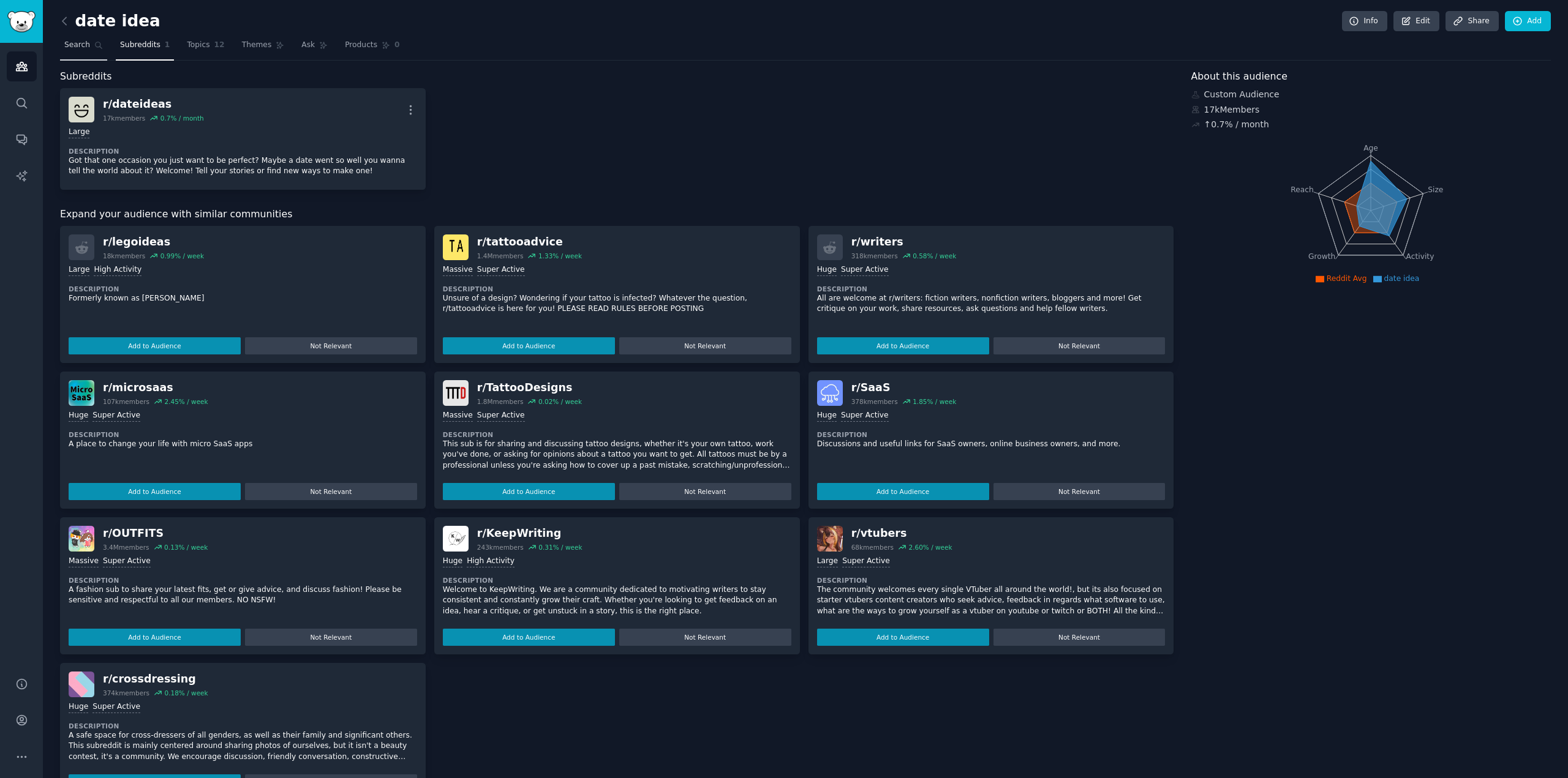
click at [82, 50] on span "Search" at bounding box center [77, 45] width 26 height 11
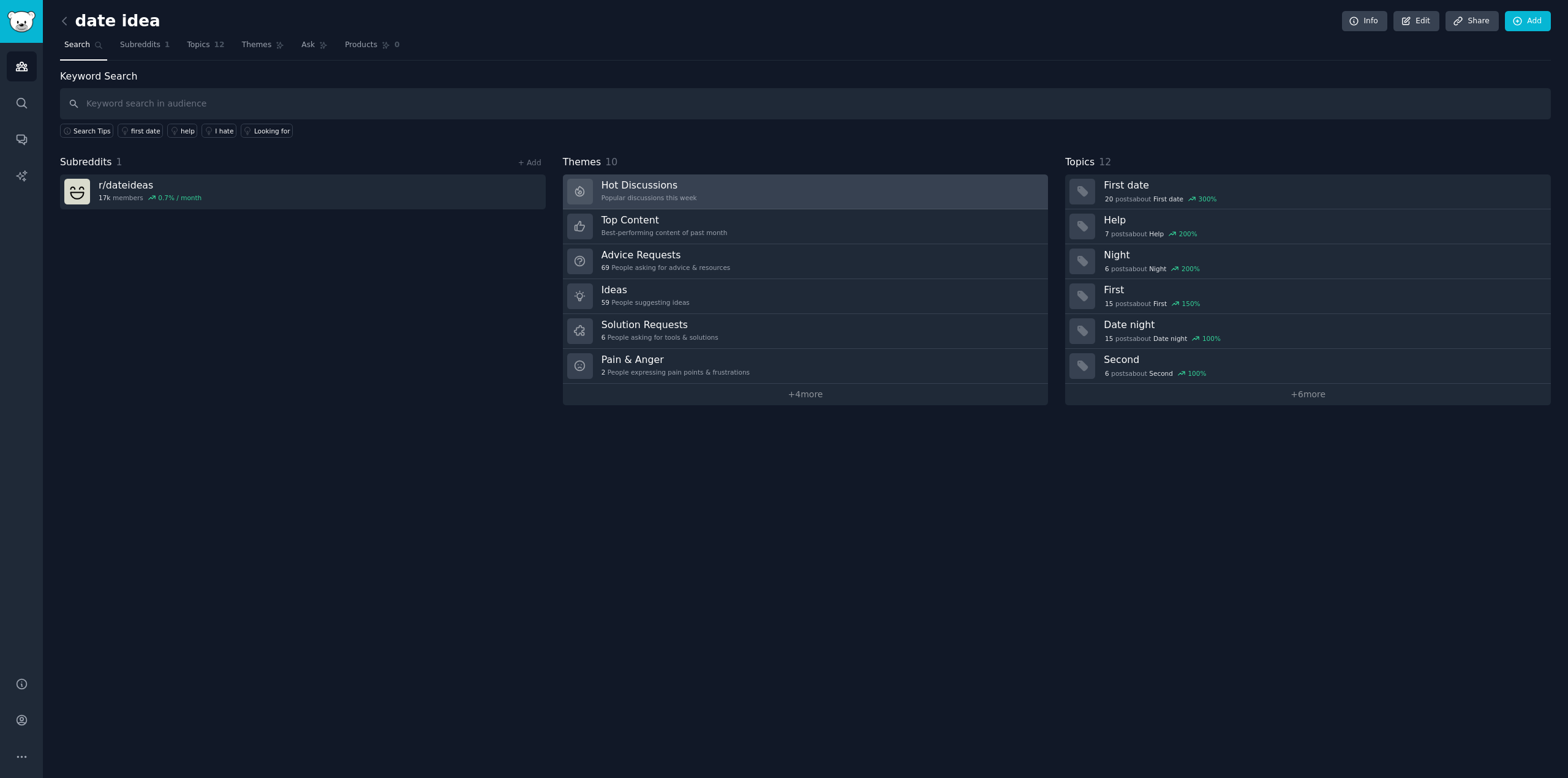
click at [704, 185] on link "Hot Discussions Popular discussions this week" at bounding box center [806, 192] width 485 height 35
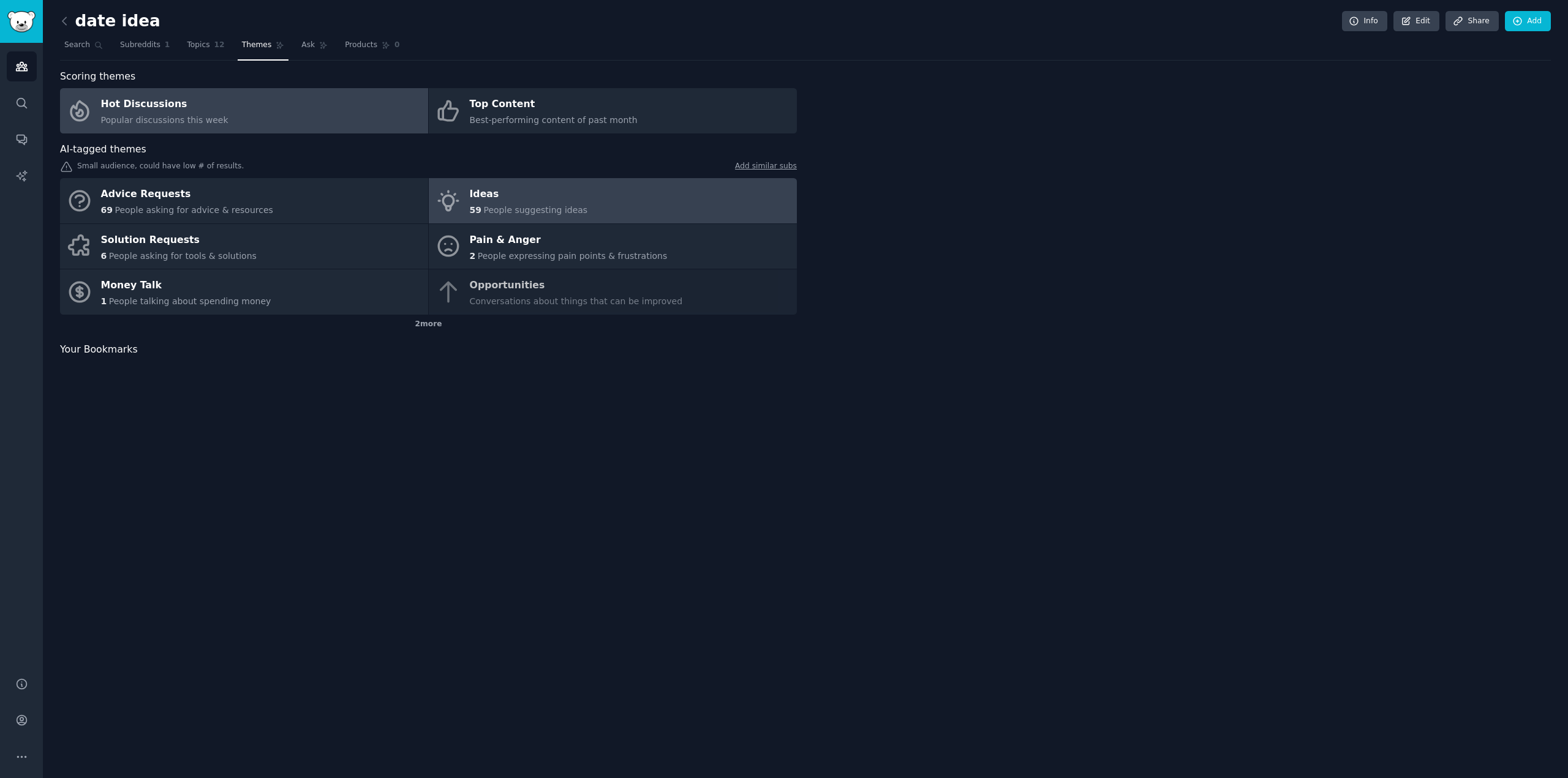
click at [704, 185] on link "Ideas 59 People suggesting ideas" at bounding box center [612, 201] width 368 height 45
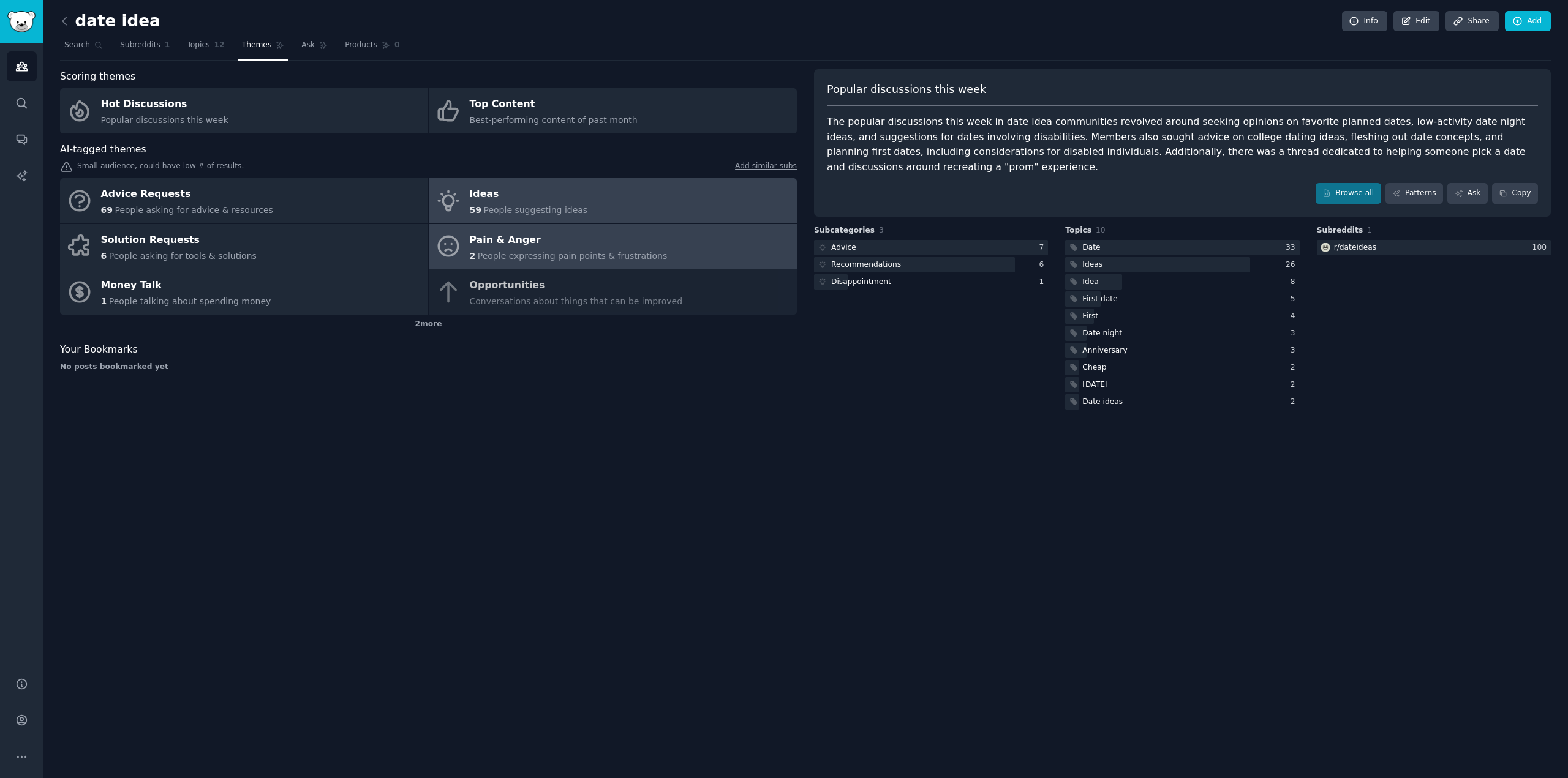
click at [705, 253] on link "Pain & Anger 2 People expressing pain points & frustrations" at bounding box center [612, 246] width 368 height 45
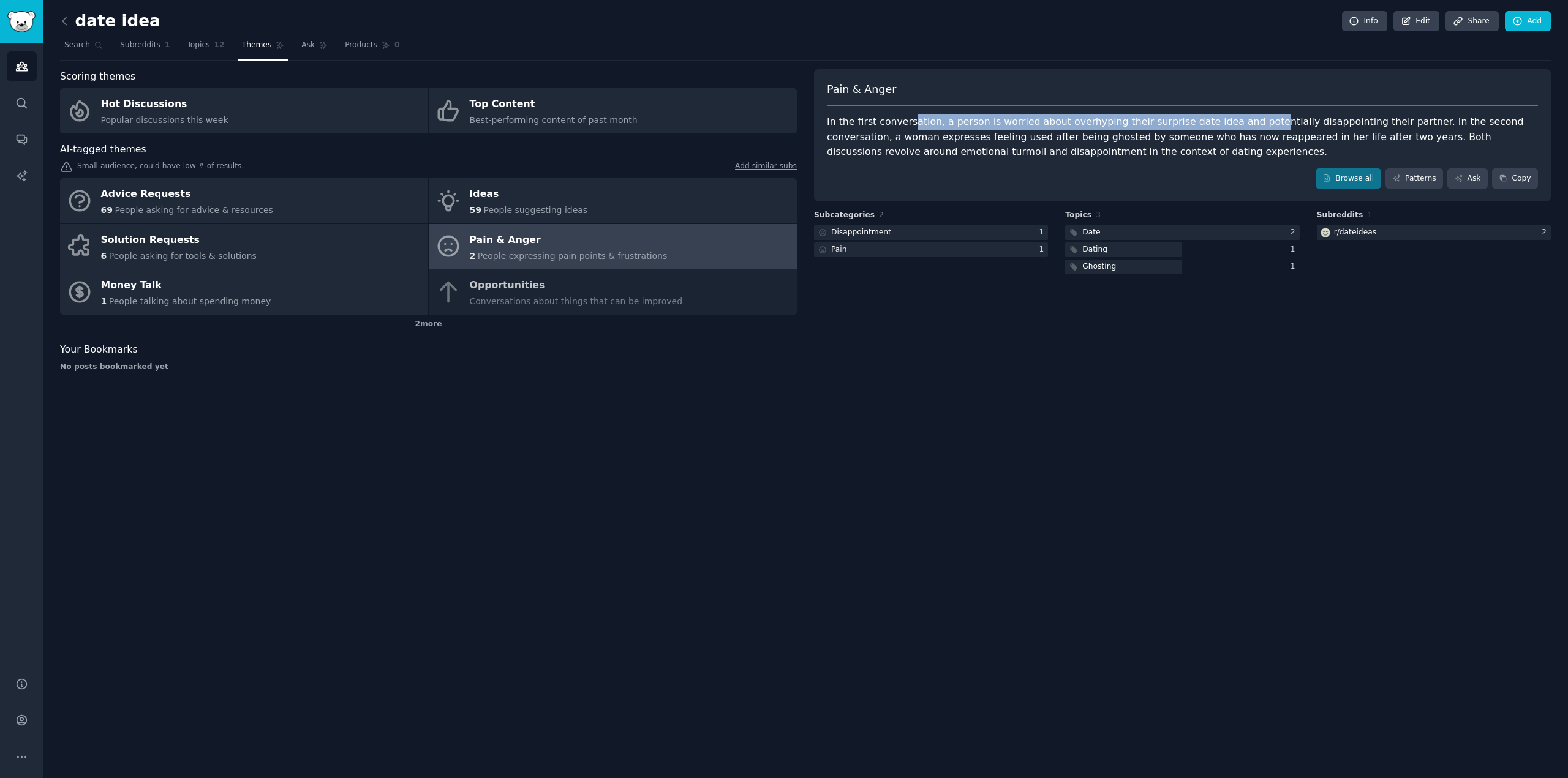
drag, startPoint x: 906, startPoint y: 122, endPoint x: 1222, endPoint y: 126, distance: 316.0
click at [1234, 126] on div "In the first conversation, a person is worried about overhyping their surprise …" at bounding box center [1183, 136] width 711 height 45
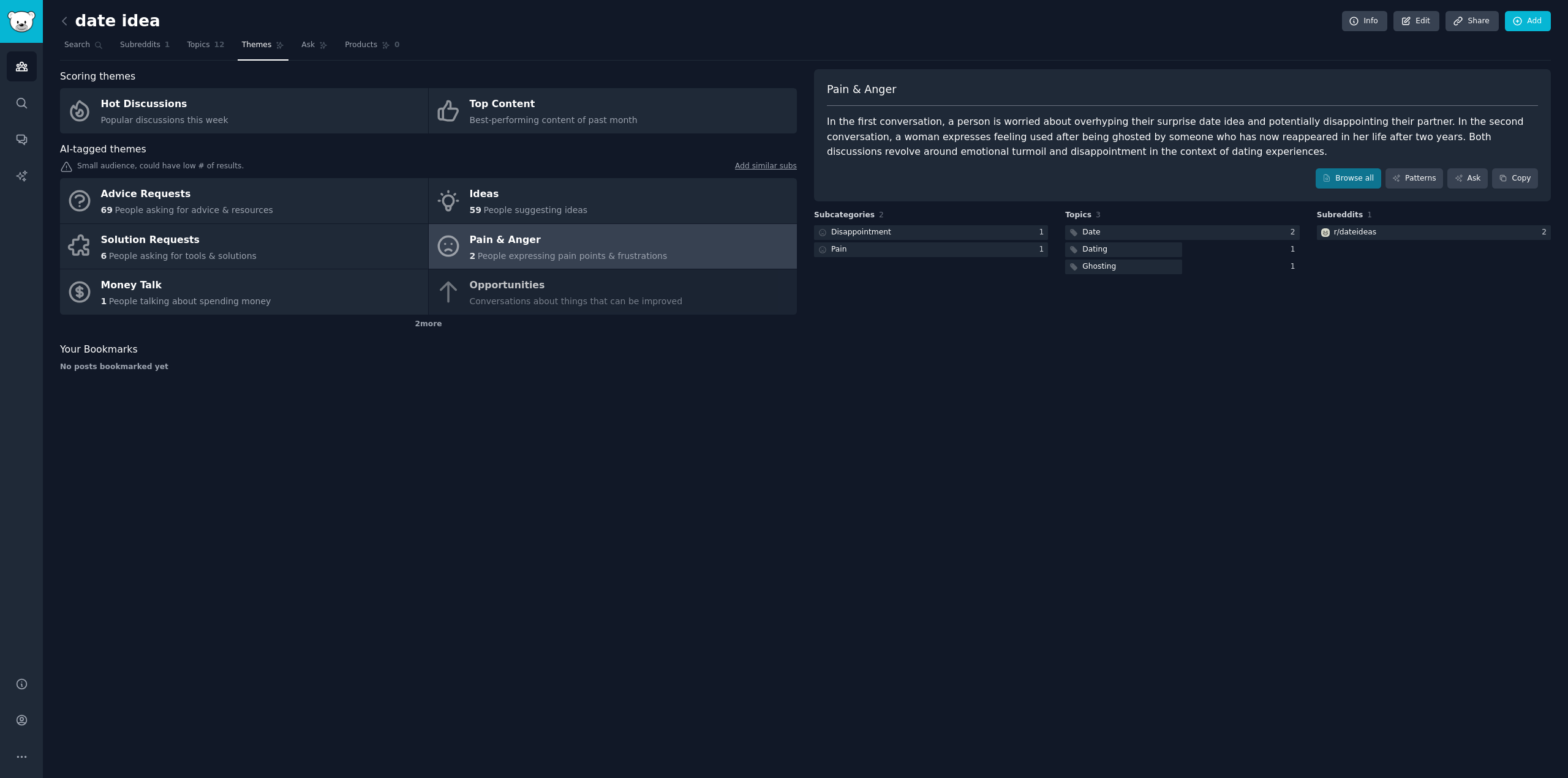
click at [896, 131] on div "In the first conversation, a person is worried about overhyping their surprise …" at bounding box center [1183, 136] width 711 height 45
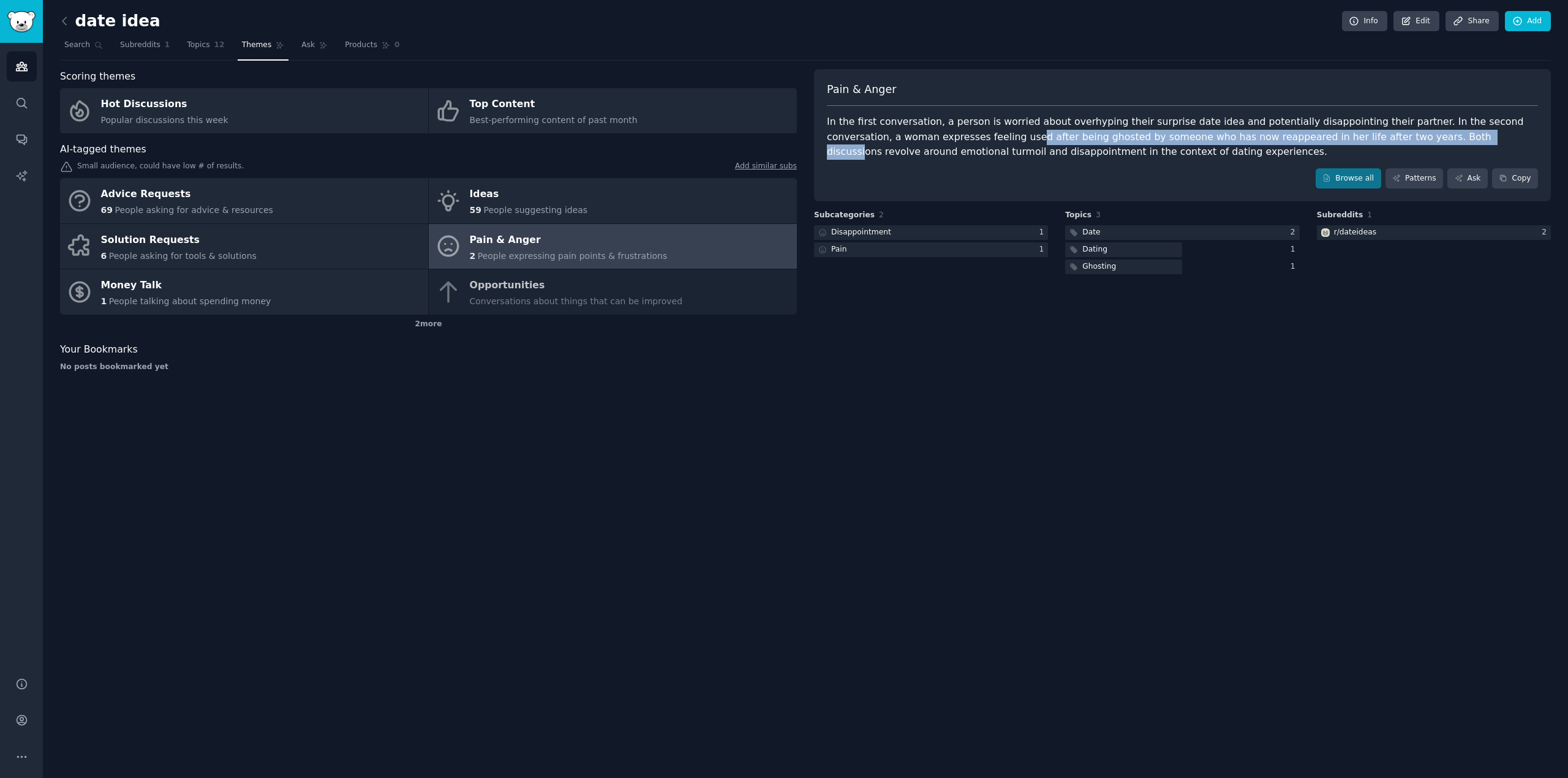
drag, startPoint x: 918, startPoint y: 130, endPoint x: 1339, endPoint y: 131, distance: 421.0
click at [1339, 131] on div "In the first conversation, a person is worried about overhyping their surprise …" at bounding box center [1183, 136] width 711 height 45
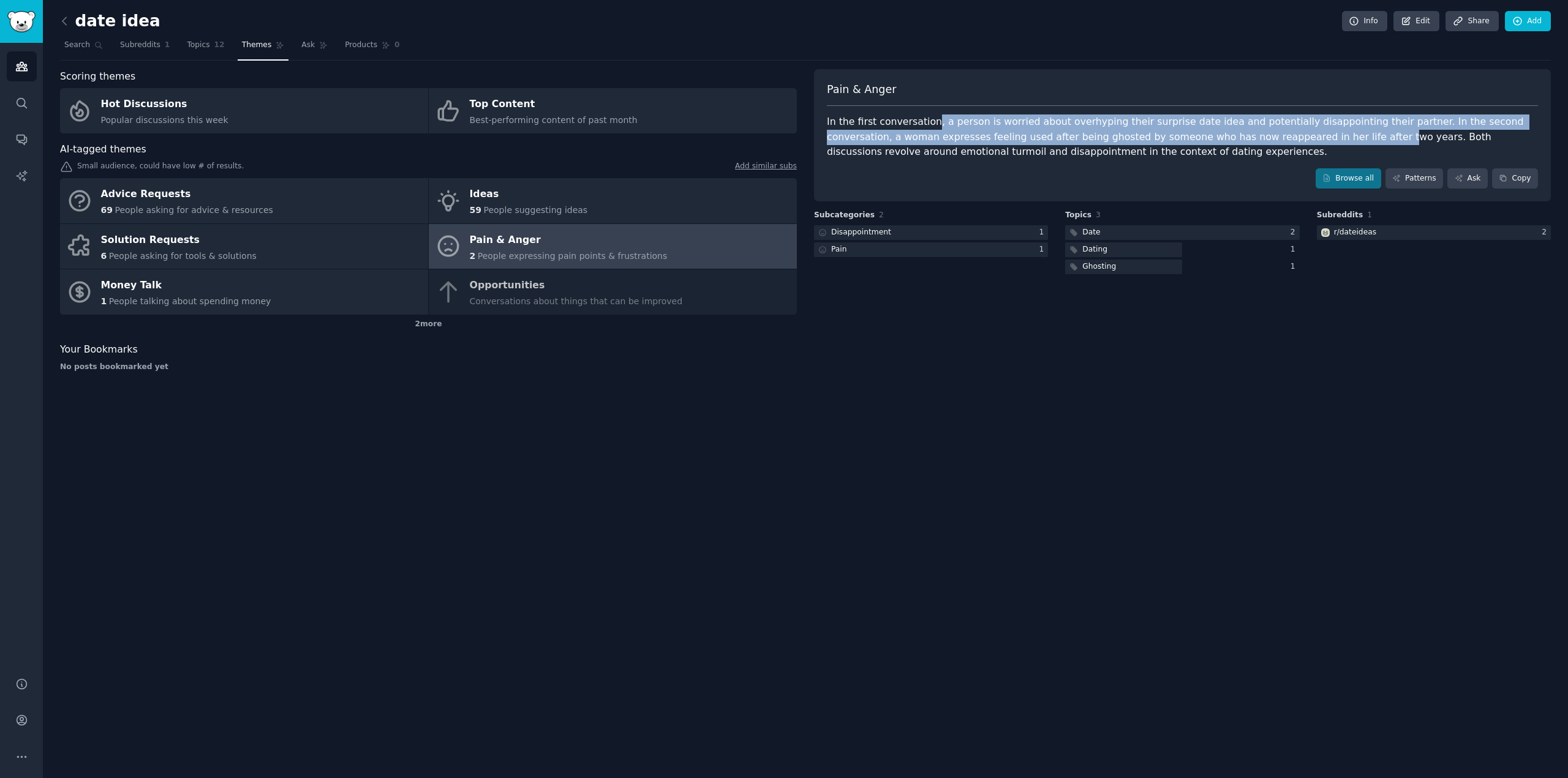
drag, startPoint x: 1238, startPoint y: 136, endPoint x: 927, endPoint y: 129, distance: 311.1
click at [927, 129] on div "In the first conversation, a person is worried about overhyping their surprise …" at bounding box center [1183, 136] width 711 height 45
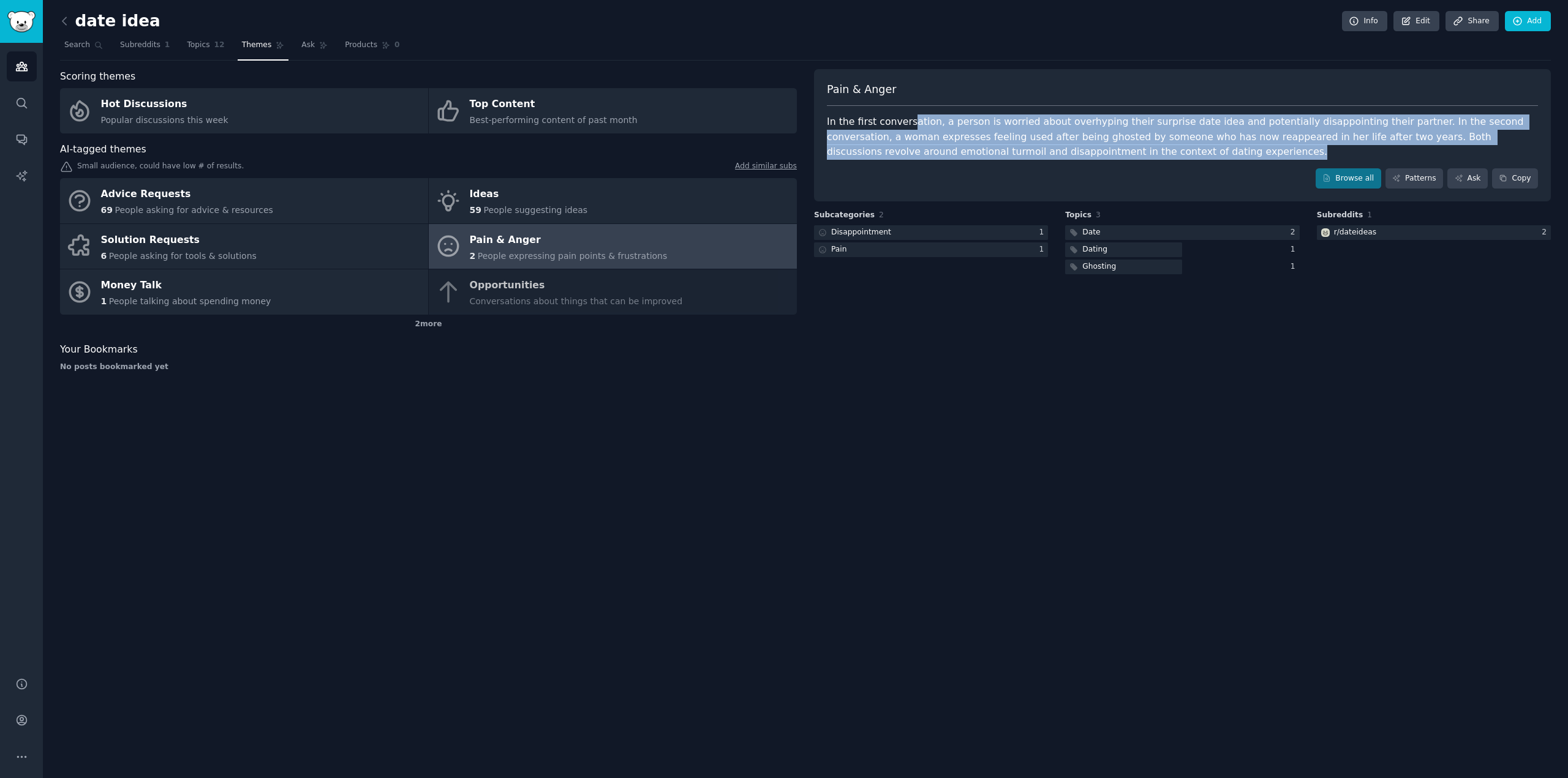
drag, startPoint x: 908, startPoint y: 129, endPoint x: 1094, endPoint y: 150, distance: 187.2
click at [1094, 150] on div "In the first conversation, a person is worried about overhyping their surprise …" at bounding box center [1183, 136] width 711 height 45
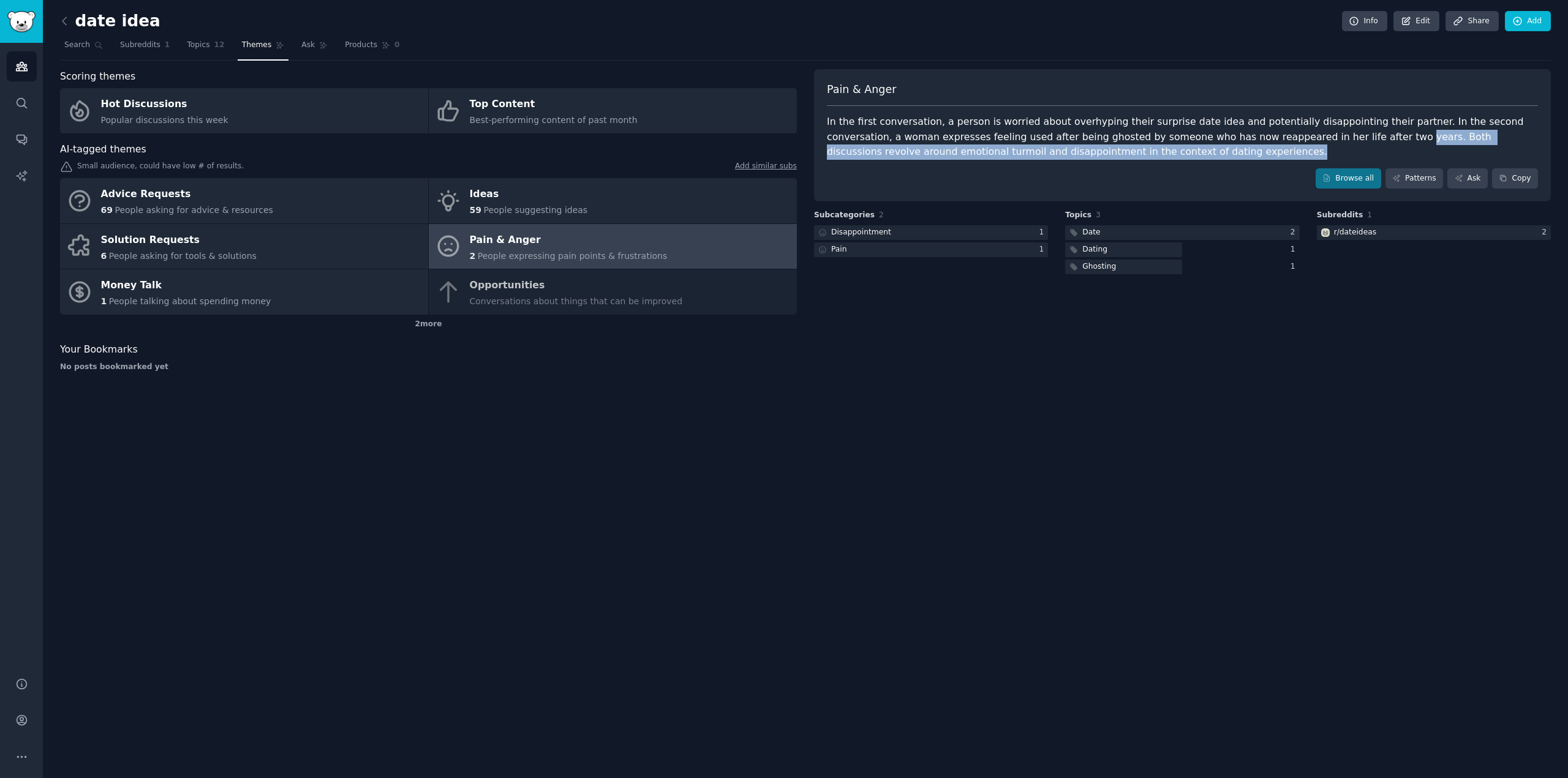
drag, startPoint x: 1094, startPoint y: 150, endPoint x: 1263, endPoint y: 143, distance: 169.1
click at [1263, 143] on div "In the first conversation, a person is worried about overhyping their surprise …" at bounding box center [1183, 136] width 711 height 45
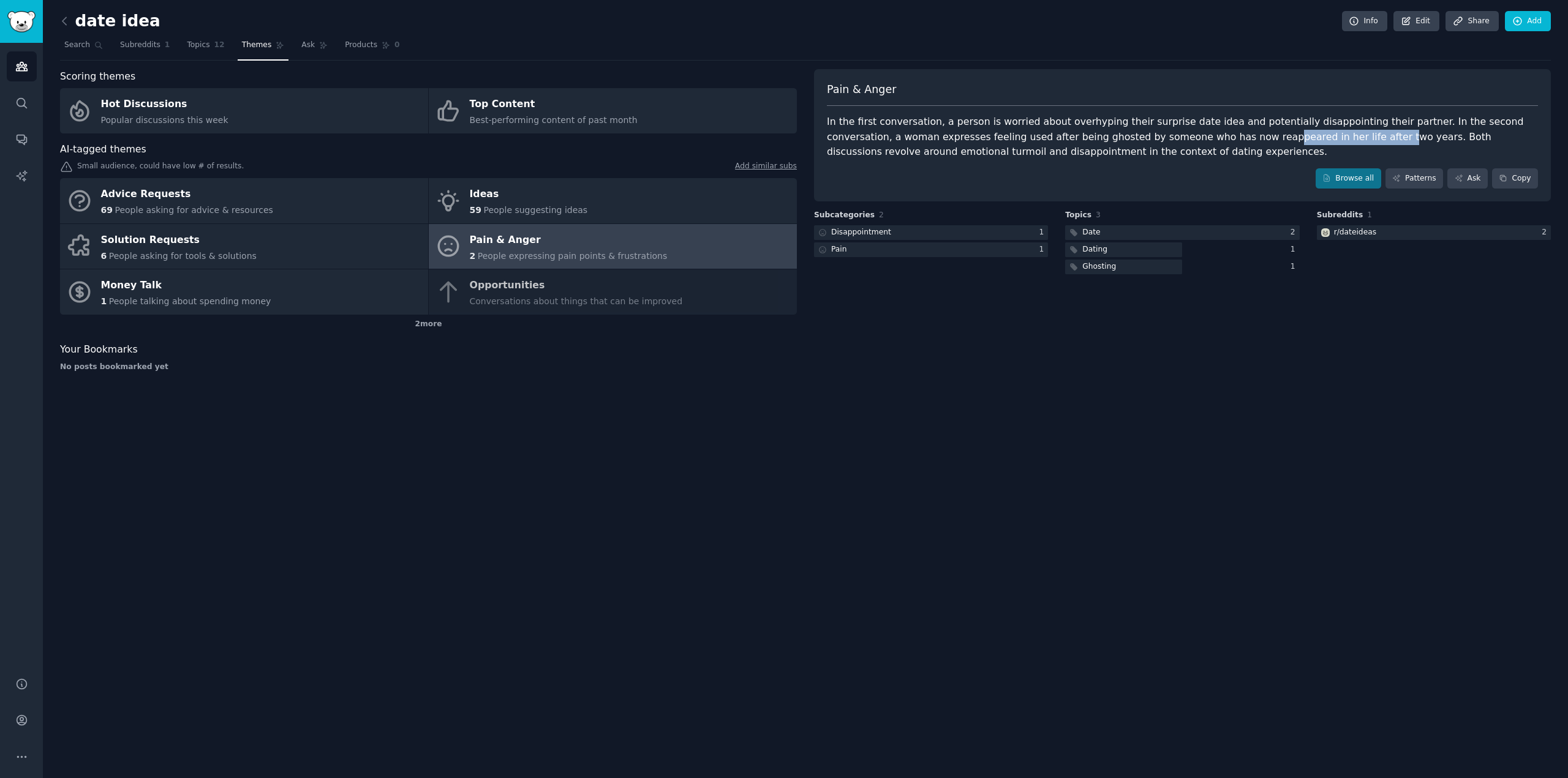
drag, startPoint x: 1241, startPoint y: 134, endPoint x: 1141, endPoint y: 141, distance: 100.2
click at [1141, 141] on div "In the first conversation, a person is worried about overhyping their surprise …" at bounding box center [1183, 136] width 711 height 45
click at [1350, 183] on link "Browse all" at bounding box center [1348, 179] width 65 height 21
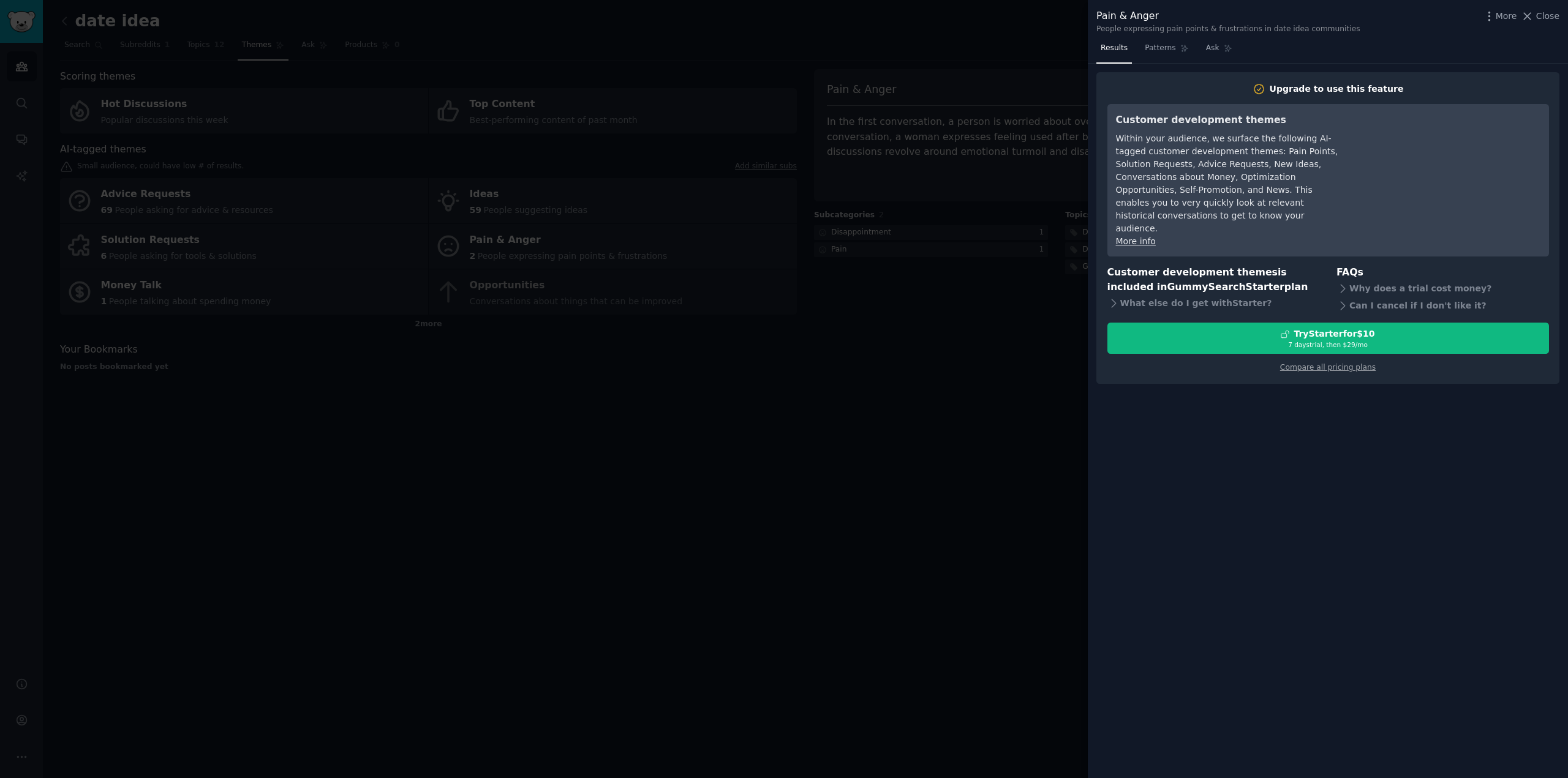
click at [952, 388] on div at bounding box center [784, 389] width 1568 height 778
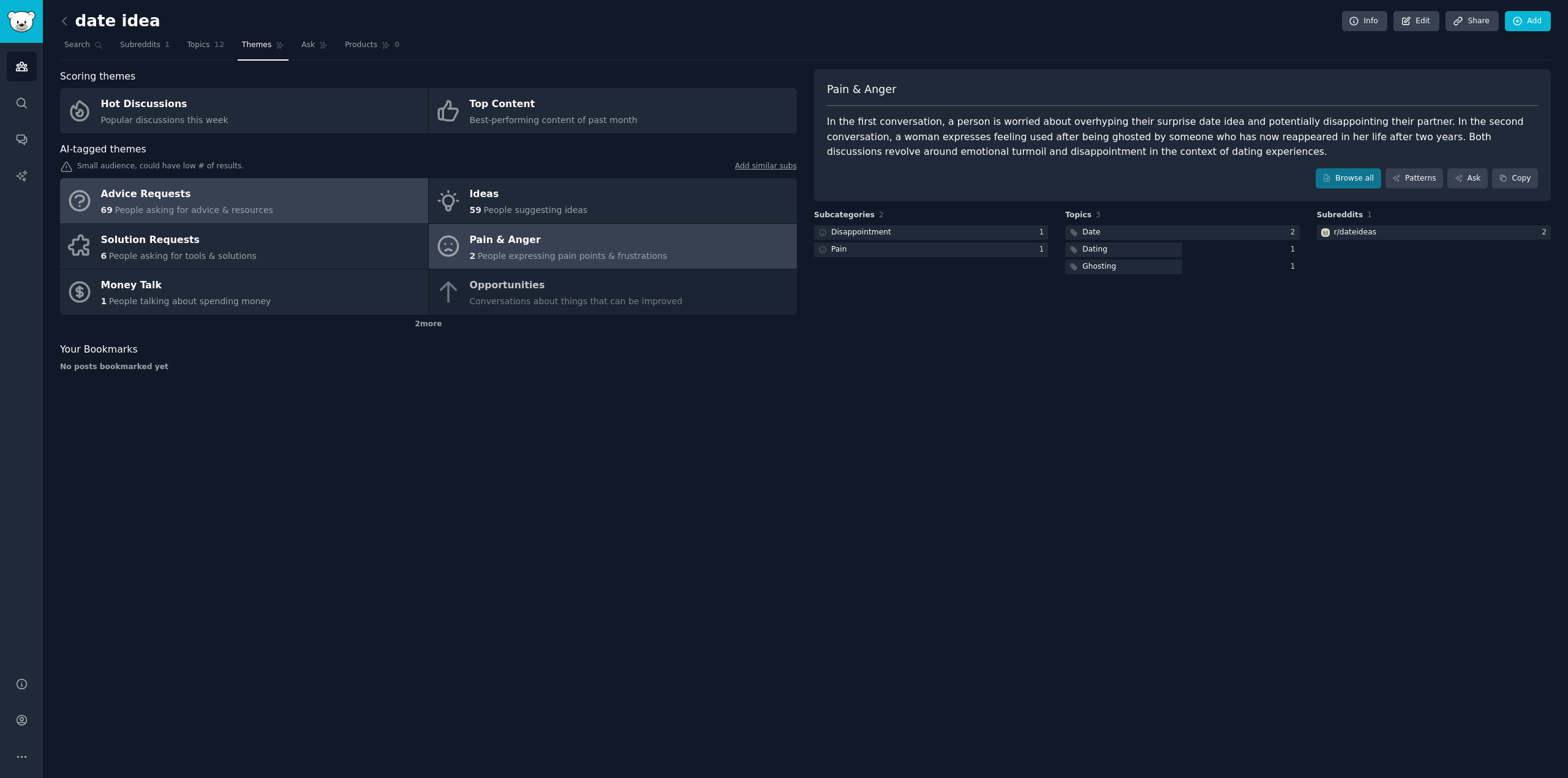
click at [303, 212] on link "Advice Requests 69 People asking for advice & resources" at bounding box center [244, 201] width 368 height 45
